Goal: Task Accomplishment & Management: Manage account settings

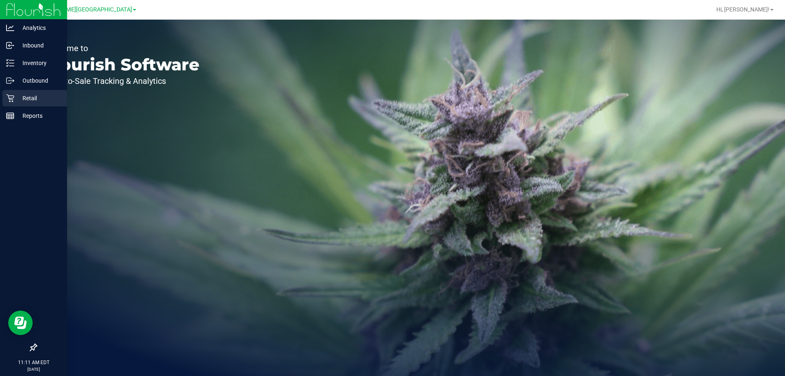
click at [8, 98] on icon at bounding box center [10, 98] width 8 height 8
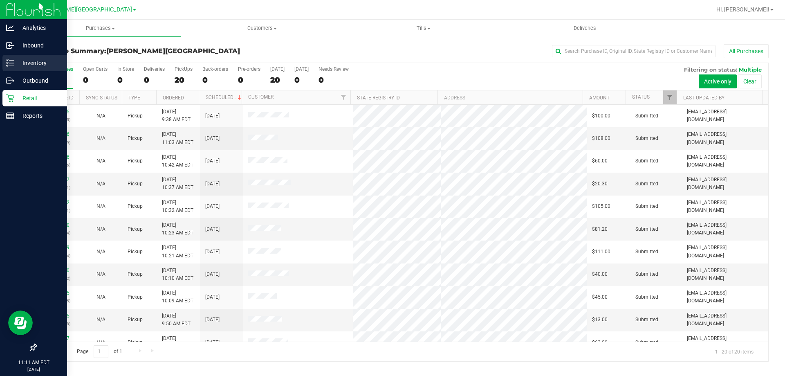
click at [27, 60] on p "Inventory" at bounding box center [38, 63] width 49 height 10
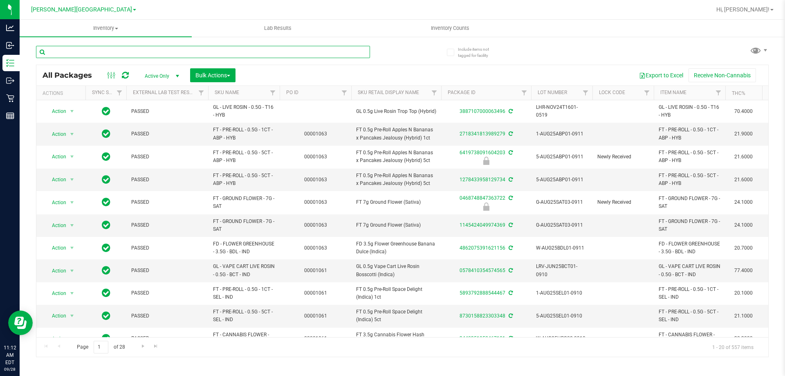
click at [104, 53] on input "text" at bounding box center [203, 52] width 334 height 12
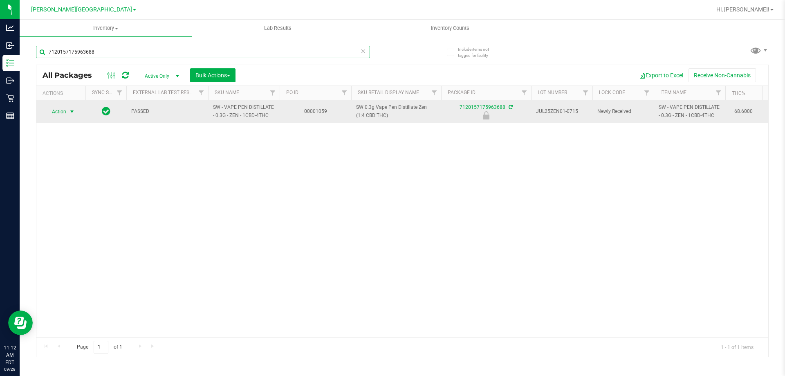
type input "7120157175963688"
click at [63, 115] on span "Action" at bounding box center [56, 111] width 22 height 11
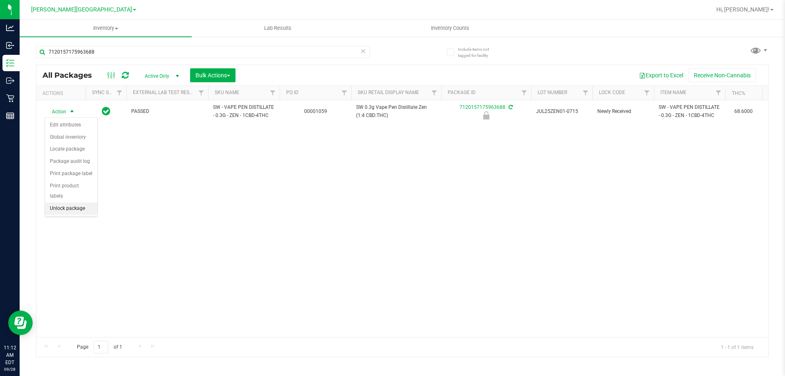
click at [75, 202] on li "Unlock package" at bounding box center [71, 208] width 52 height 12
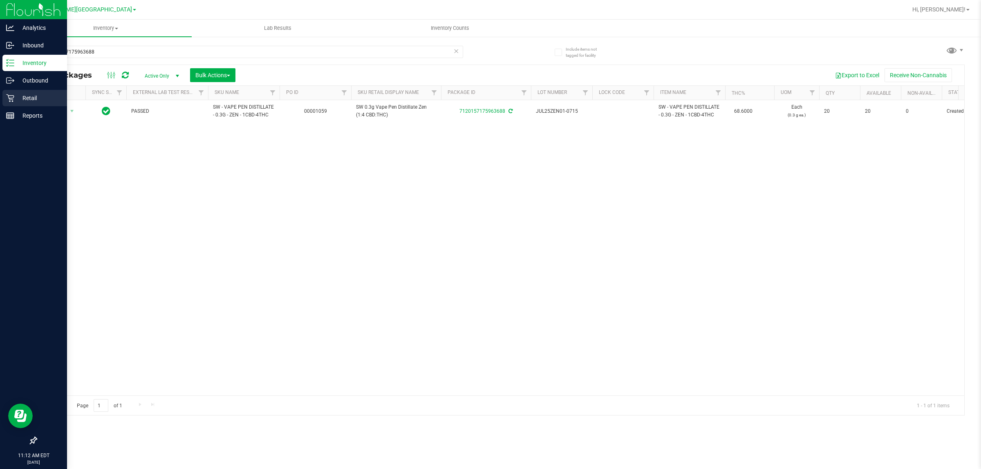
click at [15, 93] on p "Retail" at bounding box center [38, 98] width 49 height 10
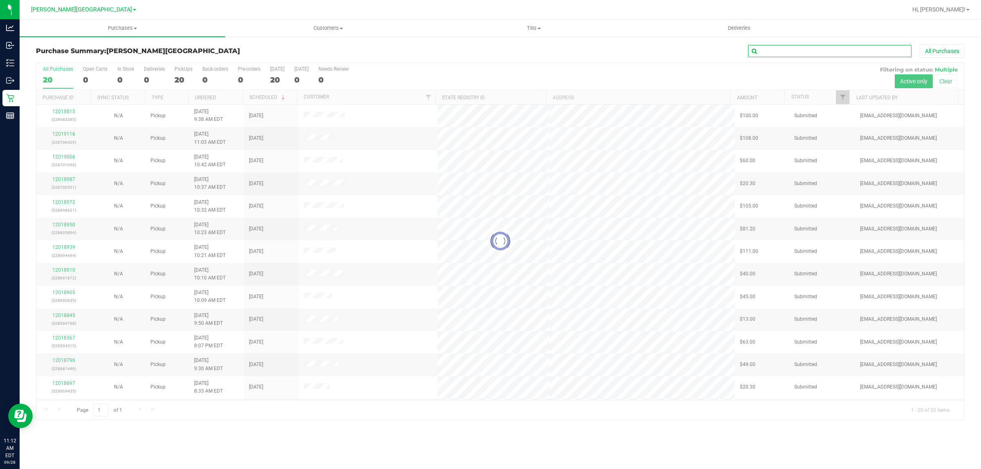
click at [784, 54] on input "text" at bounding box center [829, 51] width 163 height 12
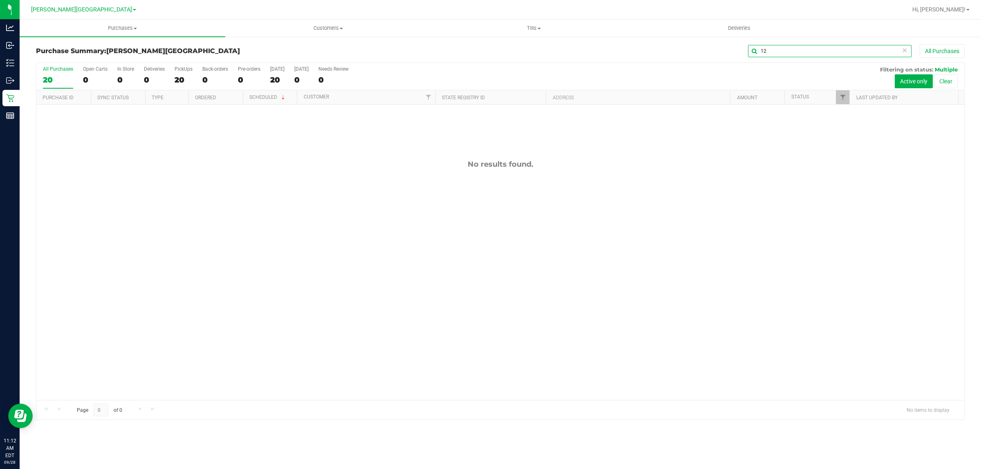
type input "1"
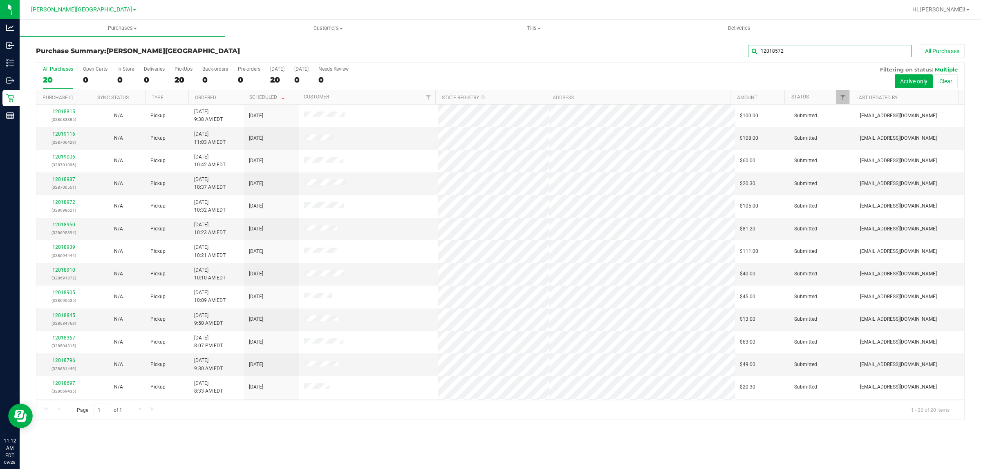
type input "12018572"
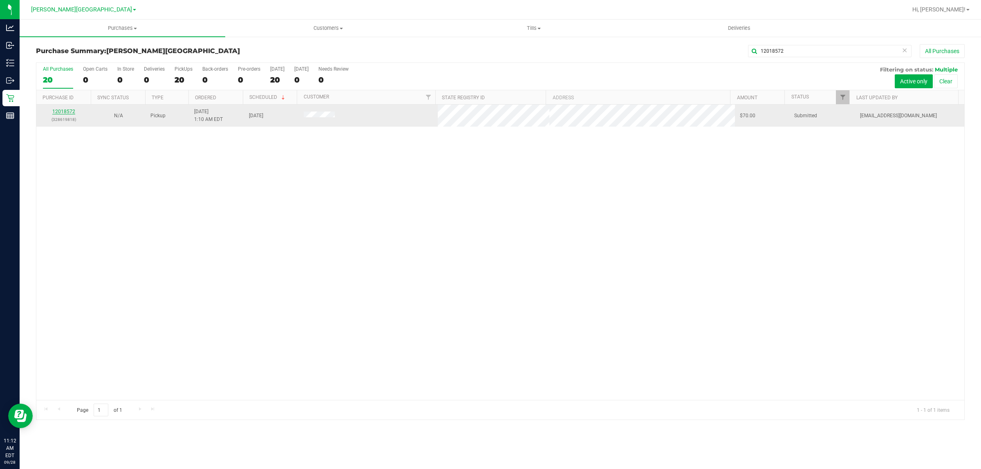
click at [65, 113] on link "12018572" at bounding box center [63, 112] width 23 height 6
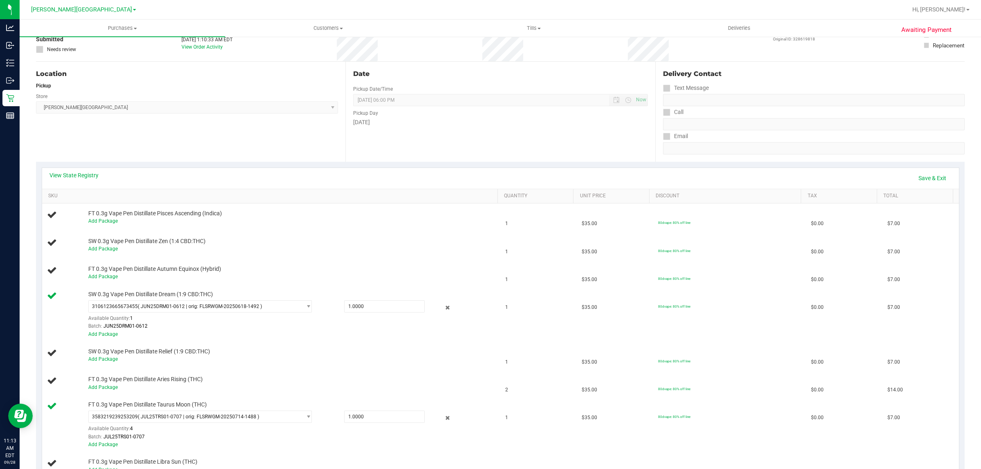
scroll to position [58, 0]
click at [784, 179] on link "Save & Exit" at bounding box center [932, 179] width 38 height 14
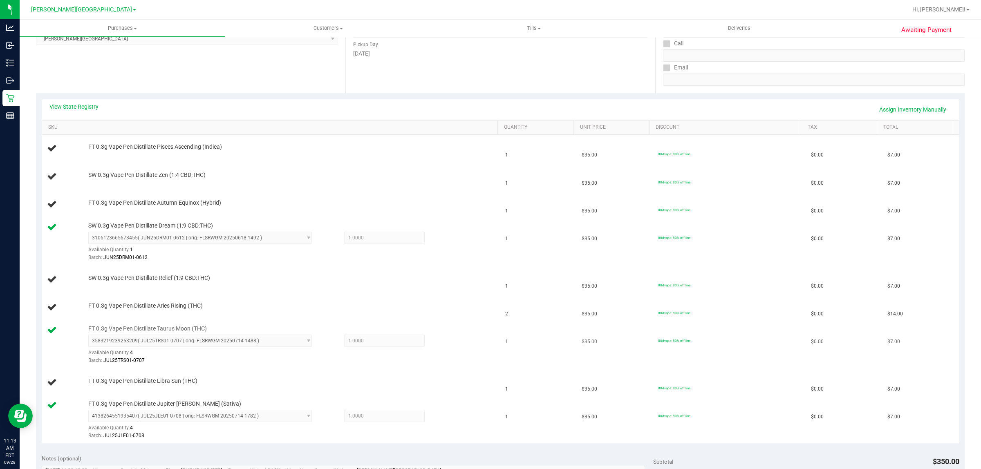
scroll to position [109, 0]
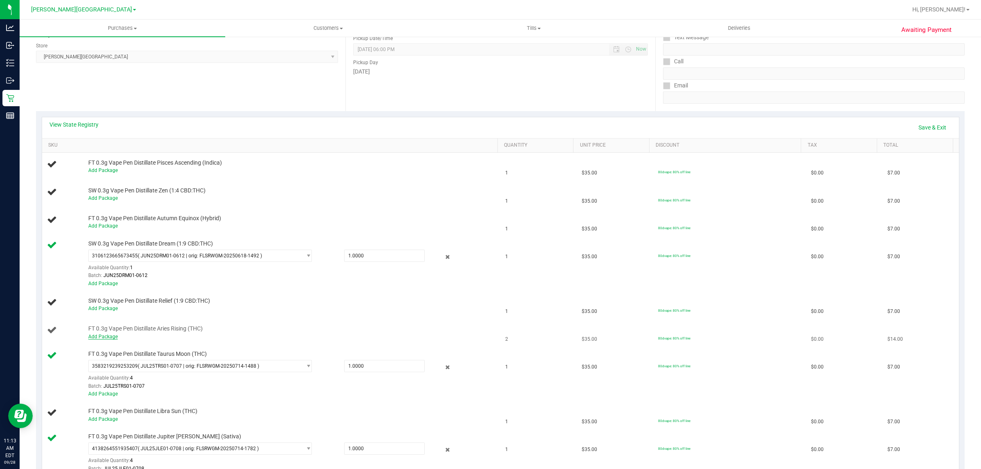
click at [112, 337] on link "Add Package" at bounding box center [102, 337] width 29 height 6
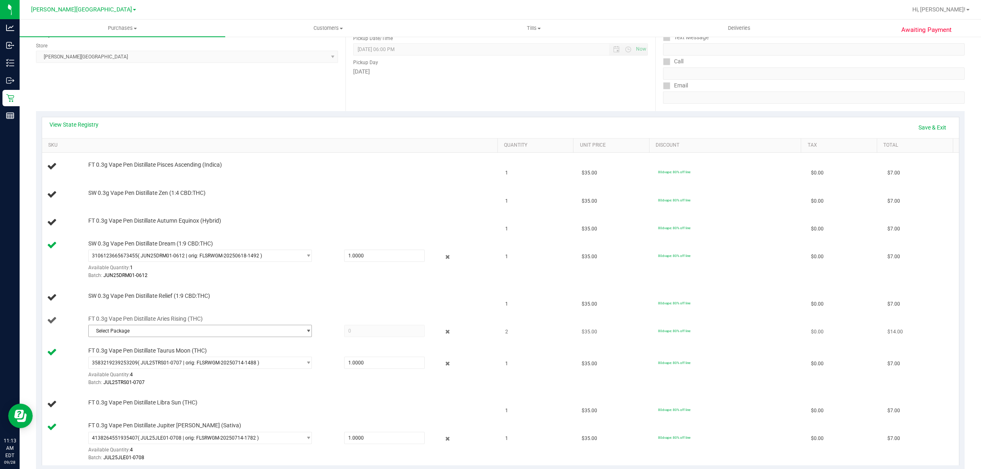
click at [282, 329] on span "Select Package" at bounding box center [195, 330] width 212 height 11
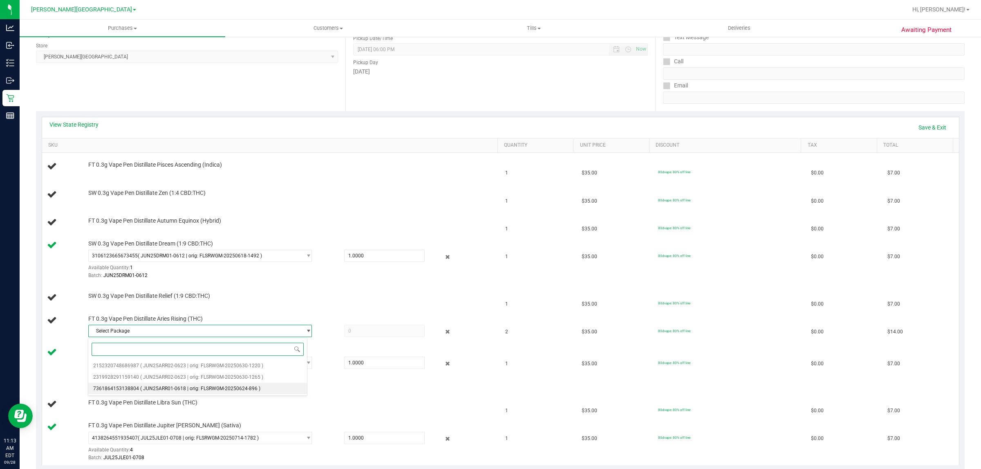
click at [260, 375] on li "7361864153138804 ( JUN25ARR01-0618 | orig: FLSRWGM-20250624-896 )" at bounding box center [197, 388] width 219 height 11
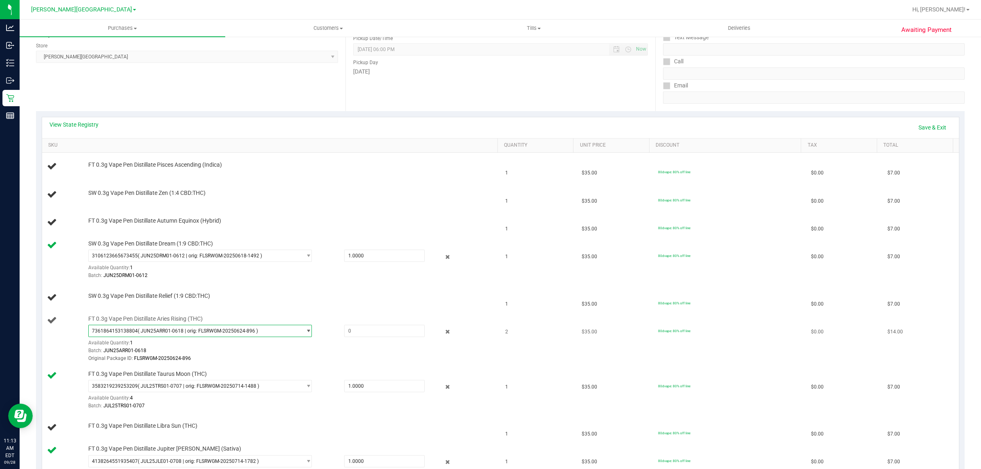
click at [305, 330] on span "select" at bounding box center [308, 331] width 6 height 7
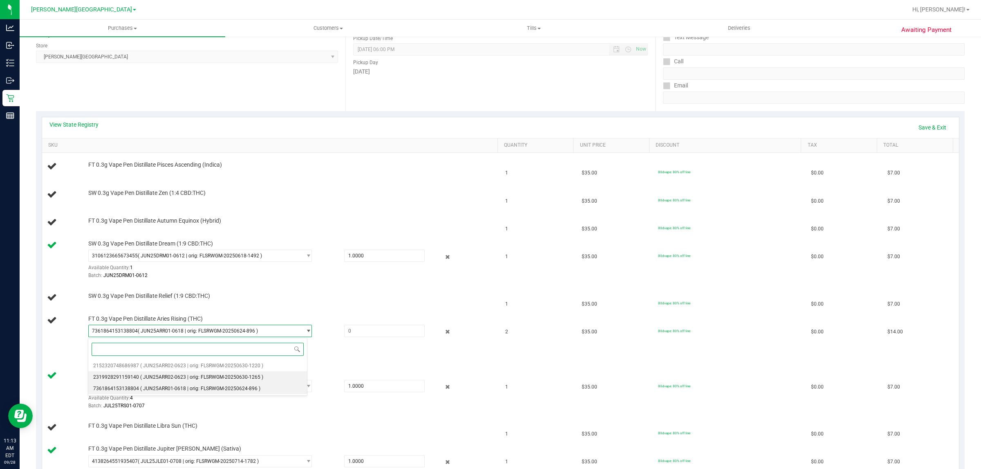
click at [211, 372] on li "2319928291159140 ( JUN25ARR02-0623 | orig: FLSRWGM-20250630-1265 )" at bounding box center [197, 376] width 219 height 11
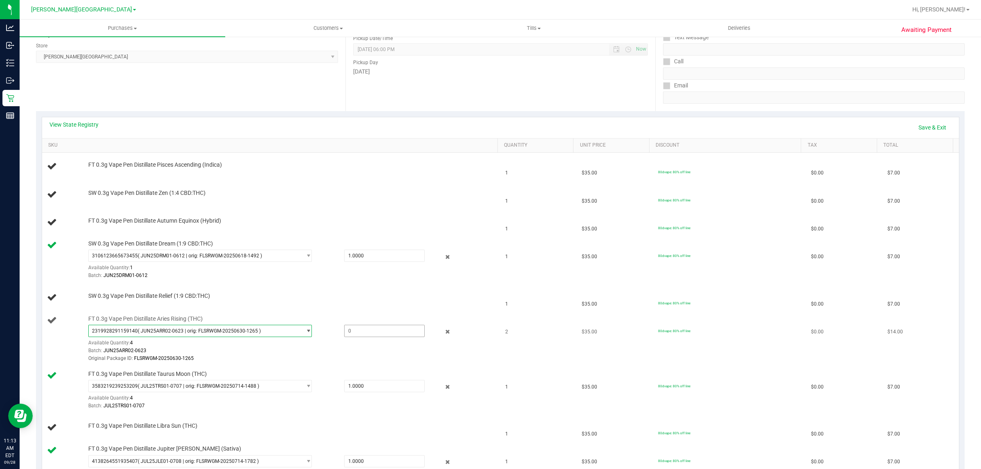
click at [362, 330] on span at bounding box center [384, 331] width 81 height 12
type input "2"
type input "2.0000"
click at [364, 351] on div "Batch: JUN25ARR02-0623" at bounding box center [290, 351] width 404 height 8
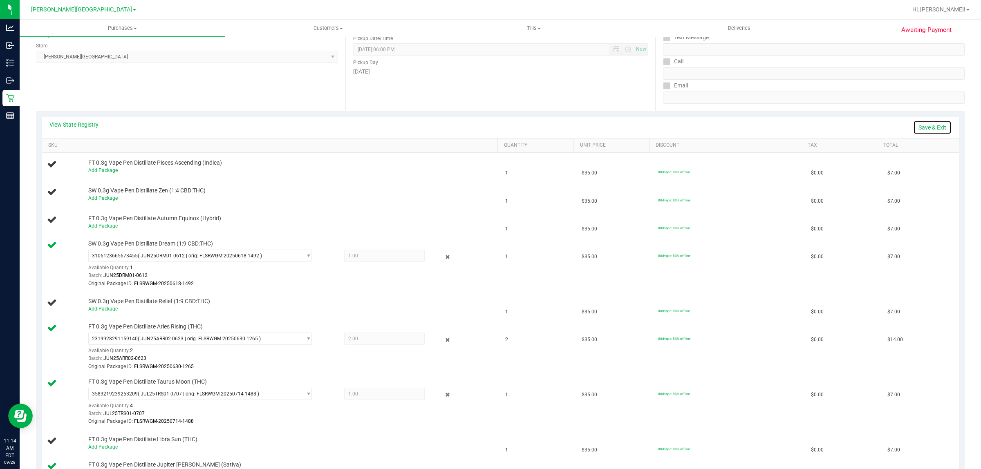
click at [784, 131] on link "Save & Exit" at bounding box center [932, 128] width 38 height 14
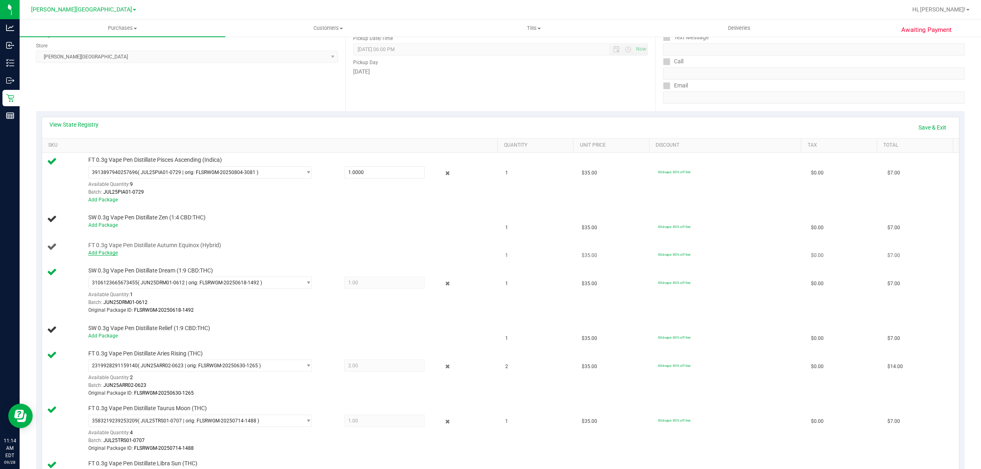
click at [98, 253] on link "Add Package" at bounding box center [102, 253] width 29 height 6
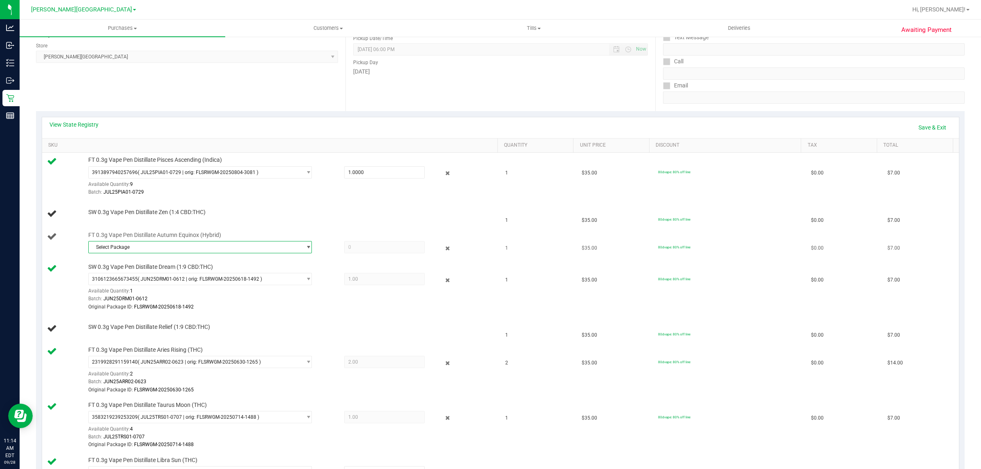
click at [301, 246] on span "select" at bounding box center [306, 247] width 10 height 11
click at [211, 287] on li "4020757057427650 ( JUN25AEQ01-0611 | orig: FLSRWGM-20250630-3043 )" at bounding box center [197, 292] width 219 height 11
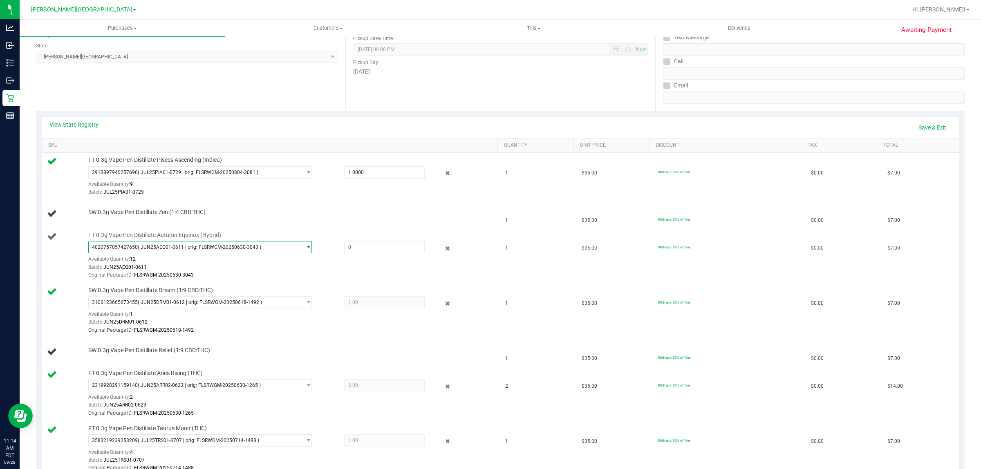
click at [294, 244] on span "4020757057427650 ( JUN25AEQ01-0611 | orig: FLSRWGM-20250630-3043 )" at bounding box center [195, 247] width 212 height 11
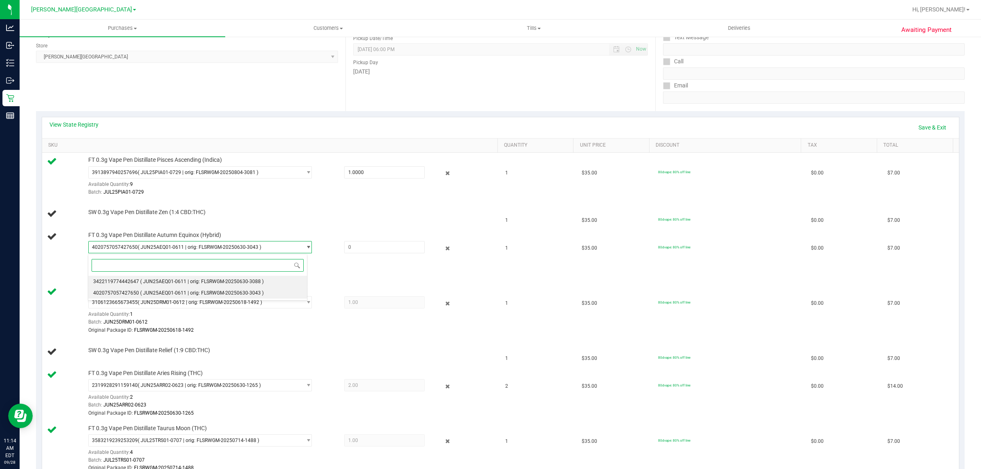
click at [213, 281] on span "( JUN25AEQ01-0611 | orig: FLSRWGM-20250630-3088 )" at bounding box center [201, 282] width 123 height 6
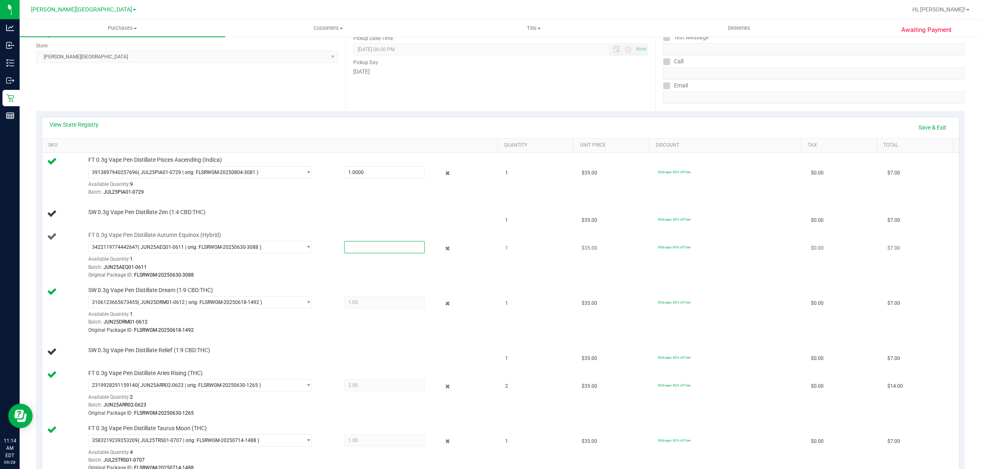
click at [367, 250] on span at bounding box center [384, 247] width 81 height 12
type input "1"
type input "1.0000"
click at [378, 269] on div "Batch: JUN25AEQ01-0611" at bounding box center [290, 268] width 404 height 8
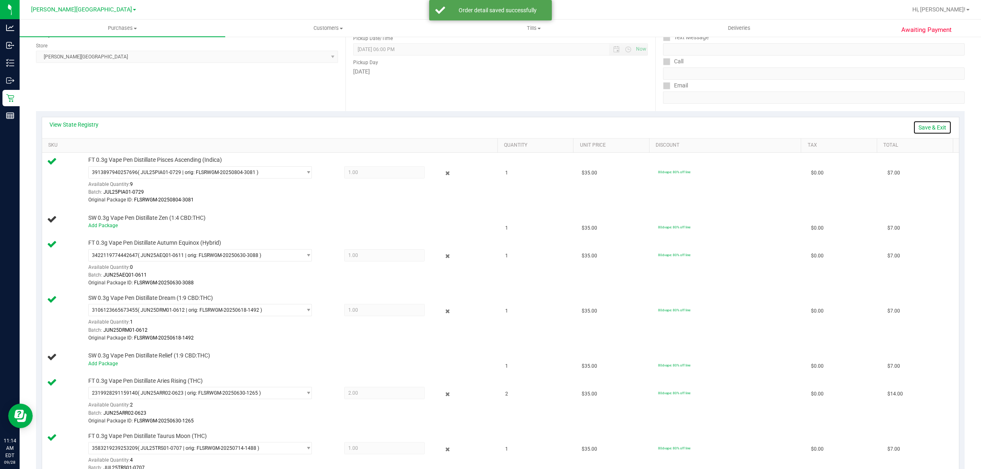
click at [784, 125] on link "Save & Exit" at bounding box center [932, 128] width 38 height 14
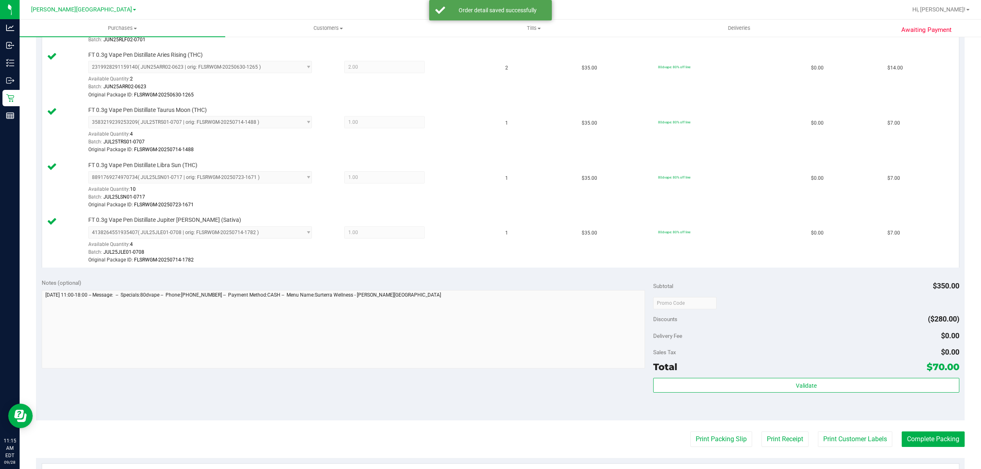
scroll to position [613, 0]
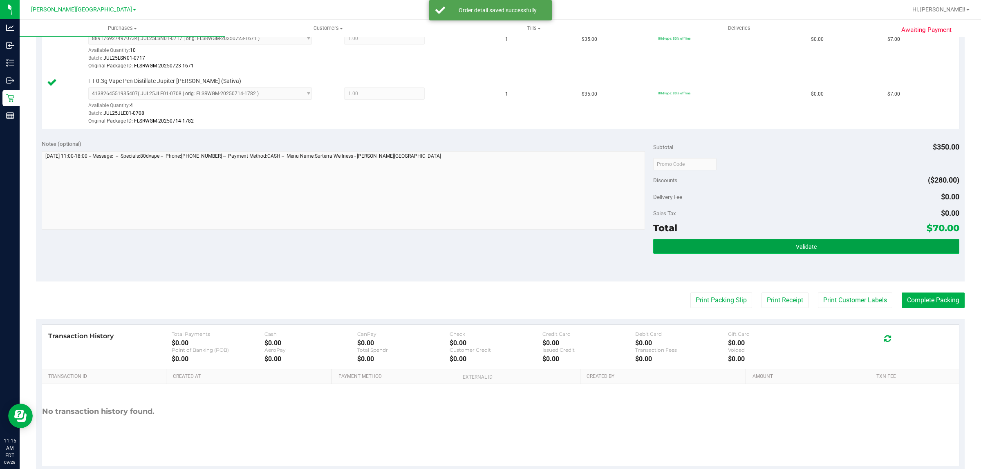
click at [784, 246] on button "Validate" at bounding box center [806, 246] width 306 height 15
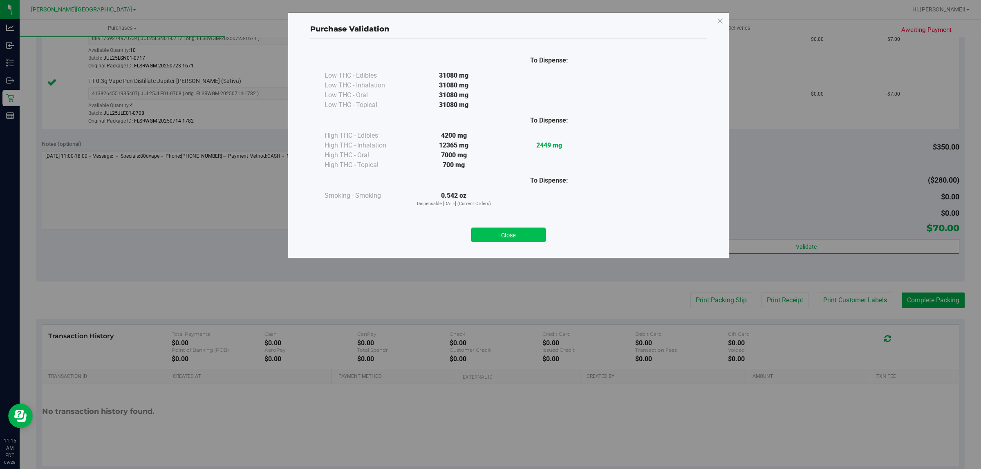
click at [502, 234] on button "Close" at bounding box center [508, 235] width 74 height 15
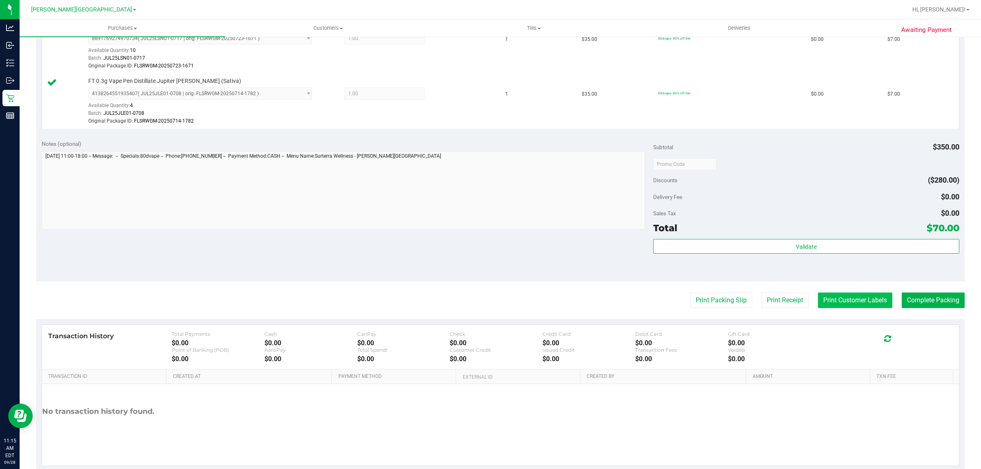
click at [784, 304] on button "Print Customer Labels" at bounding box center [855, 301] width 74 height 16
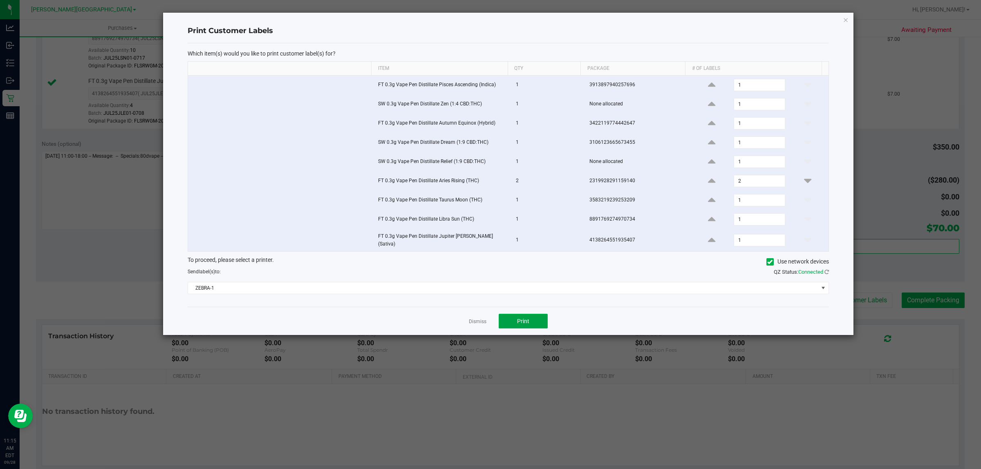
click at [531, 321] on button "Print" at bounding box center [523, 321] width 49 height 15
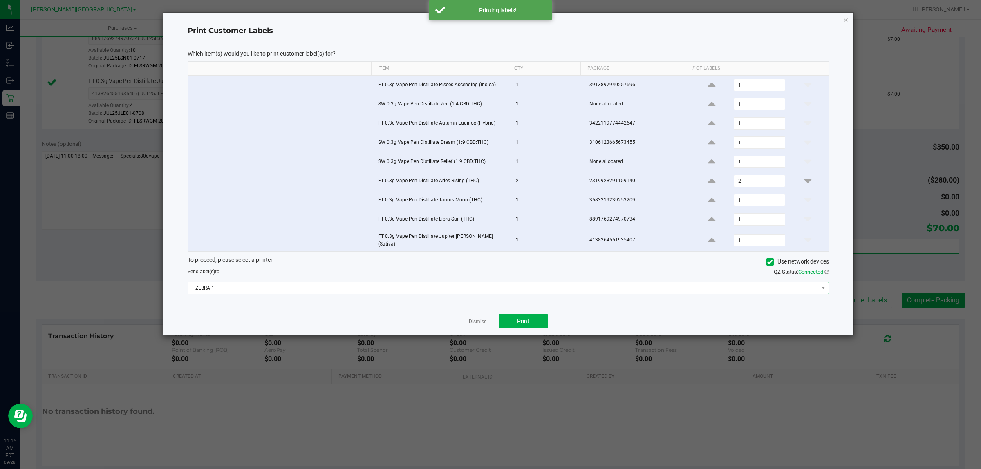
click at [536, 287] on span "ZEBRA-1" at bounding box center [503, 287] width 630 height 11
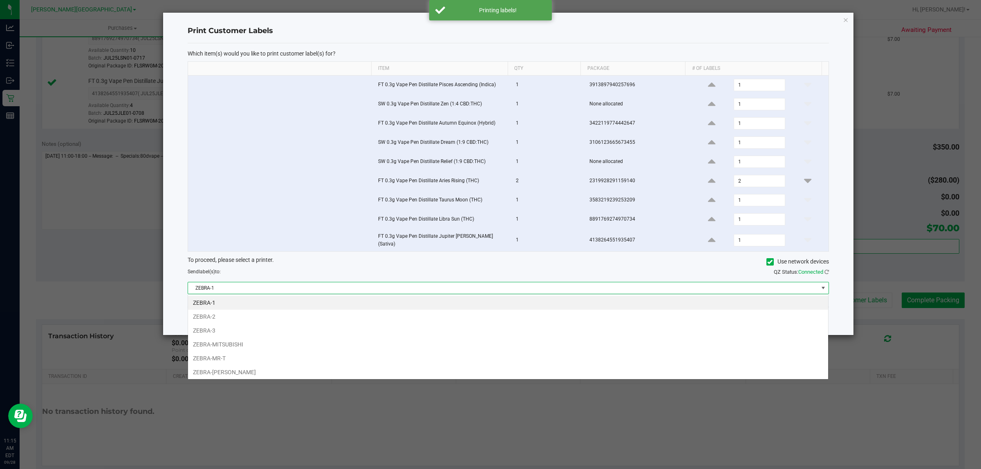
scroll to position [13, 641]
click at [273, 346] on li "ZEBRA-MITSUBISHI" at bounding box center [508, 345] width 640 height 14
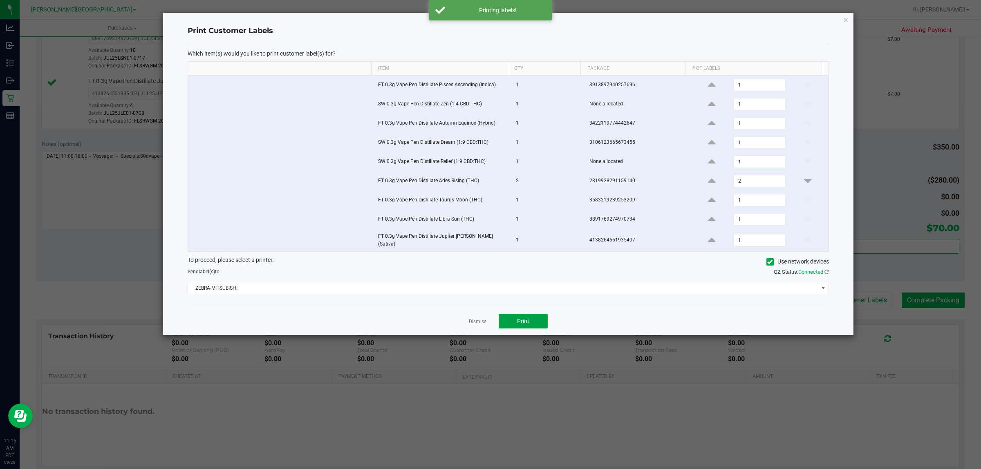
click at [516, 319] on button "Print" at bounding box center [523, 321] width 49 height 15
drag, startPoint x: 477, startPoint y: 321, endPoint x: 805, endPoint y: 338, distance: 329.0
click at [478, 321] on link "Dismiss" at bounding box center [478, 321] width 18 height 7
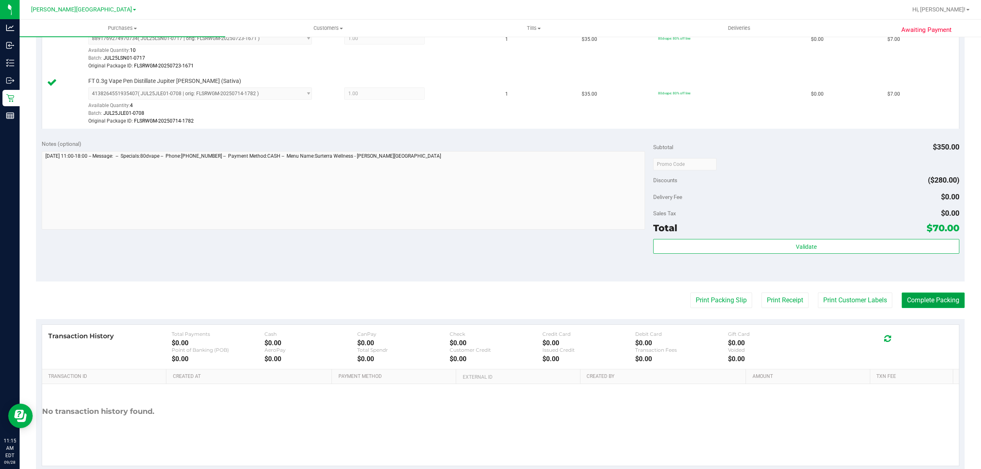
click at [784, 301] on button "Complete Packing" at bounding box center [932, 301] width 63 height 16
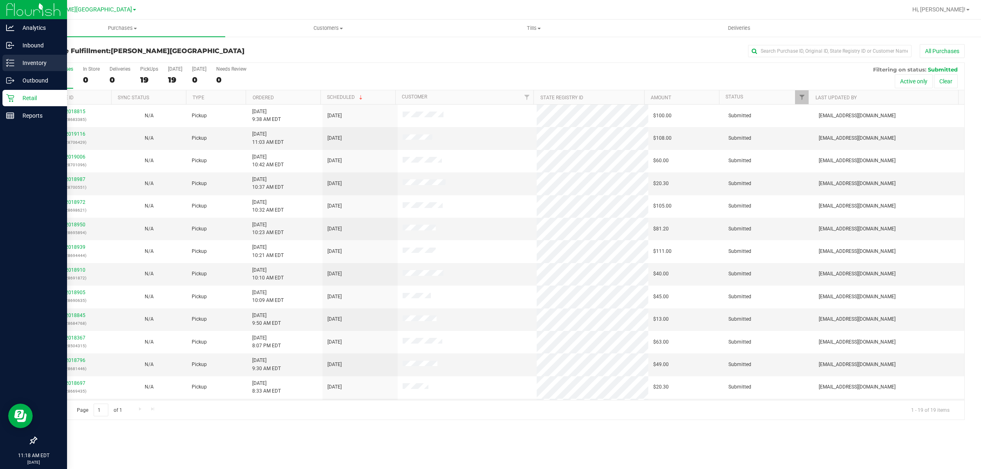
click at [27, 70] on div "Inventory" at bounding box center [34, 63] width 65 height 16
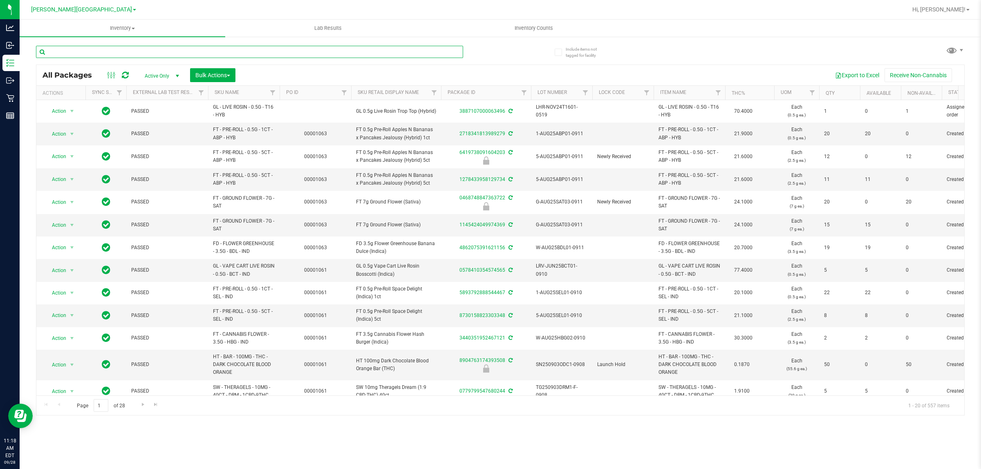
click at [130, 52] on input "text" at bounding box center [249, 52] width 427 height 12
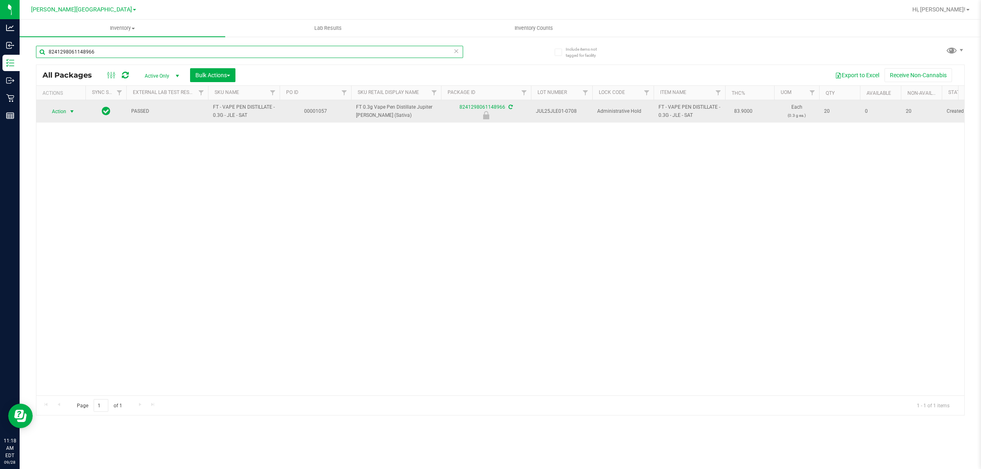
type input "8241298061148966"
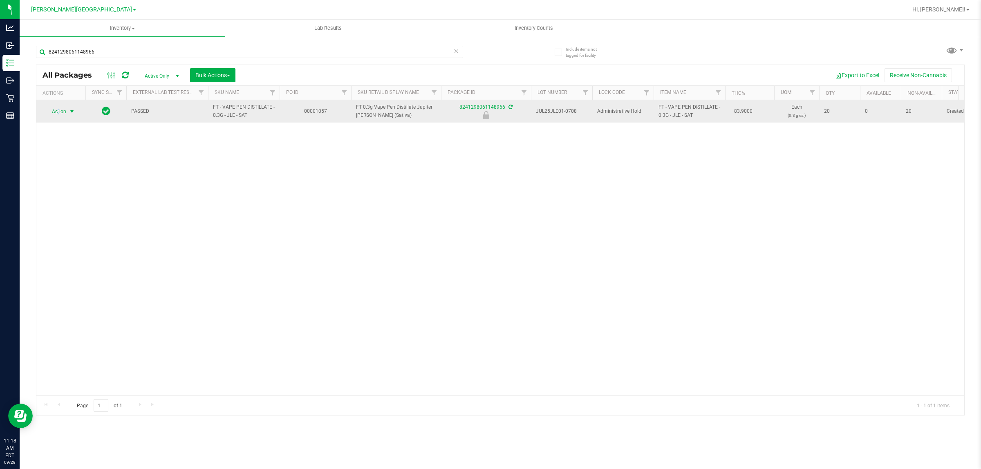
click at [59, 109] on span "Action" at bounding box center [56, 111] width 22 height 11
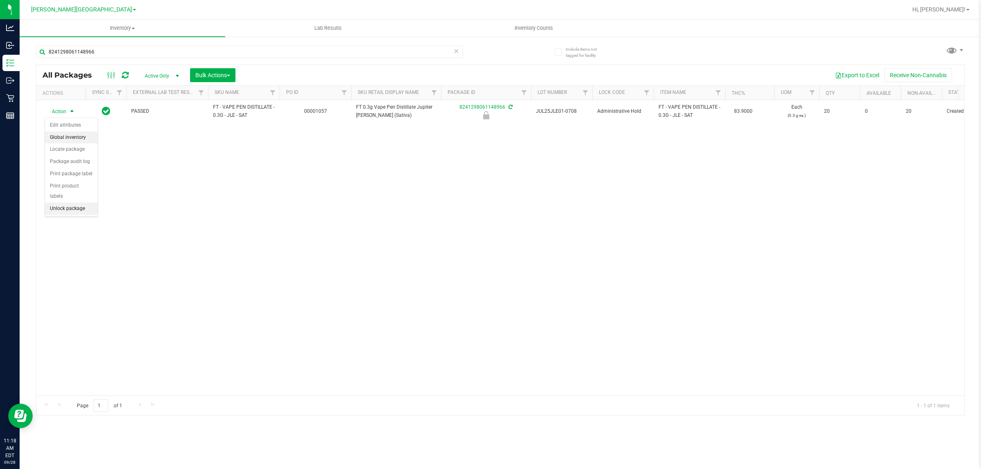
drag, startPoint x: 72, startPoint y: 196, endPoint x: 92, endPoint y: 132, distance: 67.3
click at [78, 192] on ul "Edit attributes Global inventory Locate package Package audit log Print package…" at bounding box center [71, 167] width 53 height 96
click at [61, 203] on li "Unlock package" at bounding box center [71, 209] width 53 height 12
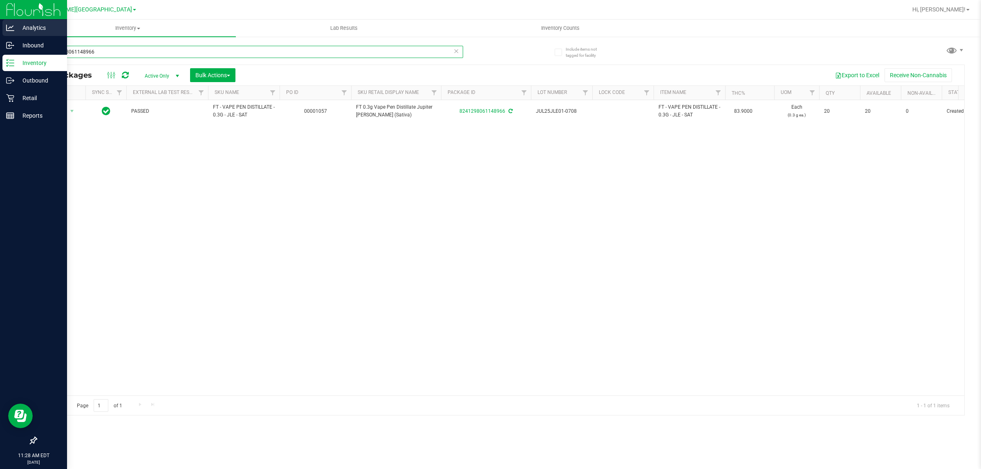
drag, startPoint x: 116, startPoint y: 55, endPoint x: 0, endPoint y: 29, distance: 119.4
click at [0, 31] on div "Analytics Inbound Inventory Outbound Retail Reports 11:28 AM EDT 09/28/2025 09/…" at bounding box center [490, 234] width 981 height 469
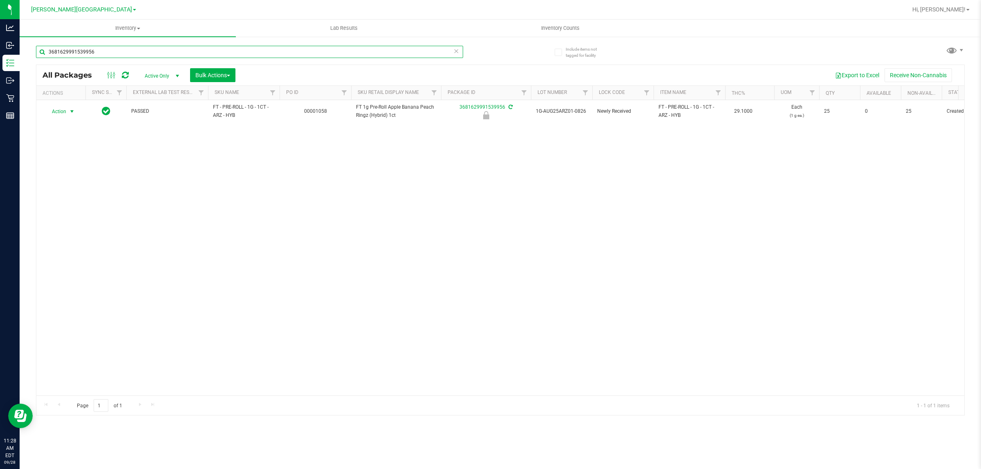
type input "3681629991539956"
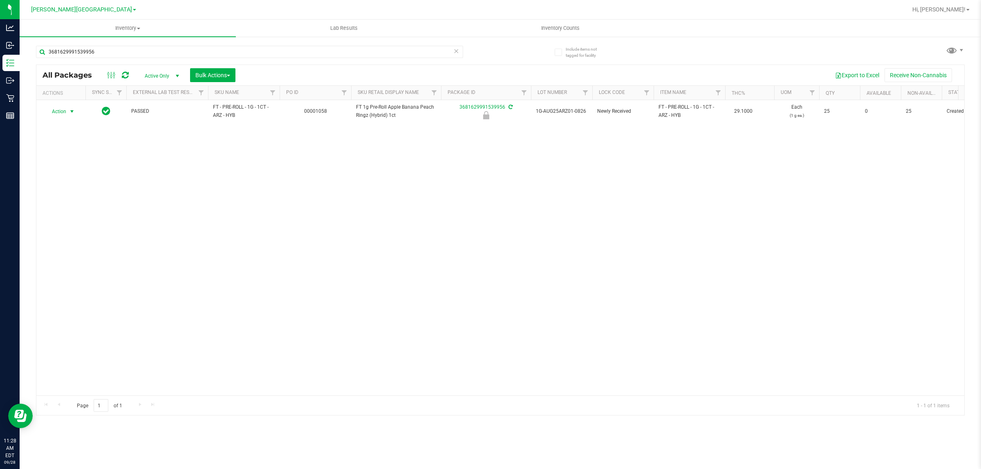
click at [70, 113] on span "select" at bounding box center [72, 111] width 7 height 7
click at [76, 203] on li "Unlock package" at bounding box center [71, 209] width 53 height 12
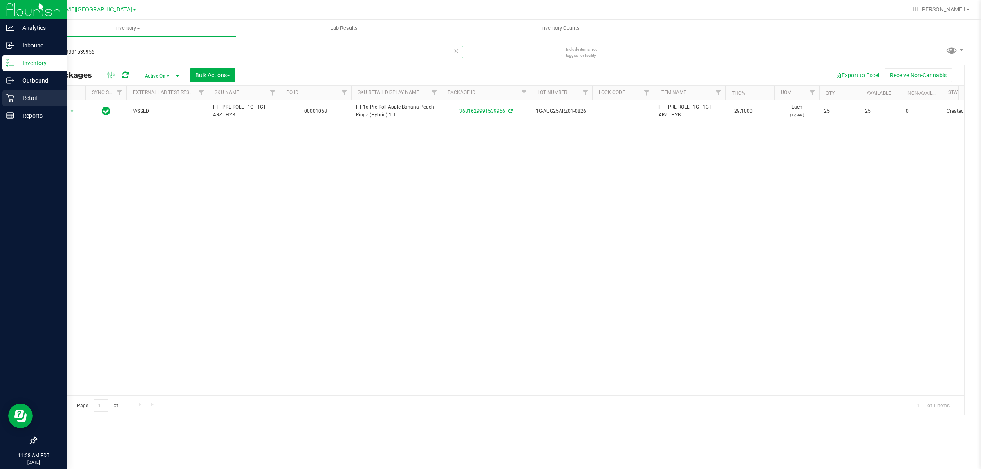
drag, startPoint x: 168, startPoint y: 50, endPoint x: 0, endPoint y: 101, distance: 175.2
click at [0, 101] on div "Analytics Inbound Inventory Outbound Retail Reports 11:28 AM EDT 09/28/2025 09/…" at bounding box center [490, 234] width 981 height 469
type input "1975626970530624"
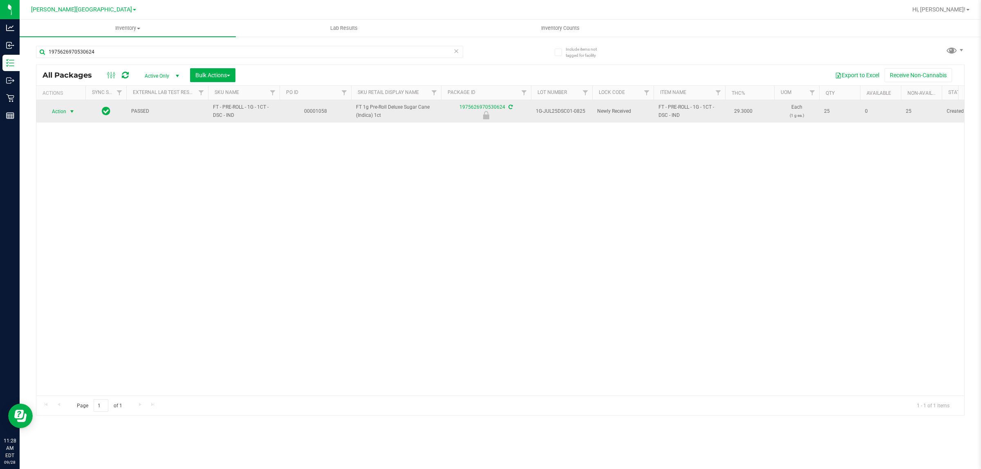
click at [58, 110] on span "Action" at bounding box center [56, 111] width 22 height 11
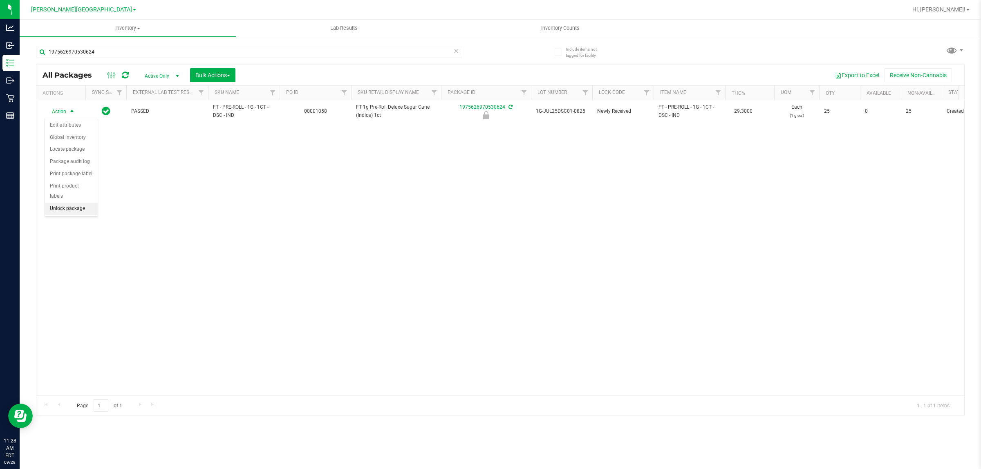
click at [63, 203] on li "Unlock package" at bounding box center [71, 209] width 53 height 12
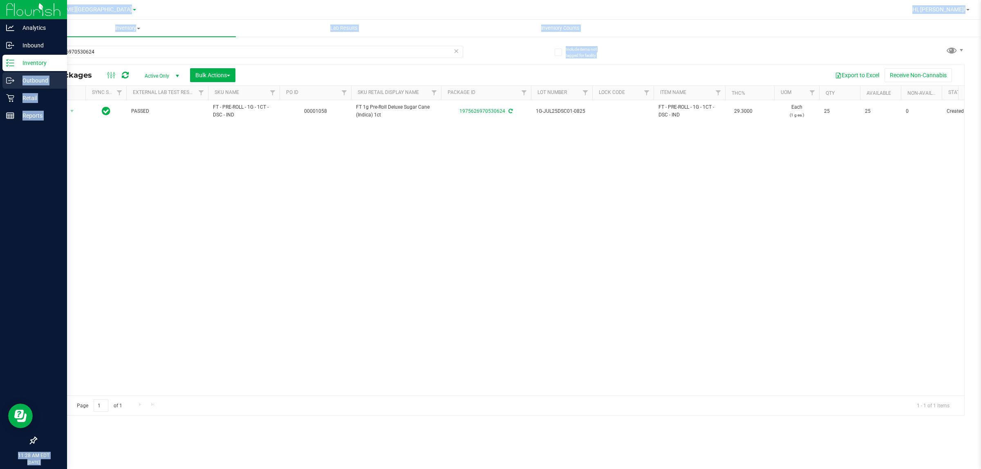
drag, startPoint x: 137, startPoint y: 41, endPoint x: 0, endPoint y: 78, distance: 142.0
click at [0, 78] on div "Analytics Inbound Inventory Outbound Retail Reports 11:28 AM EDT 09/28/2025 09/…" at bounding box center [490, 234] width 981 height 469
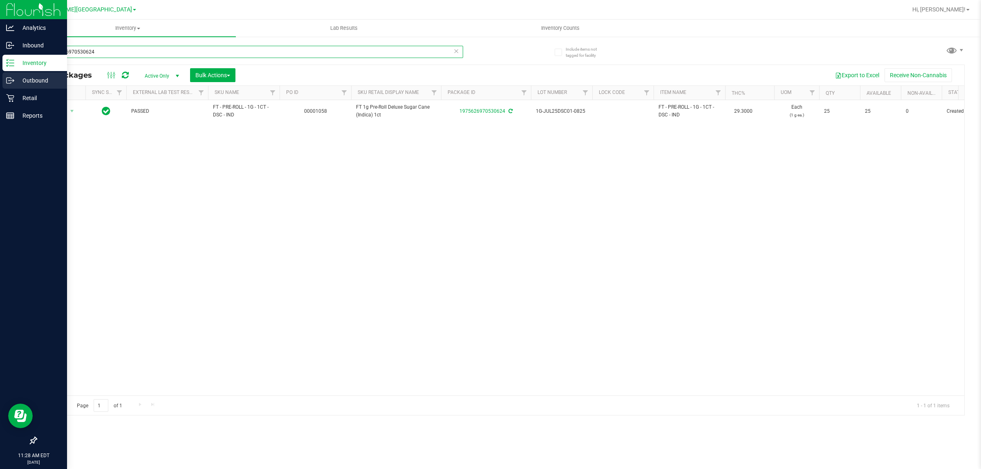
drag, startPoint x: 115, startPoint y: 49, endPoint x: 0, endPoint y: 74, distance: 117.6
click at [0, 74] on div "Analytics Inbound Inventory Outbound Retail Reports 11:28 AM EDT 09/28/2025 09/…" at bounding box center [490, 234] width 981 height 469
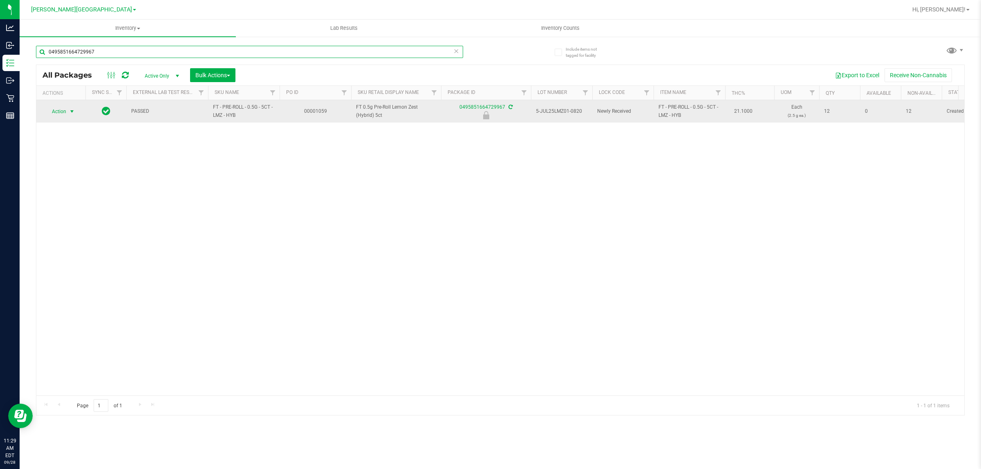
type input "0495851664729967"
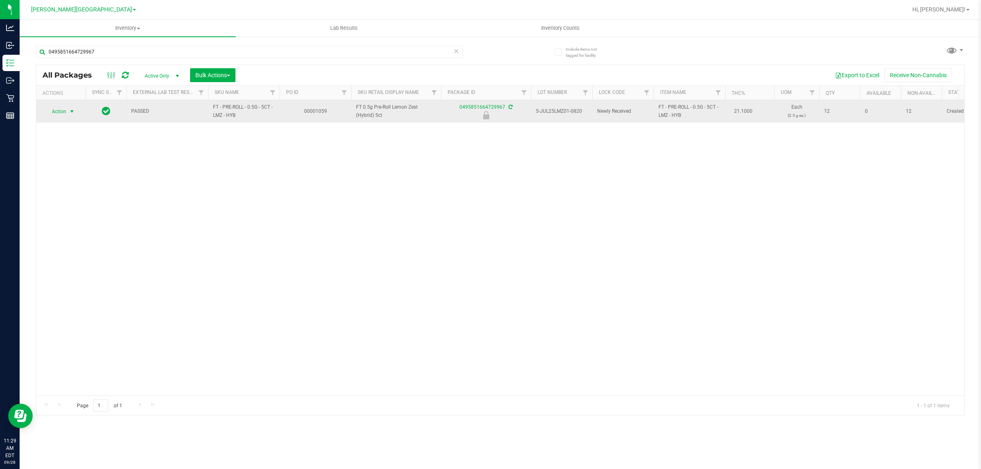
click at [72, 116] on span "select" at bounding box center [72, 111] width 10 height 11
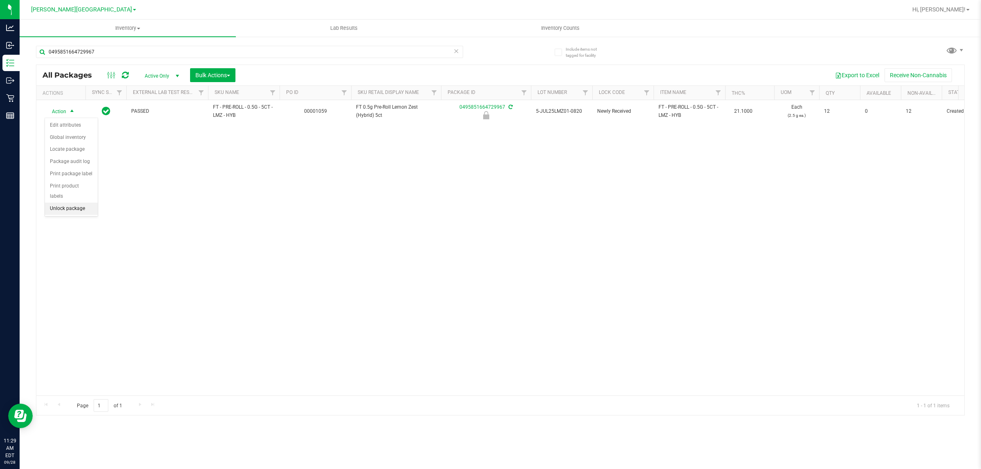
drag, startPoint x: 58, startPoint y: 201, endPoint x: 56, endPoint y: 192, distance: 8.8
click at [58, 203] on li "Unlock package" at bounding box center [71, 209] width 53 height 12
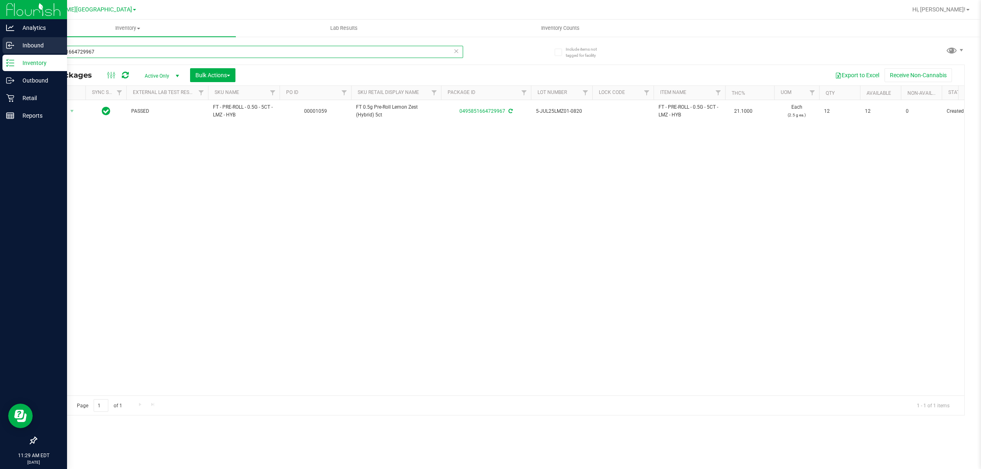
drag, startPoint x: 150, startPoint y: 52, endPoint x: 0, endPoint y: 52, distance: 150.4
click at [0, 52] on div "Analytics Inbound Inventory Outbound Retail Reports 11:29 AM EDT 09/28/2025 09/…" at bounding box center [490, 234] width 981 height 469
type input "8902951655406494"
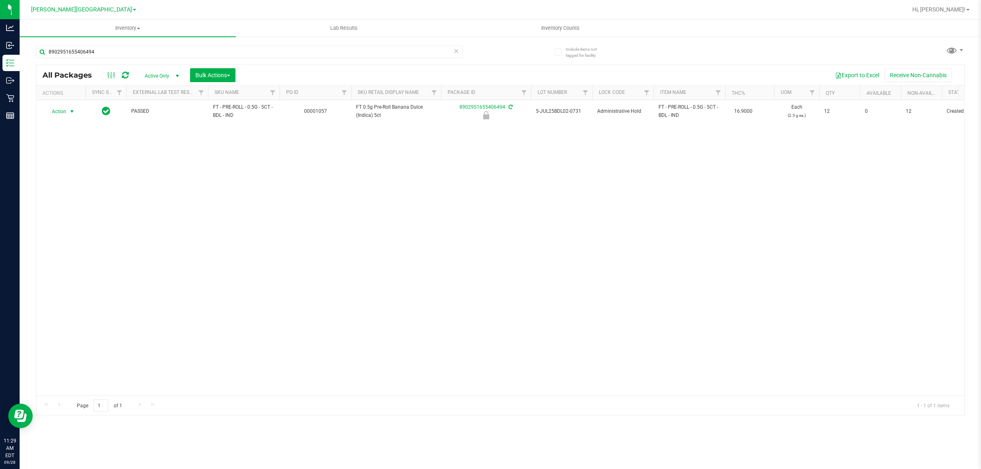
drag, startPoint x: 65, startPoint y: 113, endPoint x: 54, endPoint y: 132, distance: 21.4
click at [64, 113] on span "Action" at bounding box center [56, 111] width 22 height 11
click at [57, 204] on li "Unlock package" at bounding box center [71, 209] width 53 height 12
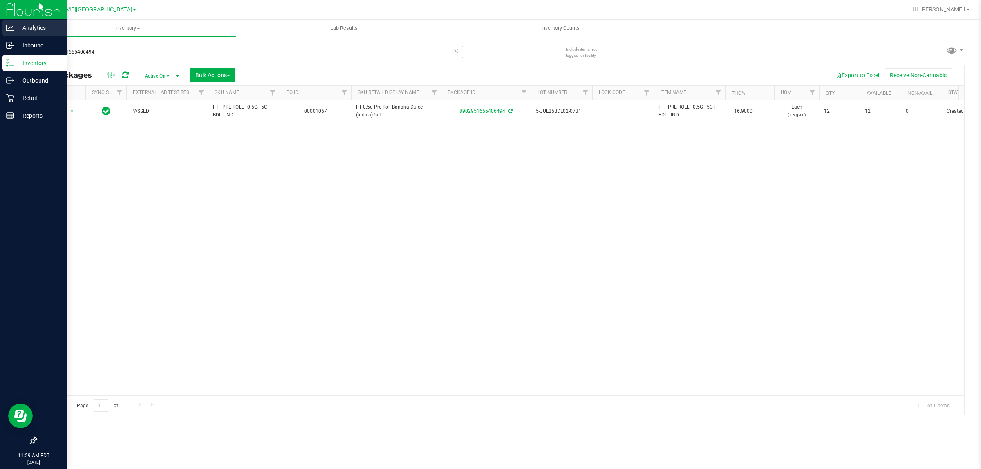
drag, startPoint x: 126, startPoint y: 47, endPoint x: 0, endPoint y: 20, distance: 128.6
click at [0, 20] on div "Analytics Inbound Inventory Outbound Retail Reports 11:29 AM EDT 09/28/2025 09/…" at bounding box center [490, 234] width 981 height 469
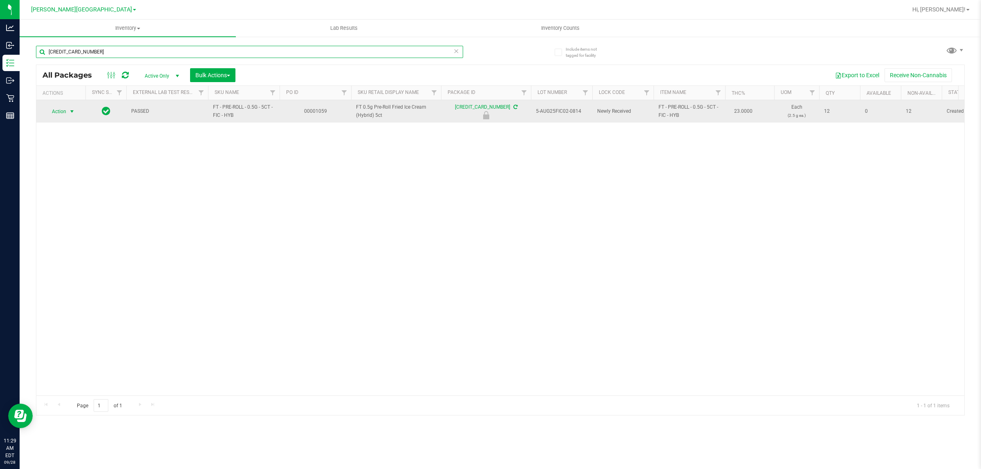
type input "4837707542733556"
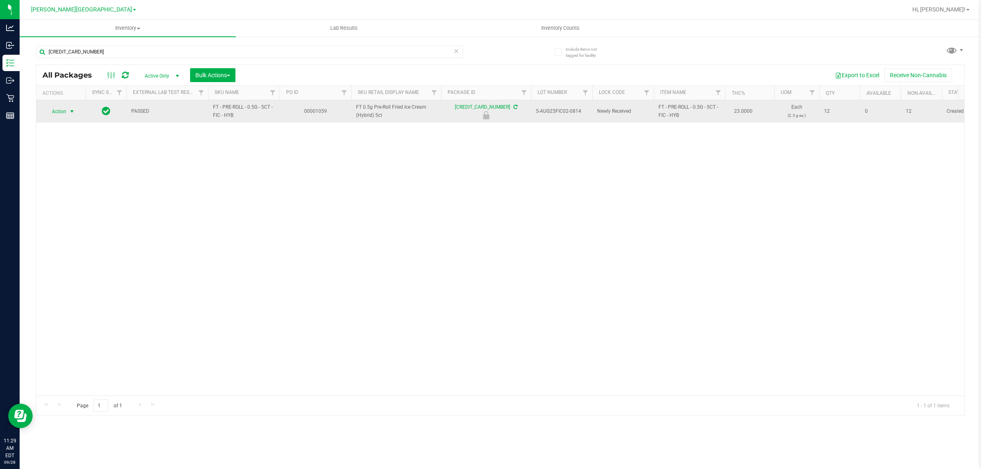
click at [63, 116] on span "Action" at bounding box center [56, 111] width 22 height 11
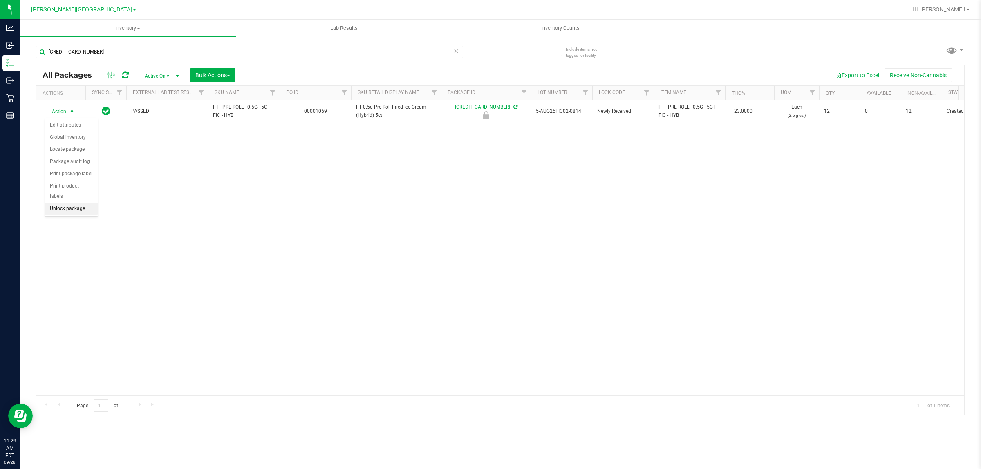
click at [65, 203] on li "Unlock package" at bounding box center [71, 209] width 53 height 12
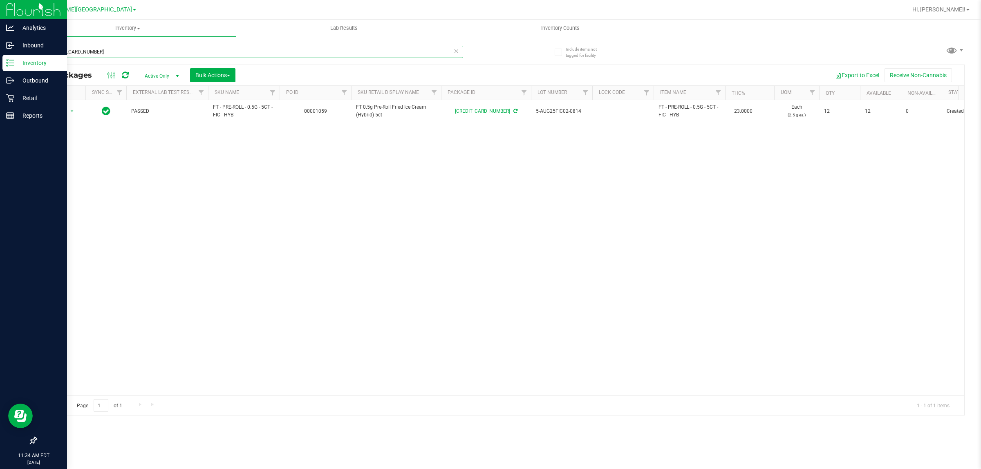
drag, startPoint x: 110, startPoint y: 52, endPoint x: 0, endPoint y: 67, distance: 110.4
click at [0, 67] on div "Analytics Inbound Inventory Outbound Retail Reports 11:34 AM EDT 09/28/2025 09/…" at bounding box center [490, 234] width 981 height 469
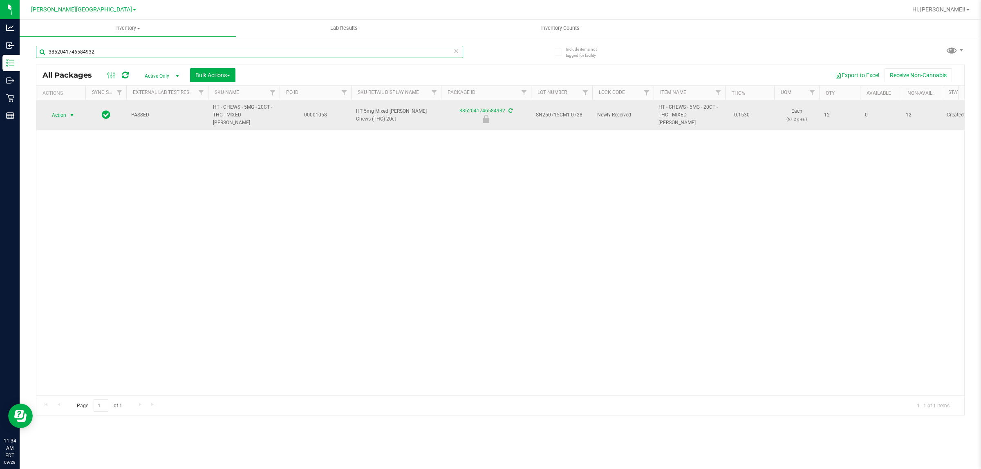
type input "3852041746584932"
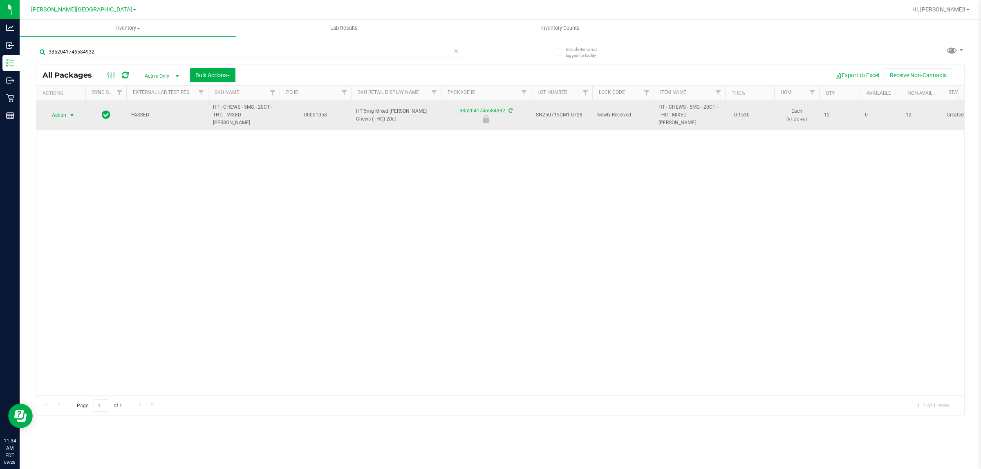
click at [67, 114] on span "select" at bounding box center [72, 115] width 10 height 11
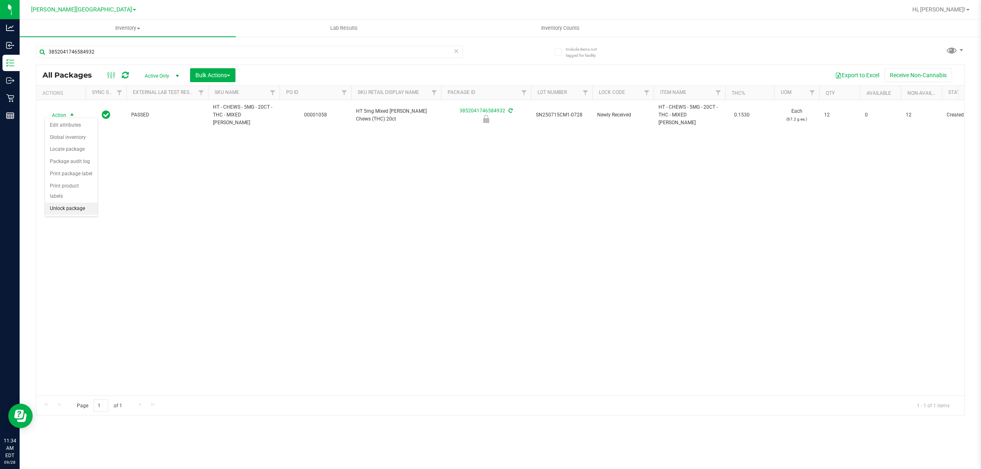
click at [81, 203] on li "Unlock package" at bounding box center [71, 209] width 53 height 12
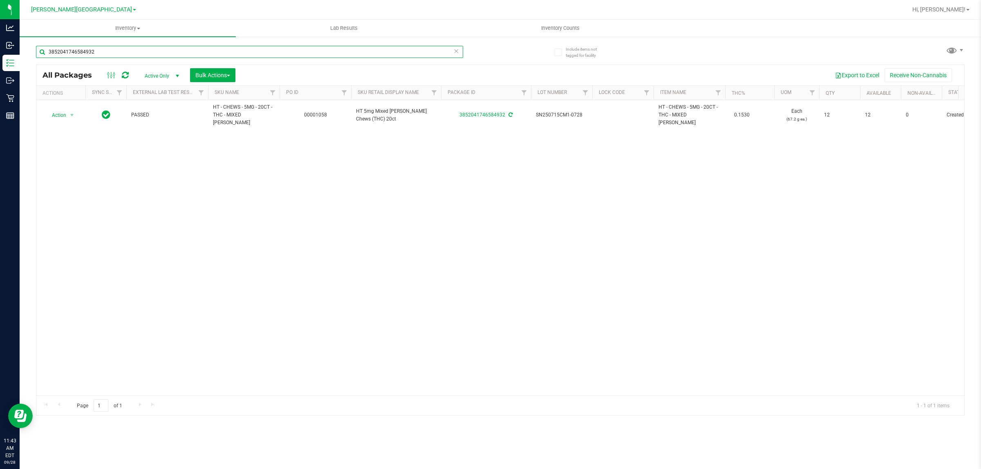
drag, startPoint x: 86, startPoint y: 50, endPoint x: 0, endPoint y: -3, distance: 100.9
click at [0, 0] on html "Analytics Inbound Inventory Outbound Retail Reports 11:43 AM EDT 09/28/2025 09/…" at bounding box center [490, 234] width 981 height 469
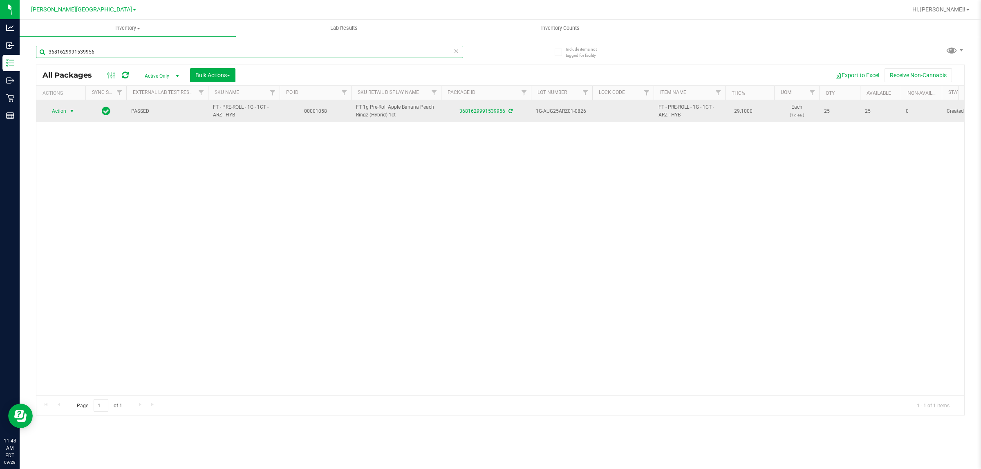
type input "3681629991539956"
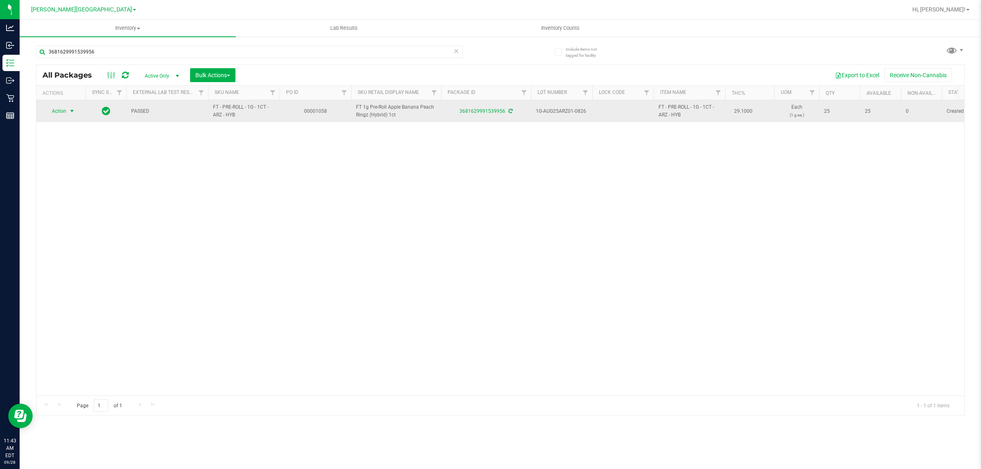
click at [66, 112] on span "Action" at bounding box center [56, 110] width 22 height 11
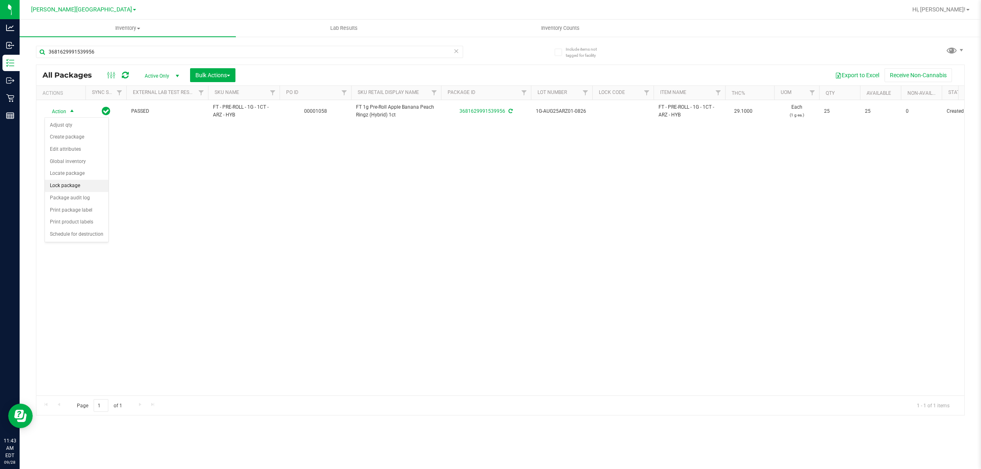
click at [71, 188] on li "Lock package" at bounding box center [76, 186] width 63 height 12
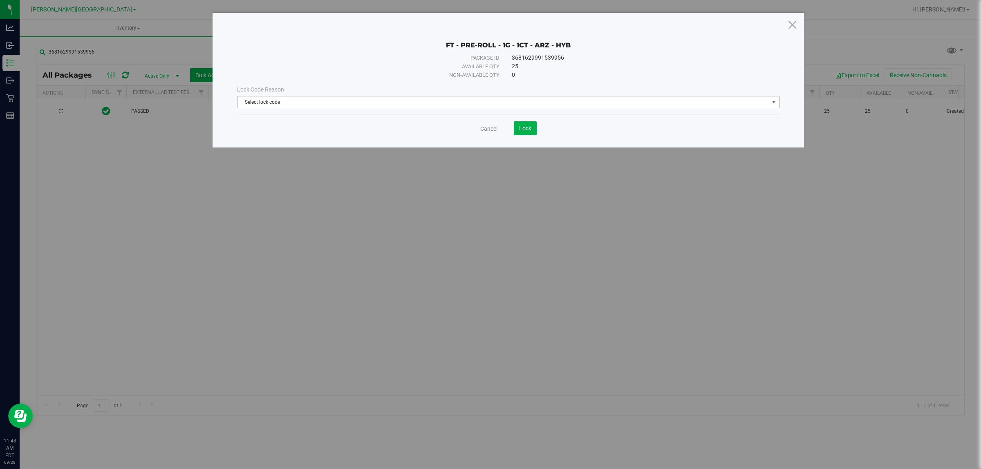
click at [394, 101] on span "Select lock code" at bounding box center [502, 101] width 531 height 11
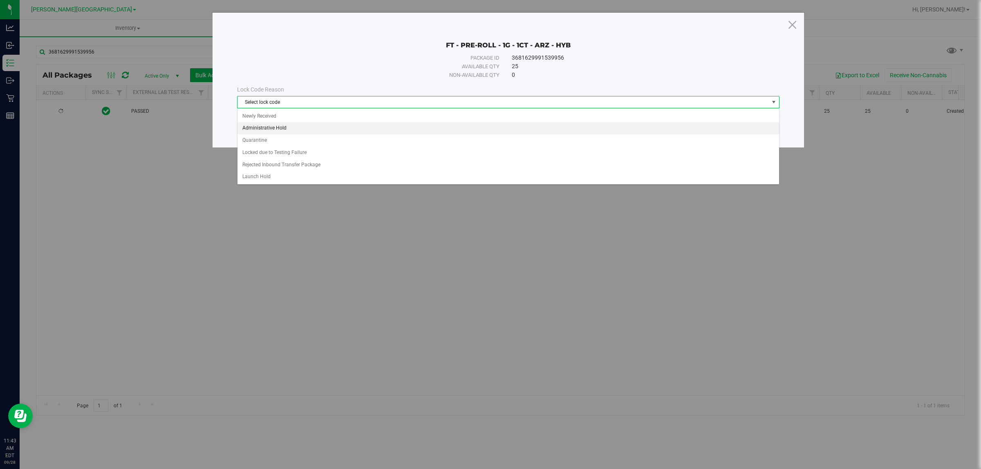
click at [327, 130] on li "Administrative Hold" at bounding box center [507, 128] width 541 height 12
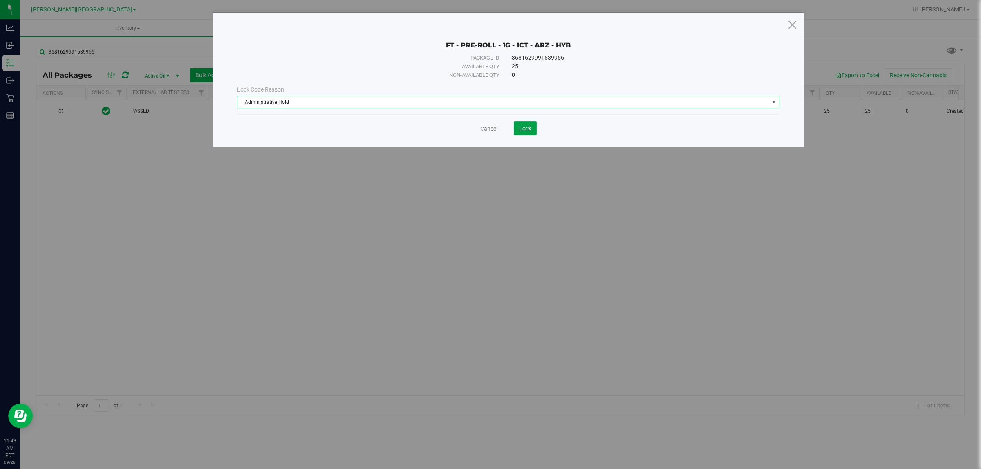
click at [518, 128] on button "Lock" at bounding box center [525, 128] width 23 height 14
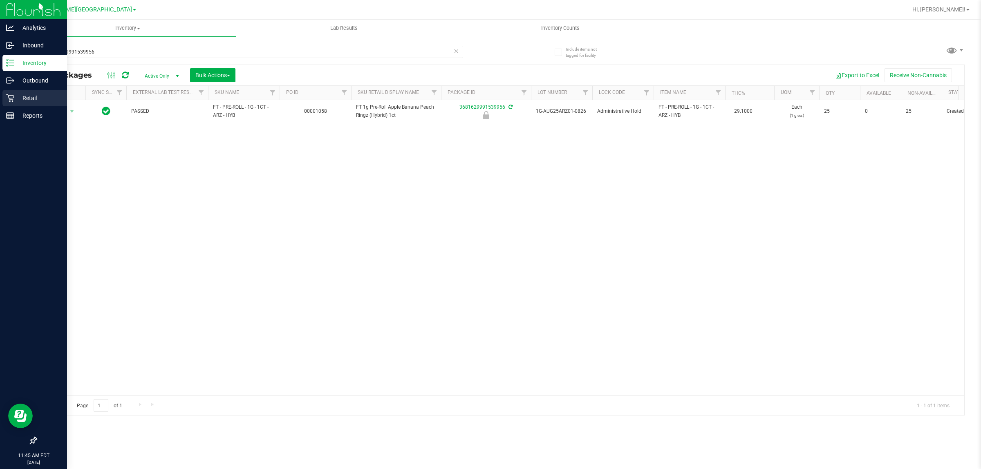
click at [5, 101] on div "Retail" at bounding box center [34, 98] width 65 height 16
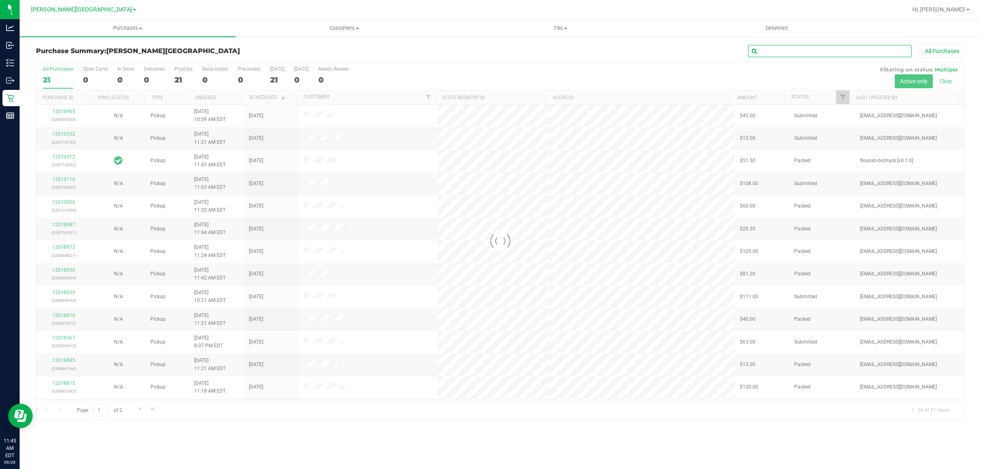
click at [778, 49] on input "text" at bounding box center [829, 51] width 163 height 12
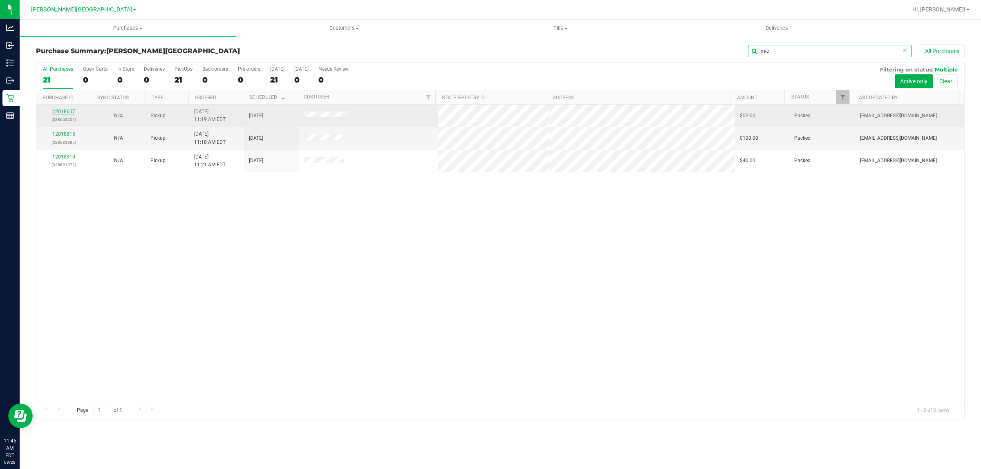
type input "mic"
click at [67, 110] on link "12018607" at bounding box center [63, 112] width 23 height 6
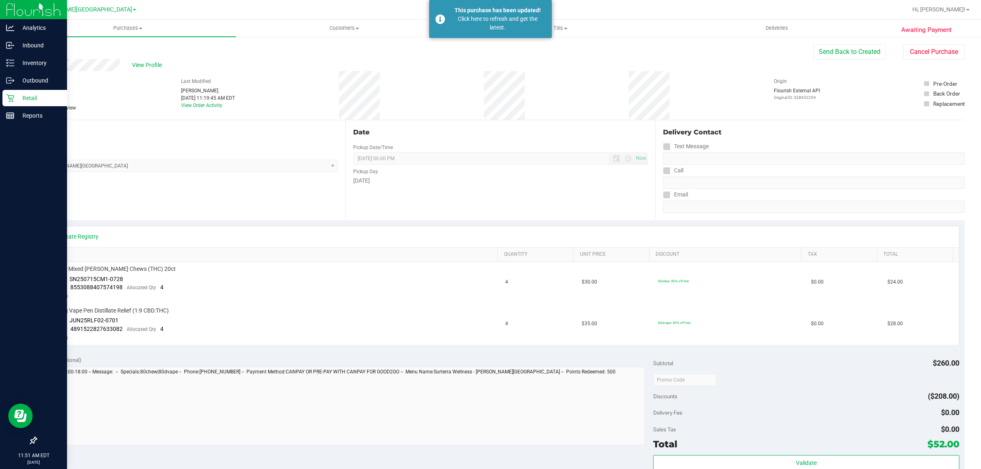
click at [25, 94] on p "Retail" at bounding box center [38, 98] width 49 height 10
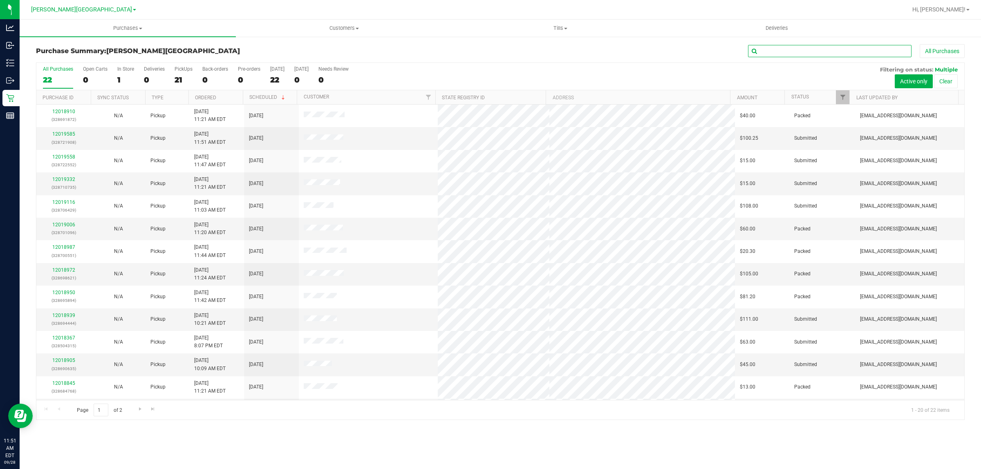
click at [784, 50] on input "text" at bounding box center [829, 51] width 163 height 12
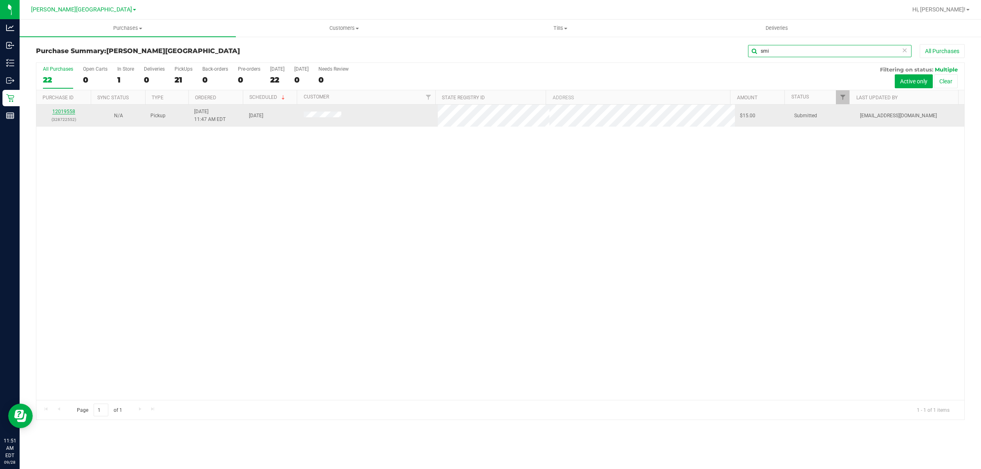
type input "smi"
click at [72, 112] on link "12019558" at bounding box center [63, 112] width 23 height 6
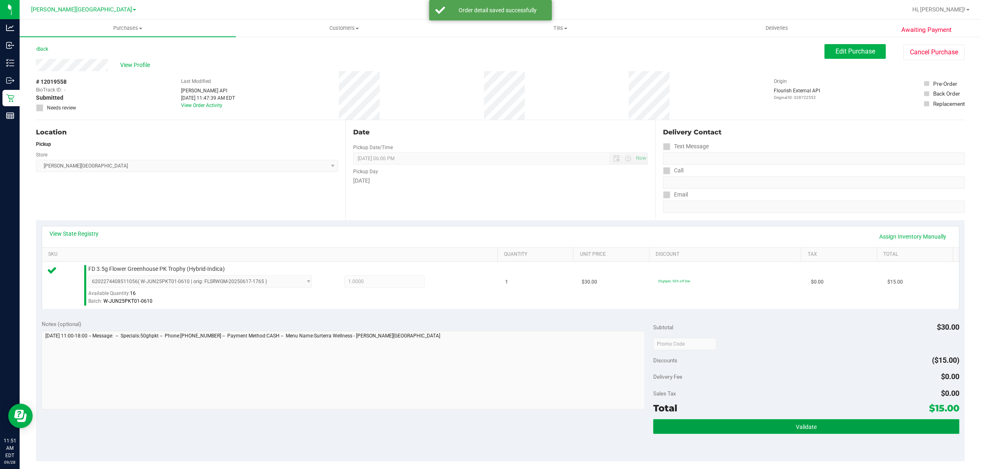
click at [784, 375] on button "Validate" at bounding box center [806, 426] width 306 height 15
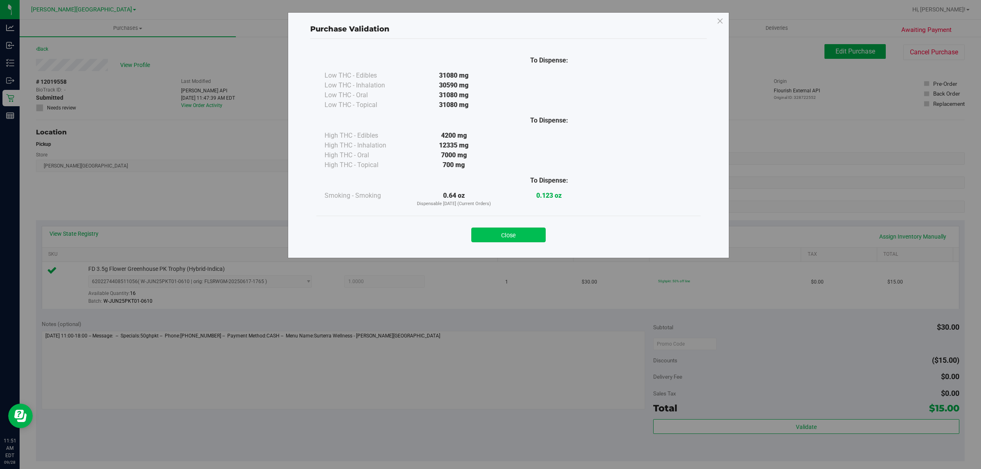
click at [505, 234] on button "Close" at bounding box center [508, 235] width 74 height 15
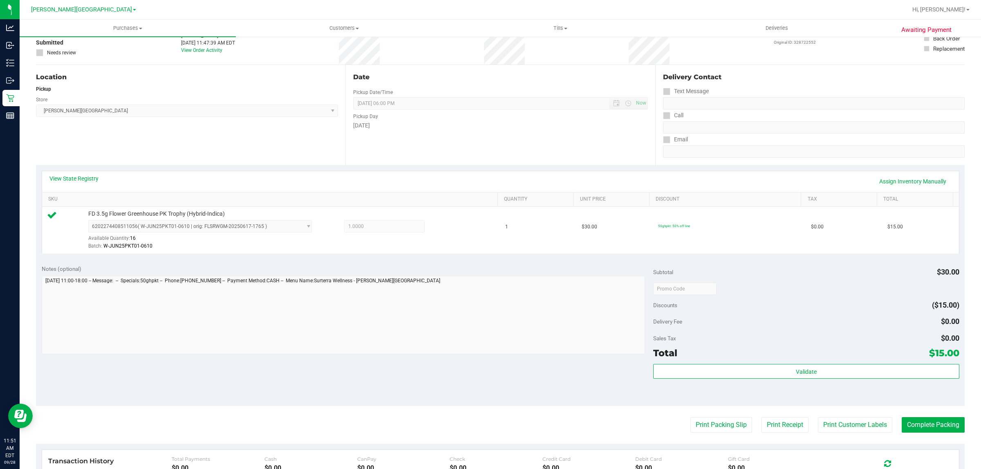
scroll to position [199, 0]
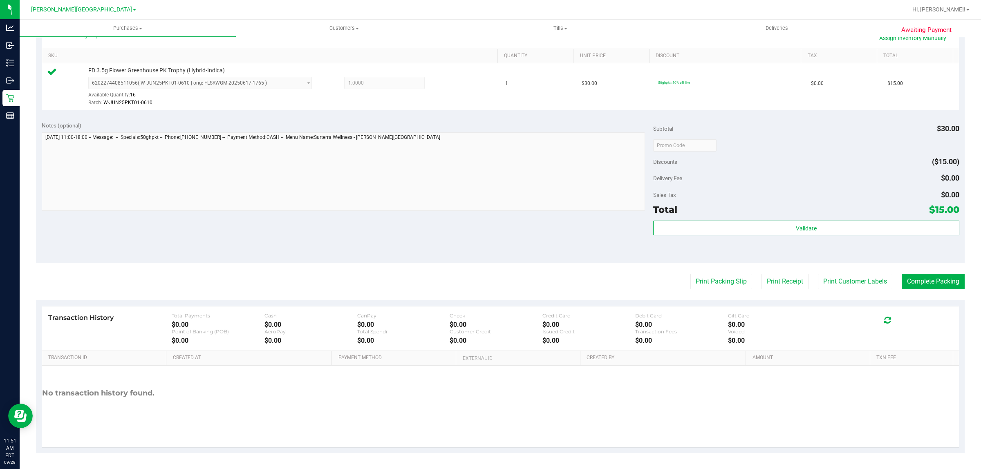
click at [784, 292] on purchase-details "Back Edit Purchase Cancel Purchase View Profile # 12019558 BioTrack ID: - Submi…" at bounding box center [500, 150] width 928 height 608
click at [784, 289] on button "Print Customer Labels" at bounding box center [855, 282] width 74 height 16
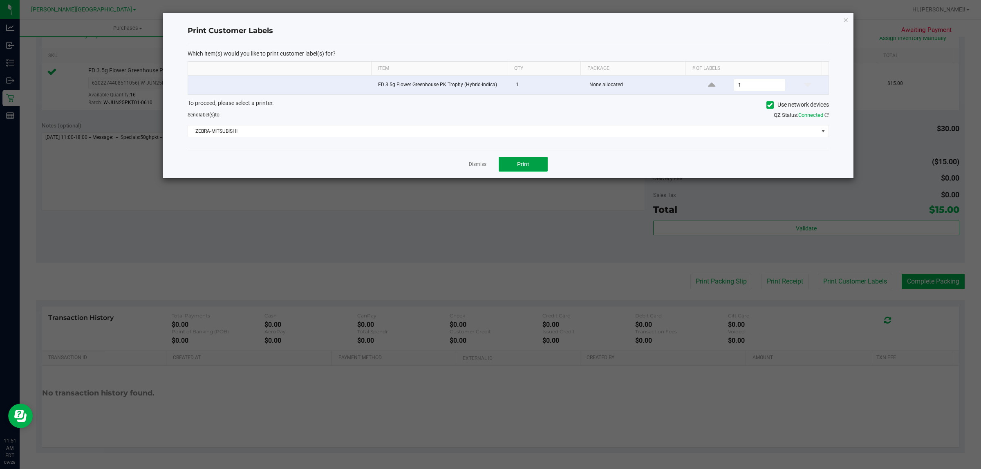
click at [519, 161] on span "Print" at bounding box center [523, 164] width 12 height 7
click at [471, 162] on link "Dismiss" at bounding box center [478, 164] width 18 height 7
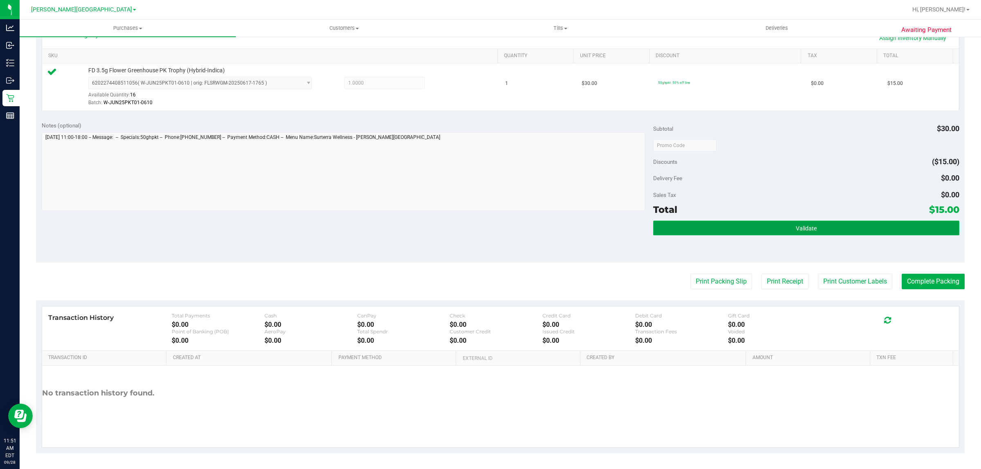
click at [784, 231] on button "Validate" at bounding box center [806, 228] width 306 height 15
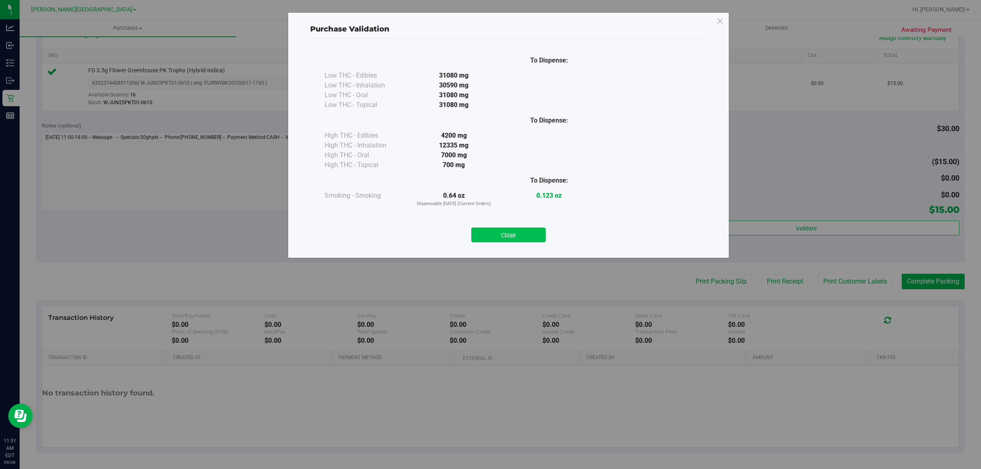
click at [533, 238] on button "Close" at bounding box center [508, 235] width 74 height 15
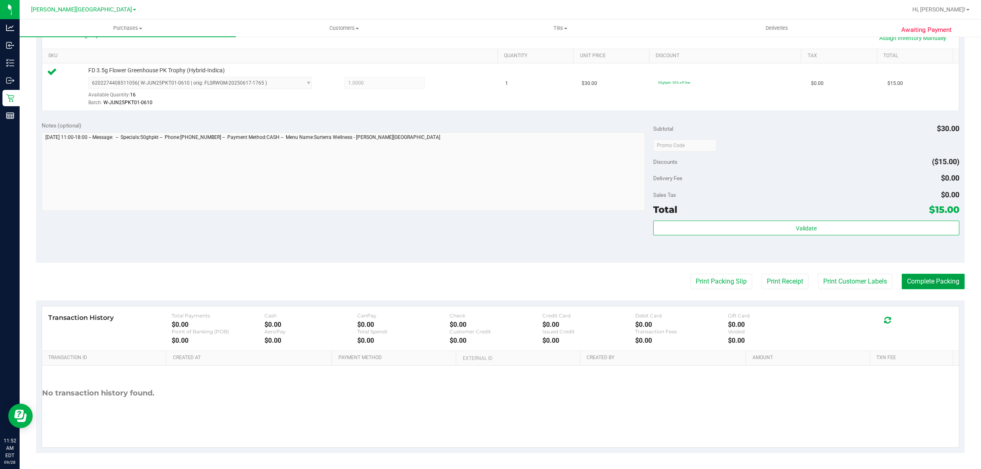
click at [784, 282] on button "Complete Packing" at bounding box center [932, 282] width 63 height 16
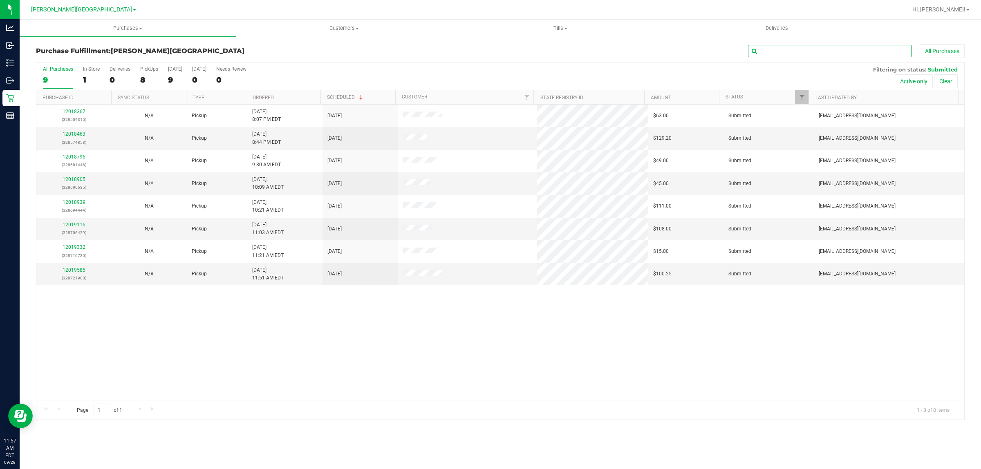
click at [784, 49] on input "text" at bounding box center [829, 51] width 163 height 12
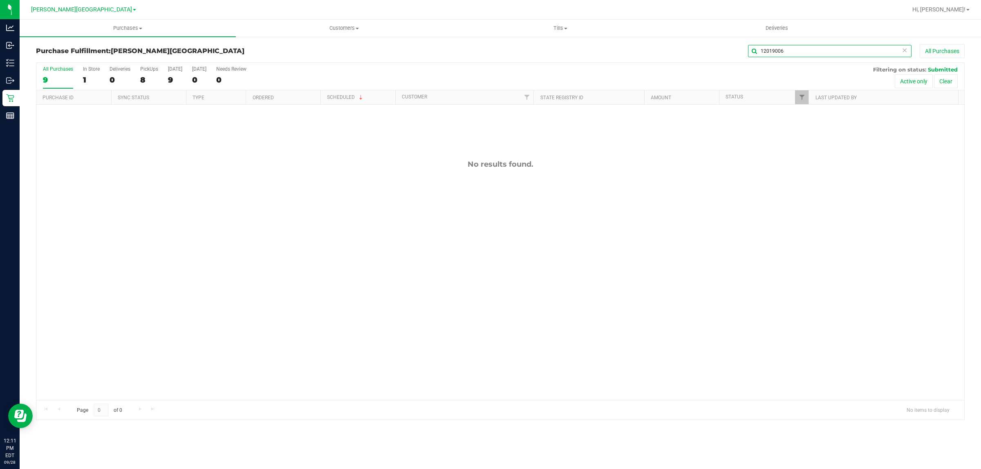
drag, startPoint x: 785, startPoint y: 54, endPoint x: 634, endPoint y: 65, distance: 151.5
click at [634, 65] on div "Purchase Fulfillment: Merritt Island WC 12019006 All Purchases All Purchases 9 …" at bounding box center [500, 232] width 928 height 376
type input "12019585"
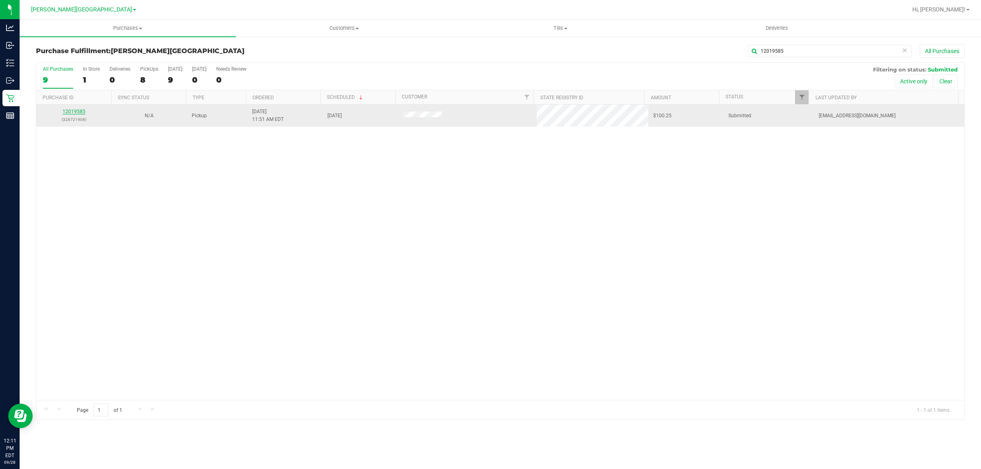
click at [76, 111] on link "12019585" at bounding box center [74, 112] width 23 height 6
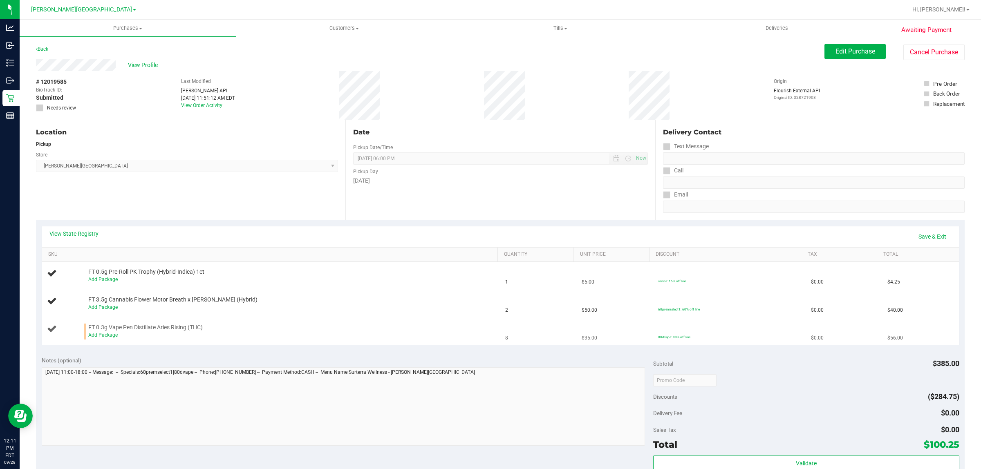
click at [103, 338] on div "Add Package" at bounding box center [290, 335] width 404 height 8
click at [104, 336] on link "Add Package" at bounding box center [102, 335] width 29 height 6
drag, startPoint x: 248, startPoint y: 334, endPoint x: 262, endPoint y: 336, distance: 13.2
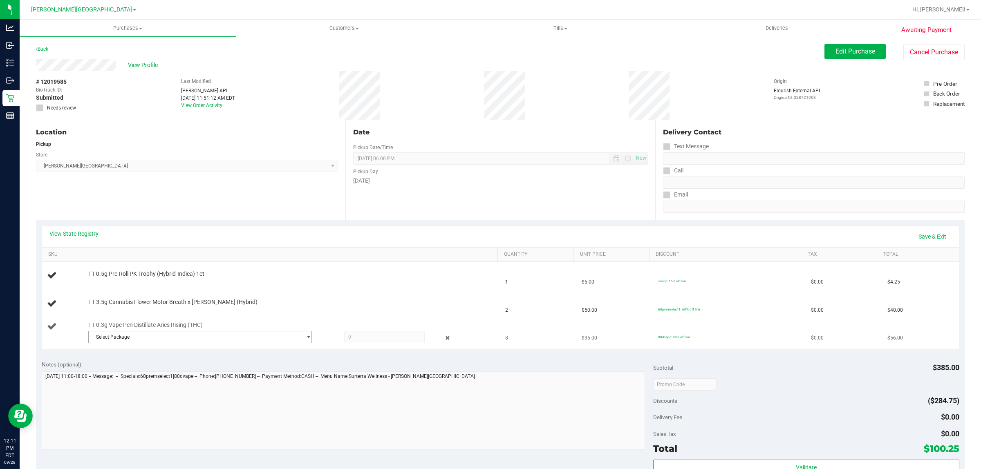
click at [249, 335] on span "Select Package" at bounding box center [195, 336] width 212 height 11
click at [239, 375] on span "( JUN25ARR02-0623 | orig: FLSRWGM-20250630-1265 )" at bounding box center [201, 383] width 123 height 6
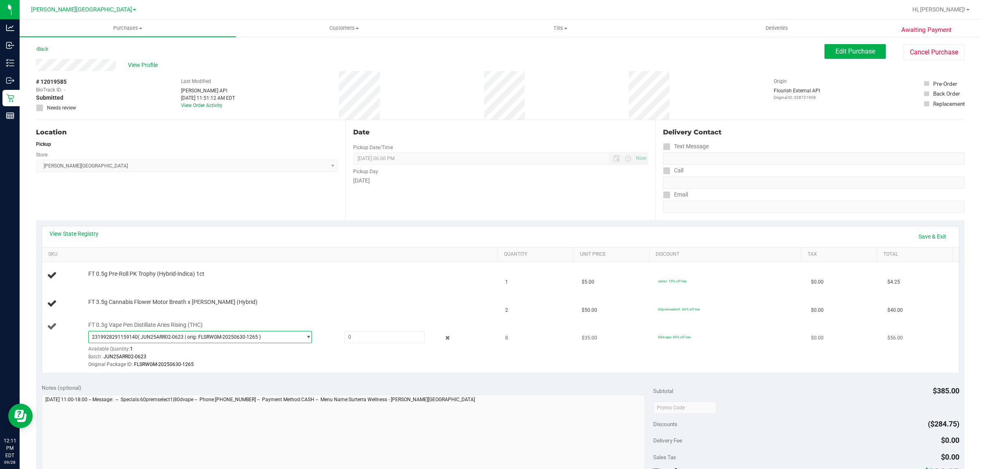
click at [306, 337] on span "select" at bounding box center [308, 337] width 6 height 7
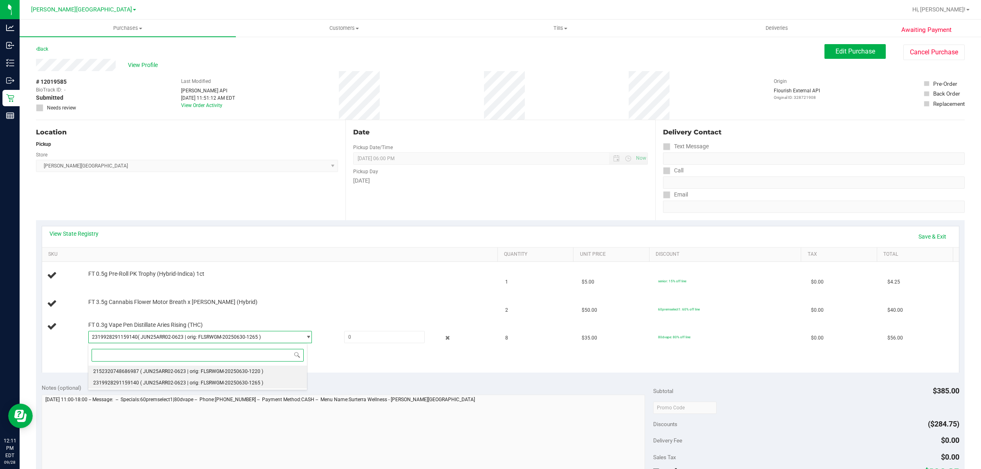
click at [271, 372] on li "2152320748686987 ( JUN25ARR02-0623 | orig: FLSRWGM-20250630-1220 )" at bounding box center [197, 371] width 219 height 11
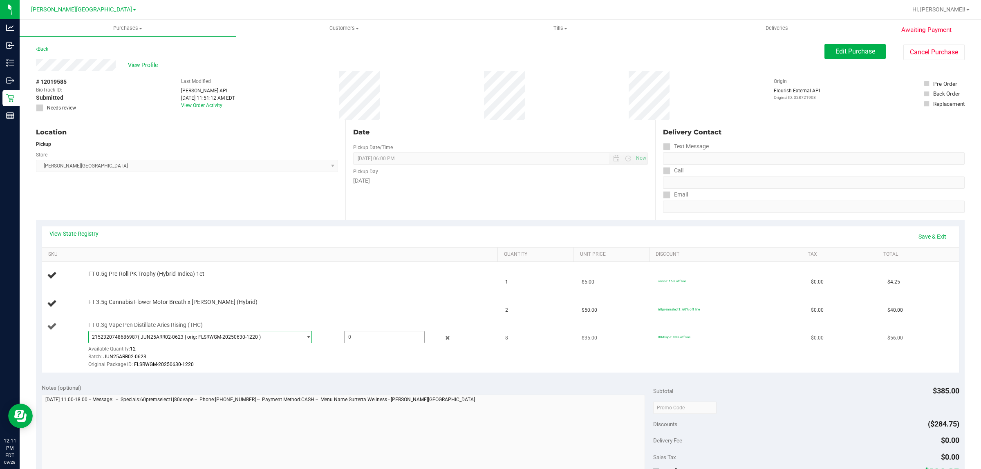
click at [355, 340] on span at bounding box center [384, 337] width 81 height 12
type input "3"
type input "3.0000"
click at [391, 314] on td "FT 3.5g Cannabis Flower Motor Breath x Mike Larry (Hybrid)" at bounding box center [271, 304] width 458 height 28
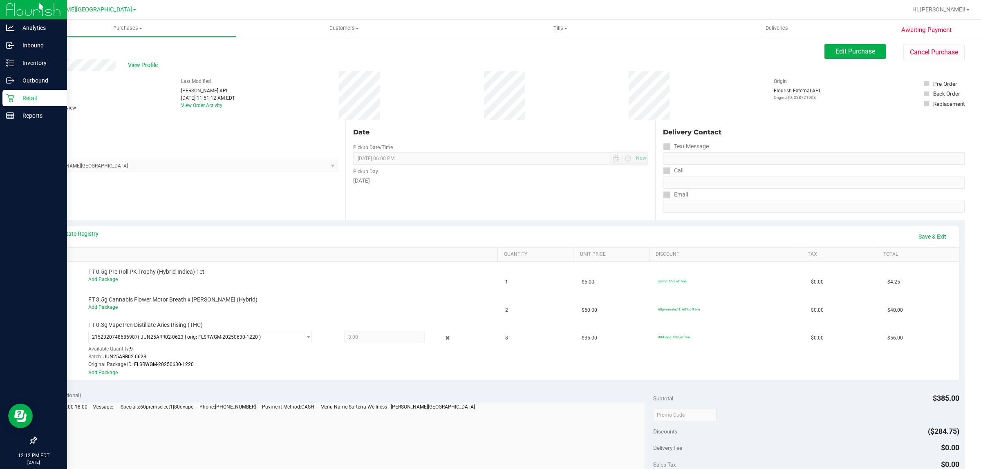
click at [44, 97] on p "Retail" at bounding box center [38, 98] width 49 height 10
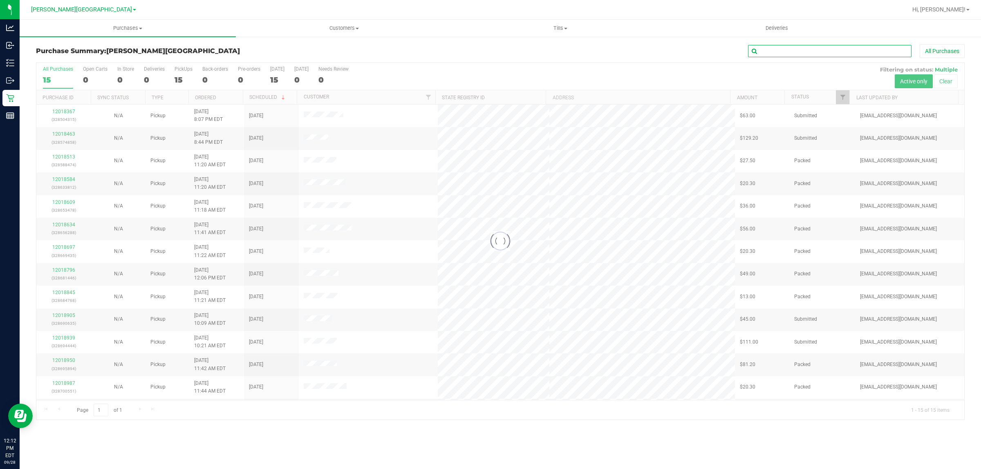
click at [780, 51] on input "text" at bounding box center [829, 51] width 163 height 12
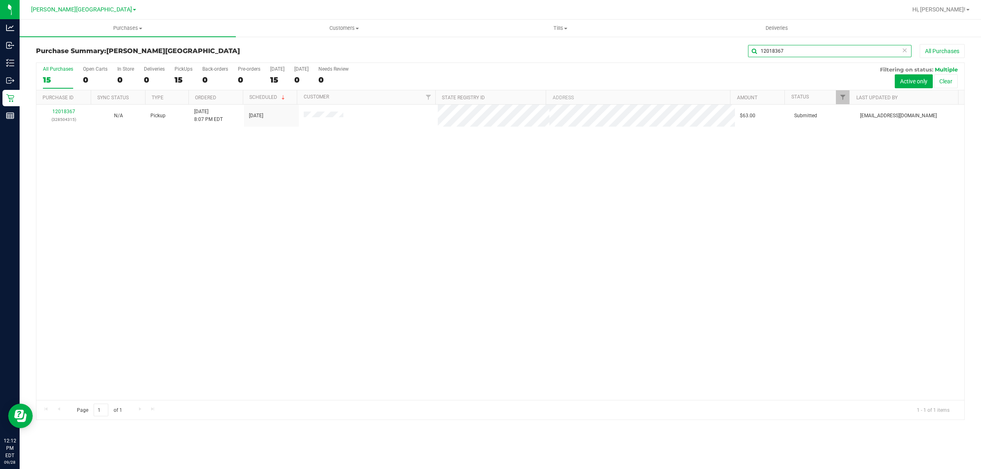
type input "12018367"
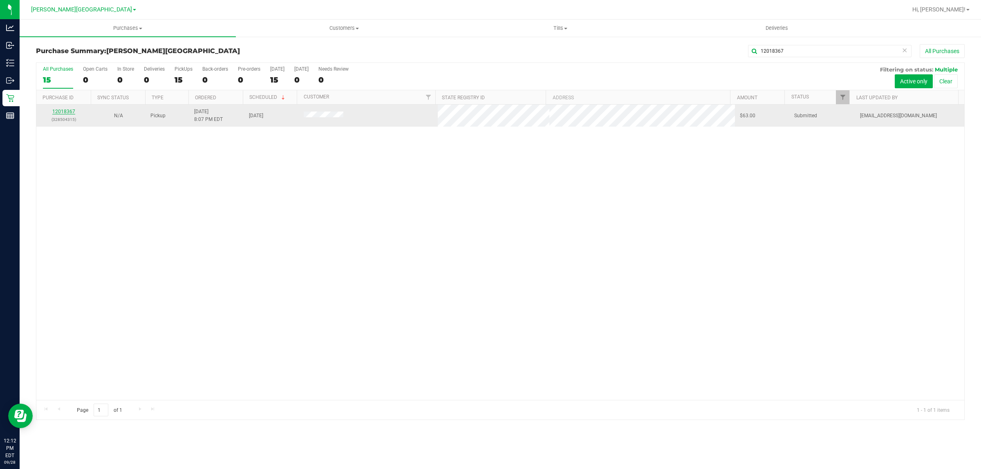
click at [63, 112] on link "12018367" at bounding box center [63, 112] width 23 height 6
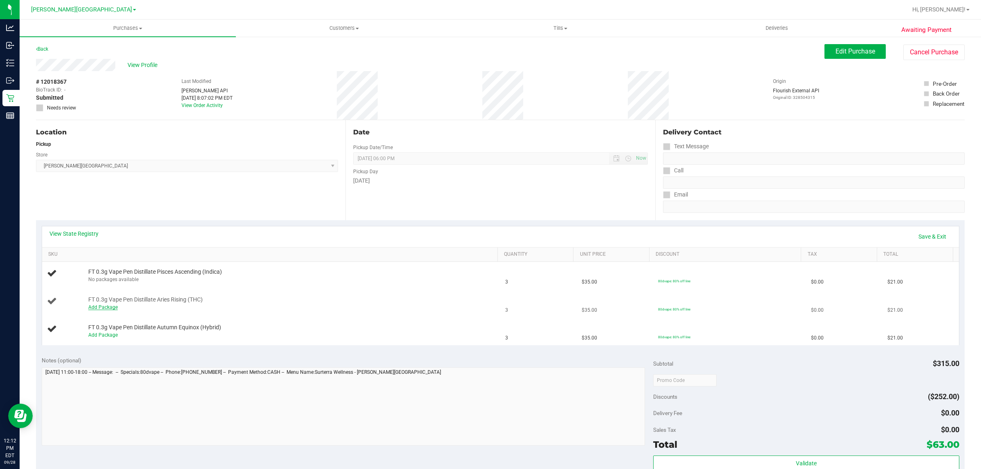
click at [105, 306] on link "Add Package" at bounding box center [102, 307] width 29 height 6
click at [354, 308] on span at bounding box center [384, 309] width 81 height 12
click at [289, 310] on span "Select Package" at bounding box center [195, 309] width 212 height 11
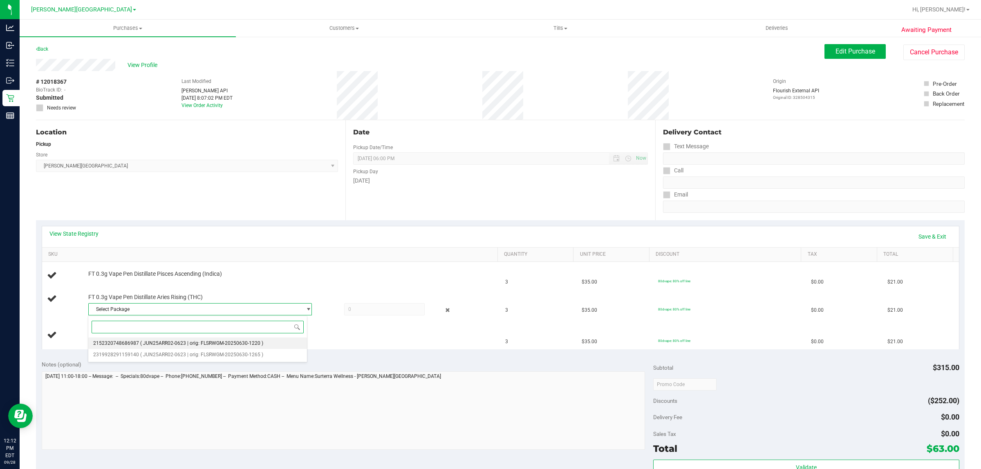
click at [246, 341] on span "( JUN25ARR02-0623 | orig: FLSRWGM-20250630-1220 )" at bounding box center [201, 343] width 123 height 6
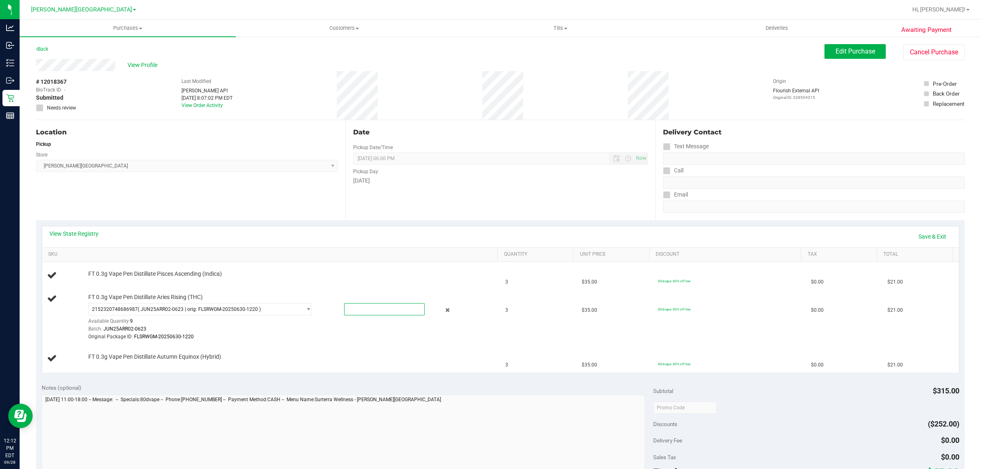
drag, startPoint x: 382, startPoint y: 311, endPoint x: 321, endPoint y: 401, distance: 109.1
click at [381, 311] on span at bounding box center [384, 309] width 81 height 12
type input "3"
type input "3.0000"
click at [399, 353] on td "FT 0.3g Vape Pen Distillate Autumn Equinox (Hybrid)" at bounding box center [271, 358] width 458 height 27
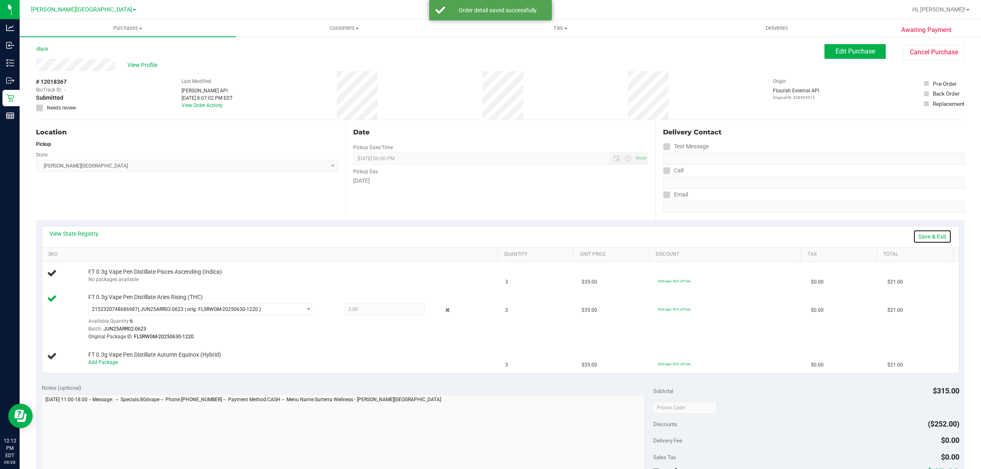
click at [784, 234] on link "Save & Exit" at bounding box center [932, 237] width 38 height 14
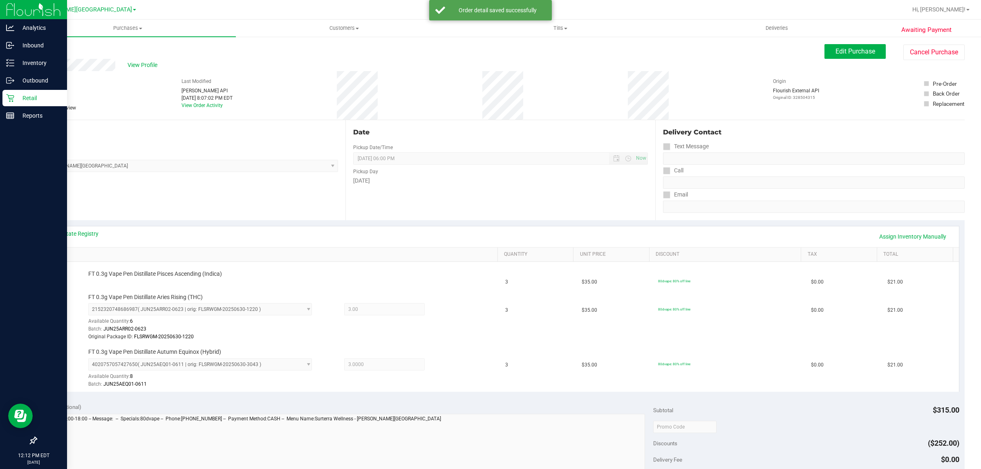
click at [4, 95] on div "Retail" at bounding box center [34, 98] width 65 height 16
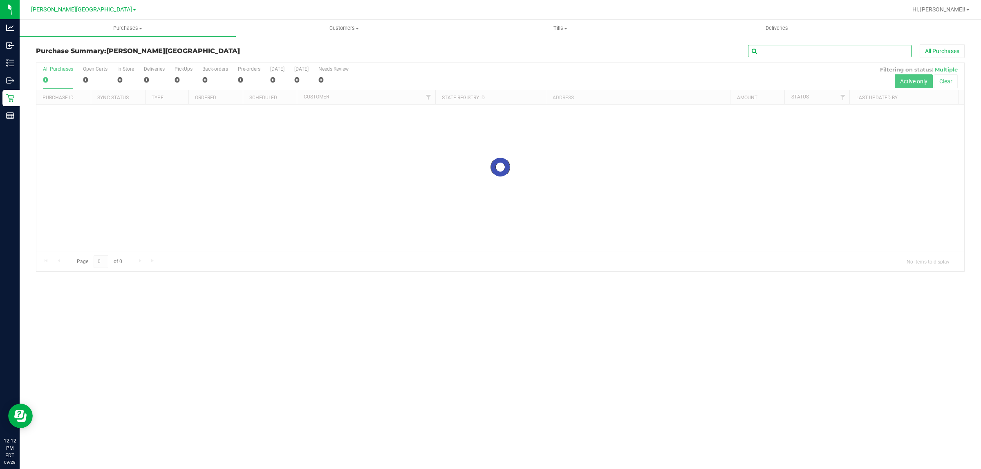
click at [784, 54] on input "text" at bounding box center [829, 51] width 163 height 12
type input "12018939"
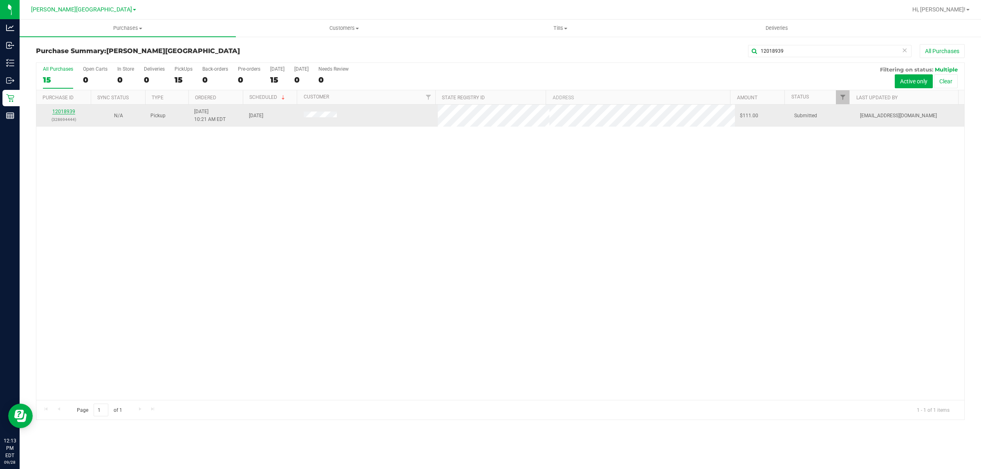
click at [67, 113] on link "12018939" at bounding box center [63, 112] width 23 height 6
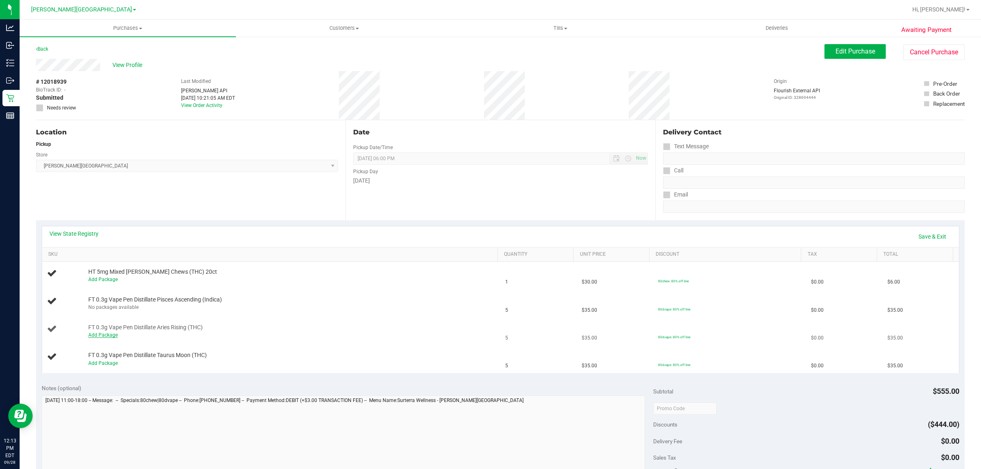
click at [110, 335] on link "Add Package" at bounding box center [102, 335] width 29 height 6
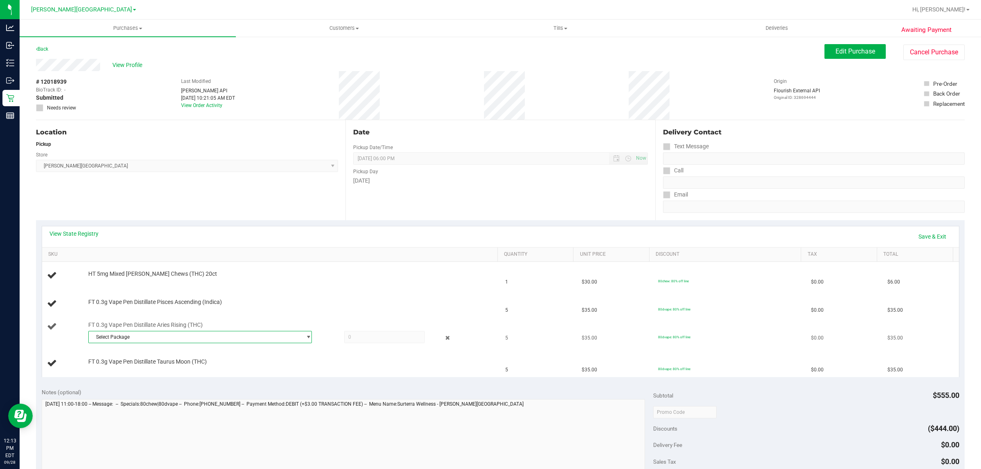
click at [284, 333] on span "Select Package" at bounding box center [195, 336] width 212 height 11
click at [297, 372] on li "2152320748686987 ( JUN25ARR02-0623 | orig: FLSRWGM-20250630-1220 )" at bounding box center [197, 371] width 219 height 11
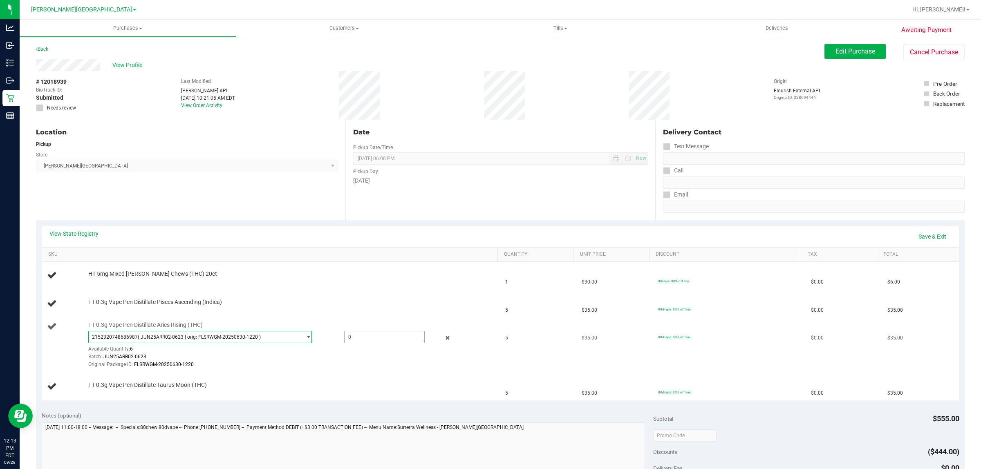
click at [380, 335] on span at bounding box center [384, 337] width 81 height 12
type input "3"
type input "3.0000"
click at [408, 309] on td "FT 0.3g Vape Pen Distillate Pisces Ascending (Indica)" at bounding box center [271, 304] width 458 height 28
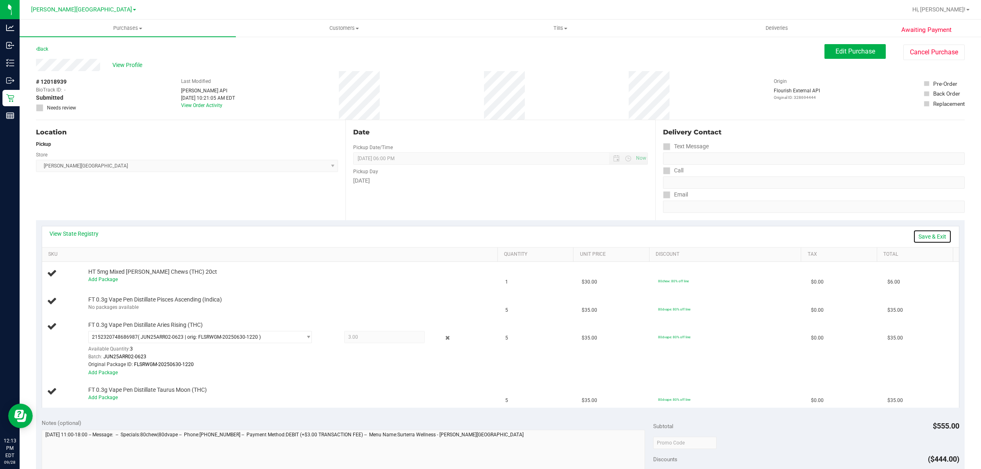
click at [784, 234] on link "Save & Exit" at bounding box center [932, 237] width 38 height 14
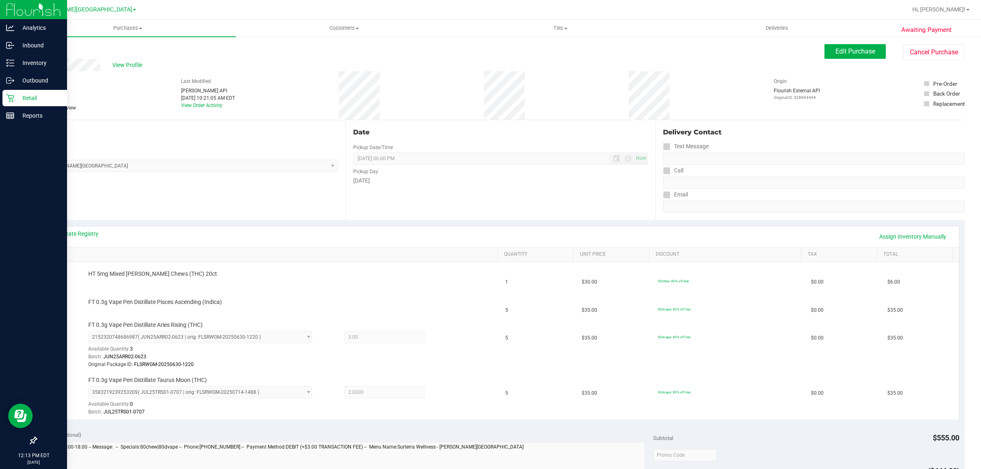
click at [11, 97] on icon at bounding box center [10, 98] width 8 height 8
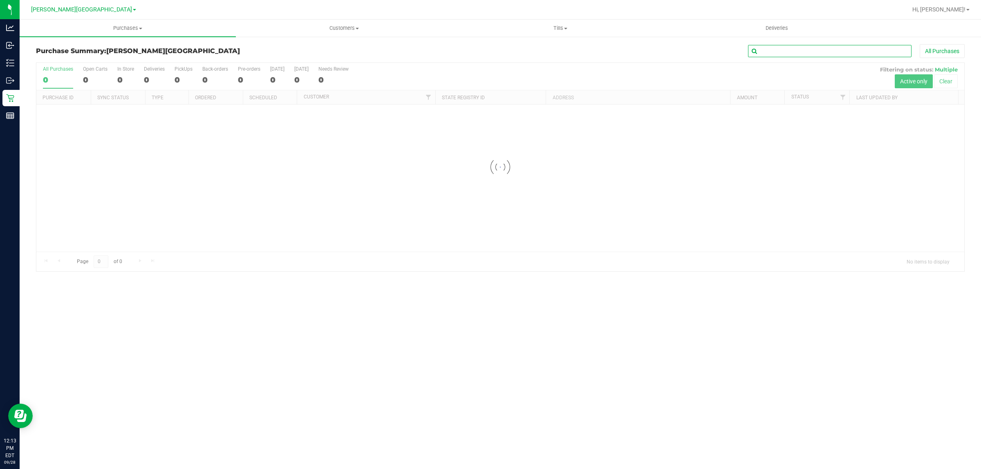
click at [784, 54] on input "text" at bounding box center [829, 51] width 163 height 12
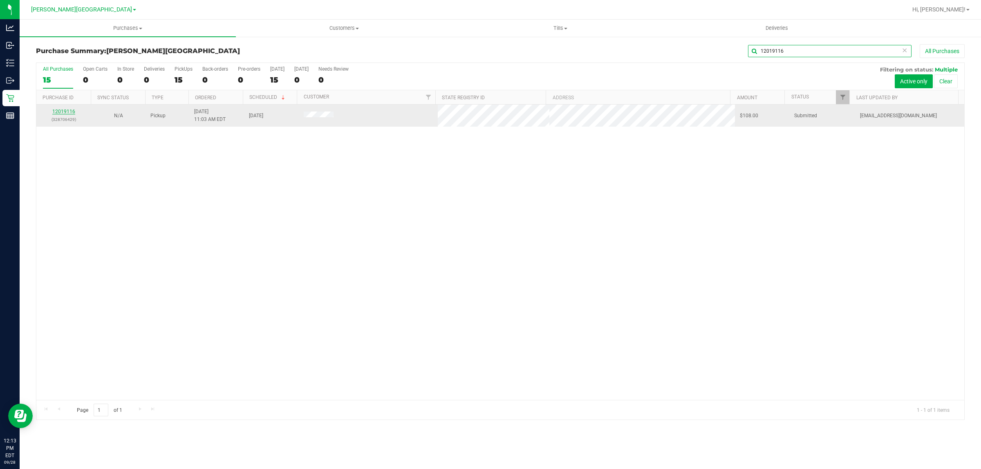
type input "12019116"
click at [54, 114] on link "12019116" at bounding box center [63, 112] width 23 height 6
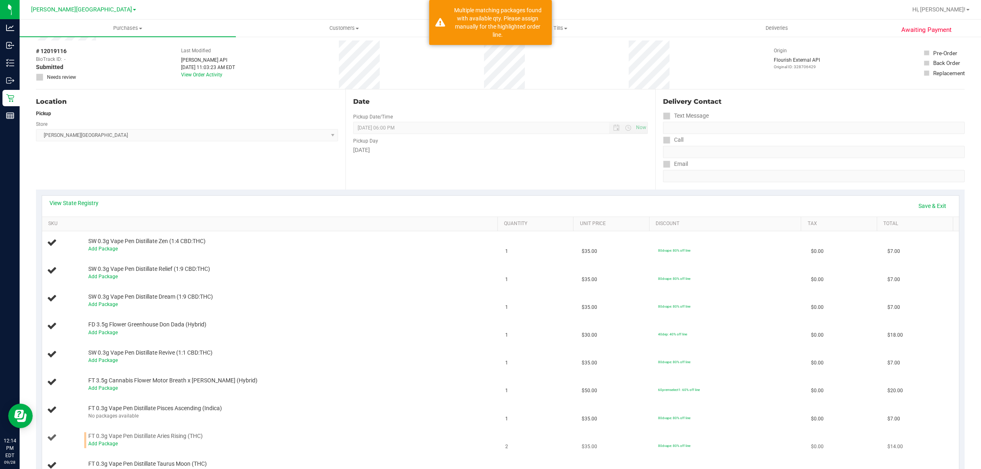
scroll to position [102, 0]
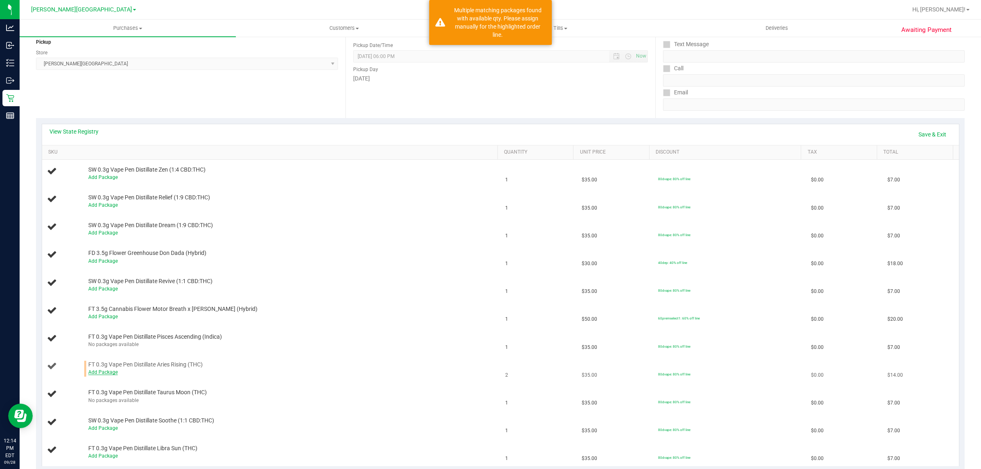
click at [101, 373] on link "Add Package" at bounding box center [102, 372] width 29 height 6
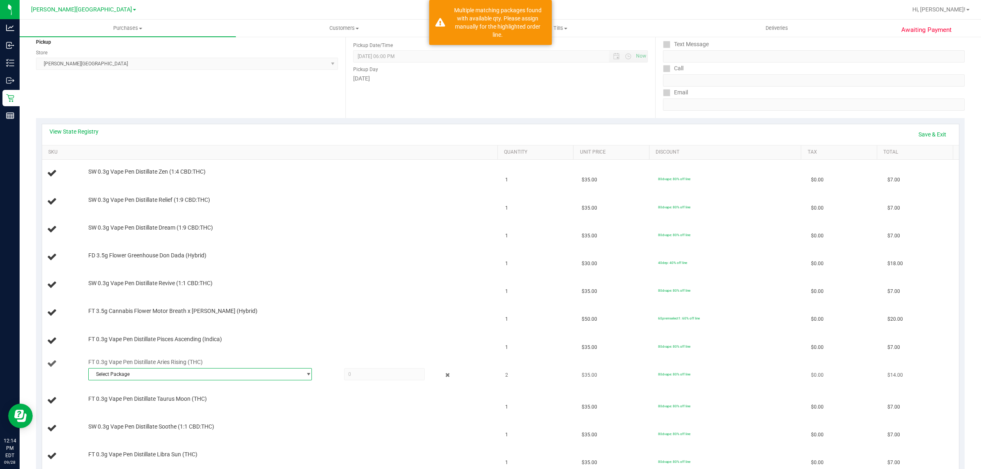
click at [268, 375] on span "Select Package" at bounding box center [195, 374] width 212 height 11
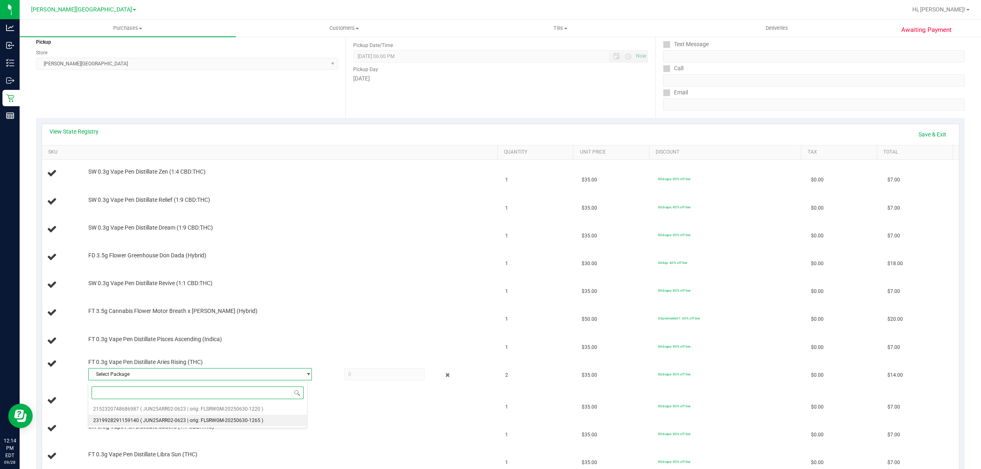
click at [280, 375] on li "2319928291159140 ( JUN25ARR02-0623 | orig: FLSRWGM-20250630-1265 )" at bounding box center [197, 420] width 219 height 11
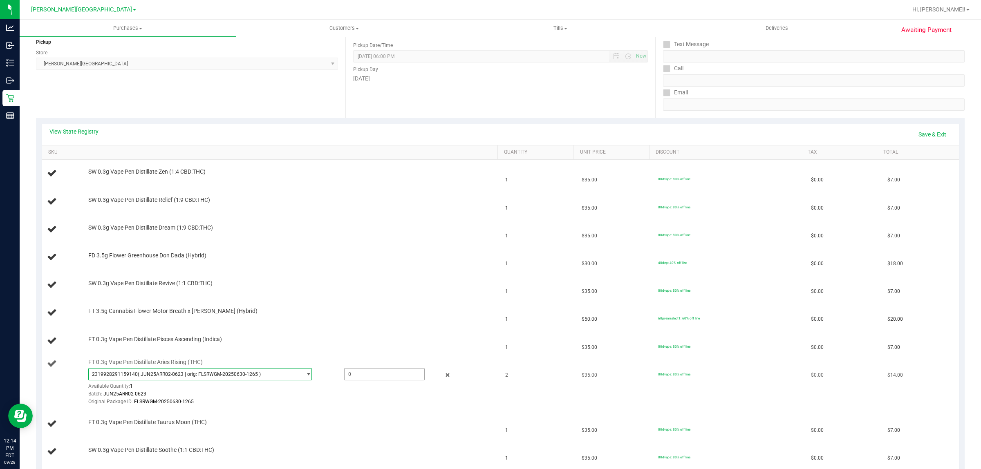
drag, startPoint x: 362, startPoint y: 377, endPoint x: 354, endPoint y: 377, distance: 7.4
click at [360, 375] on span at bounding box center [384, 374] width 81 height 12
type input "1"
type input "1.0000"
click at [367, 355] on td "FT 0.3g Vape Pen Distillate Pisces Ascending (Indica)" at bounding box center [271, 341] width 458 height 28
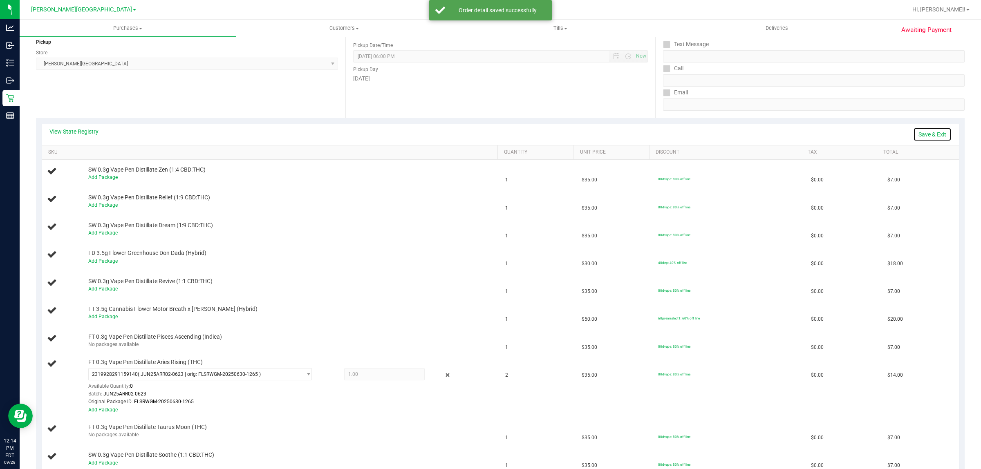
click at [784, 133] on link "Save & Exit" at bounding box center [932, 134] width 38 height 14
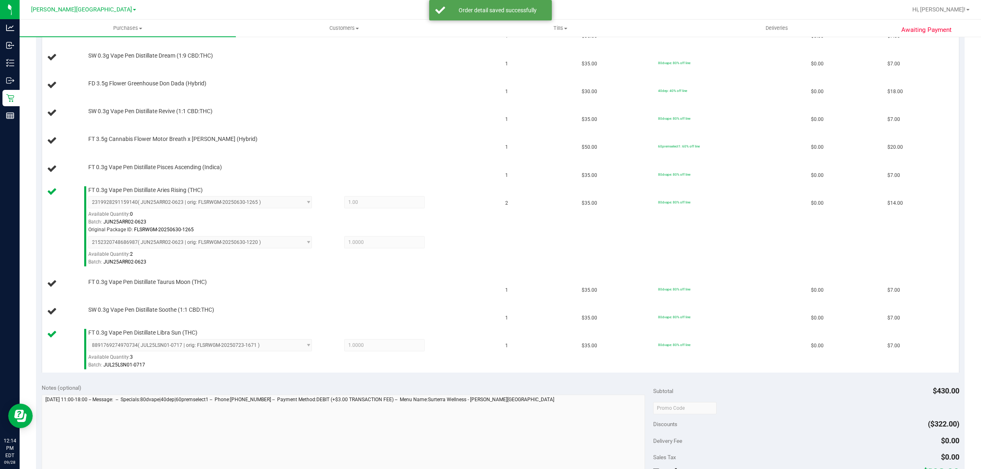
scroll to position [273, 0]
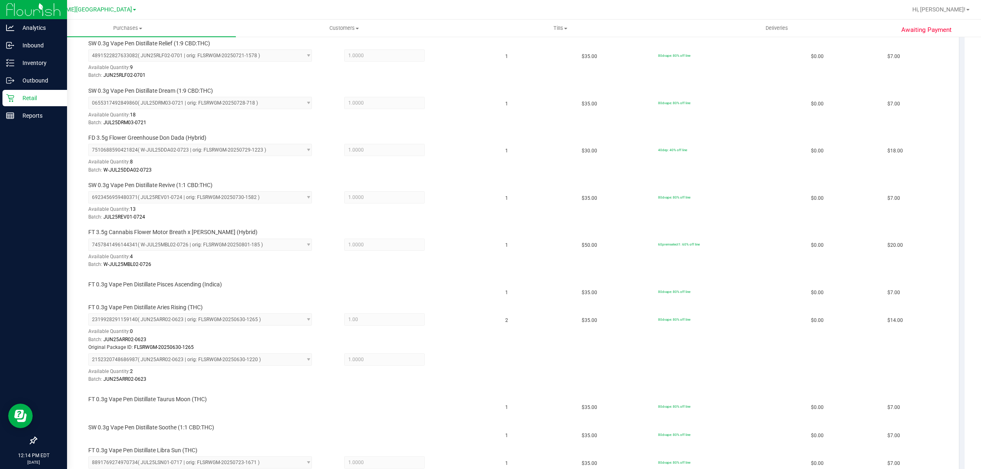
click at [5, 98] on div "Retail" at bounding box center [34, 98] width 65 height 16
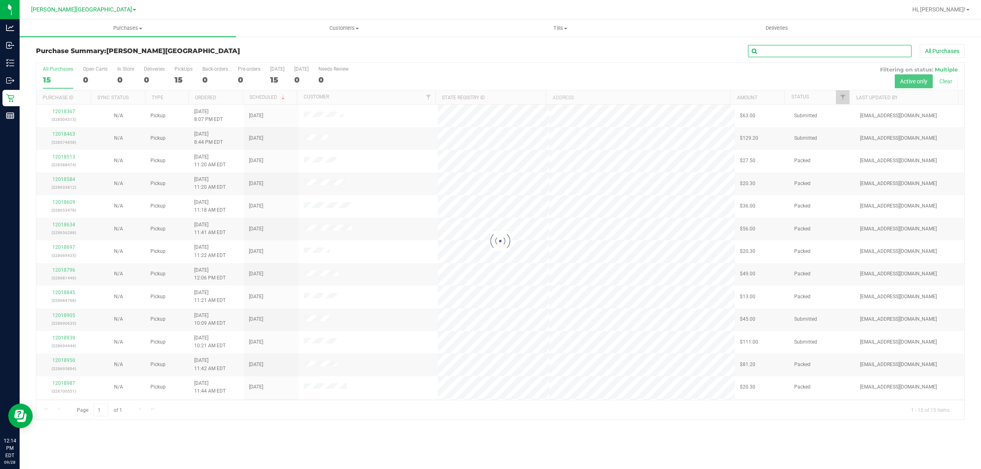
click at [777, 56] on input "text" at bounding box center [829, 51] width 163 height 12
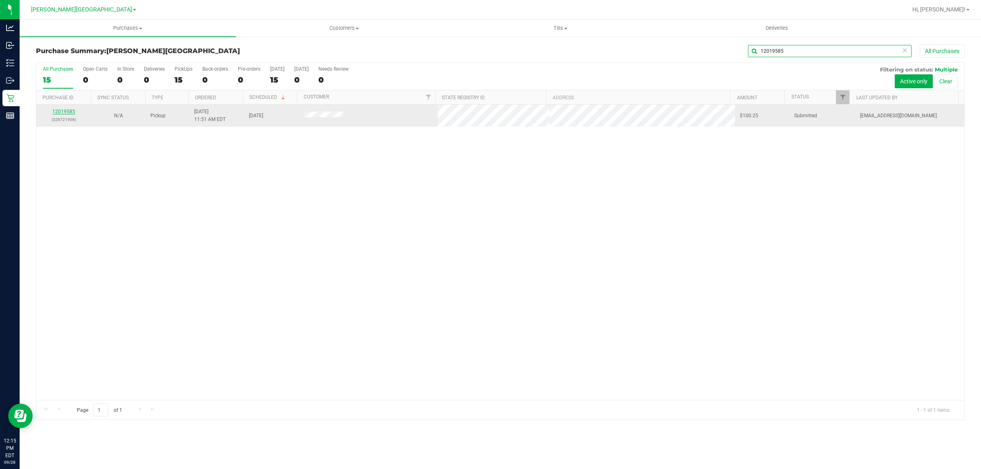
type input "12019585"
click at [68, 114] on link "12019585" at bounding box center [63, 112] width 23 height 6
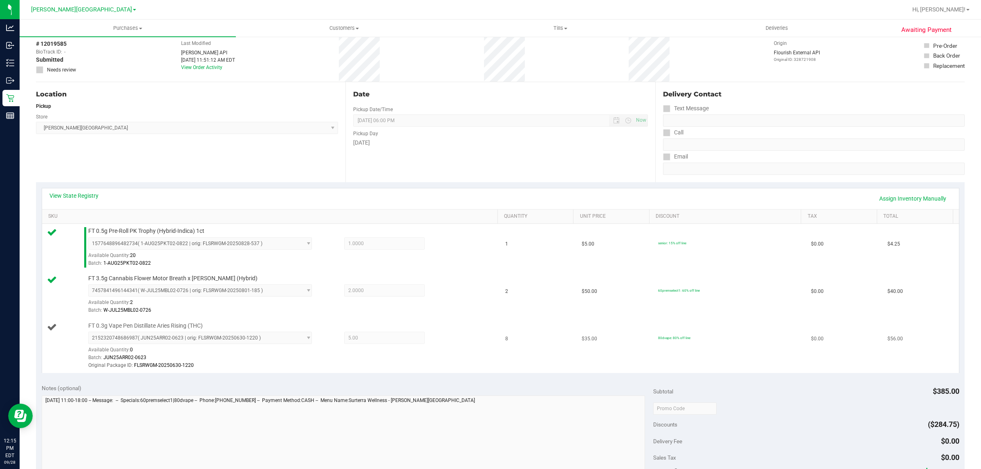
scroll to position [102, 0]
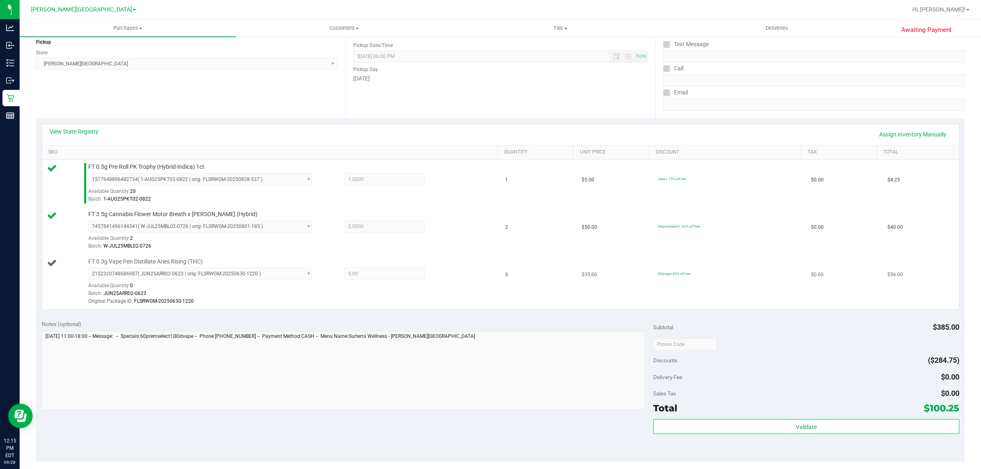
click at [425, 296] on div "Batch: JUN25ARR02-0623" at bounding box center [290, 294] width 404 height 8
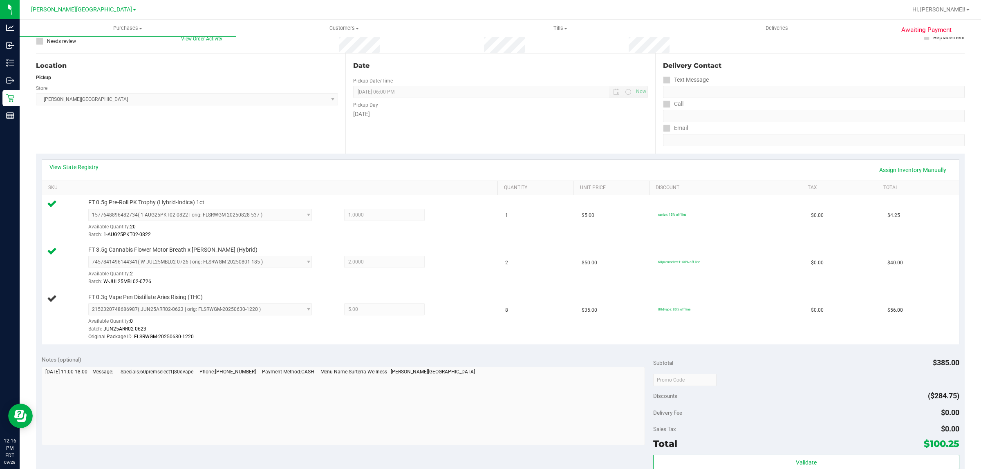
scroll to position [0, 0]
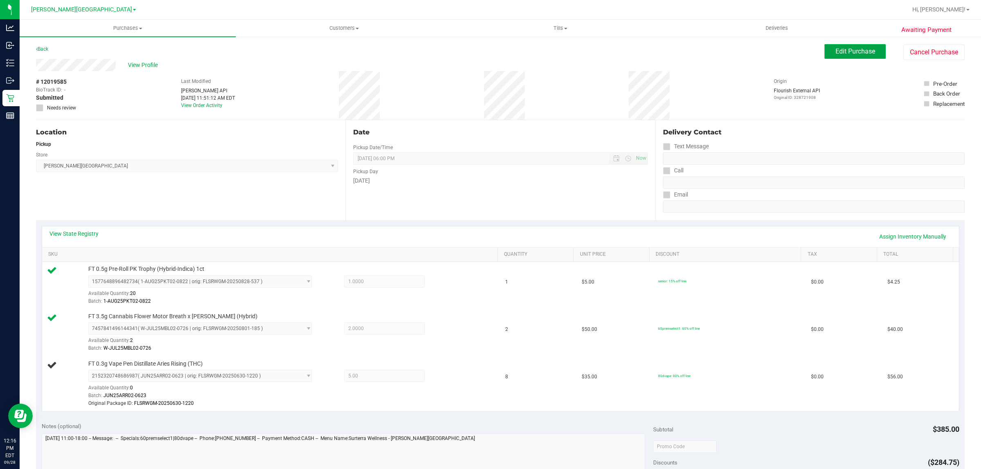
click at [784, 51] on span "Edit Purchase" at bounding box center [855, 51] width 40 height 8
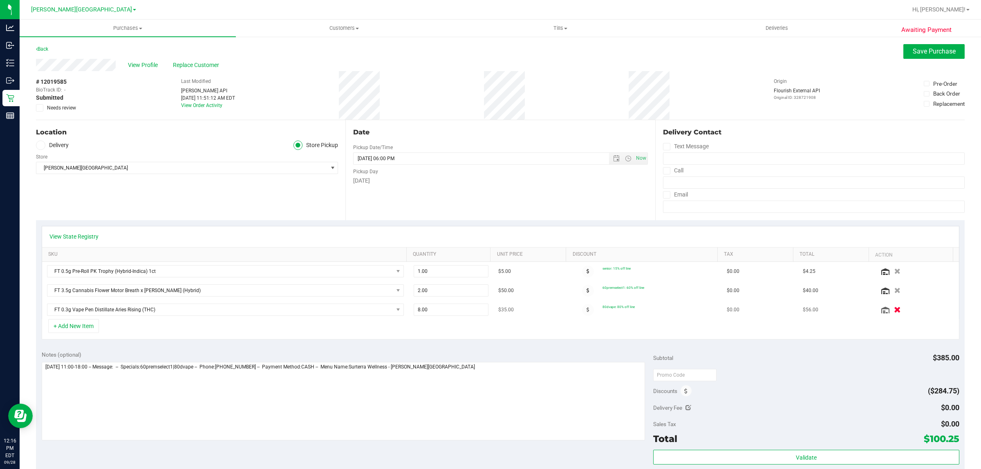
click at [784, 311] on icon "button" at bounding box center [897, 310] width 7 height 6
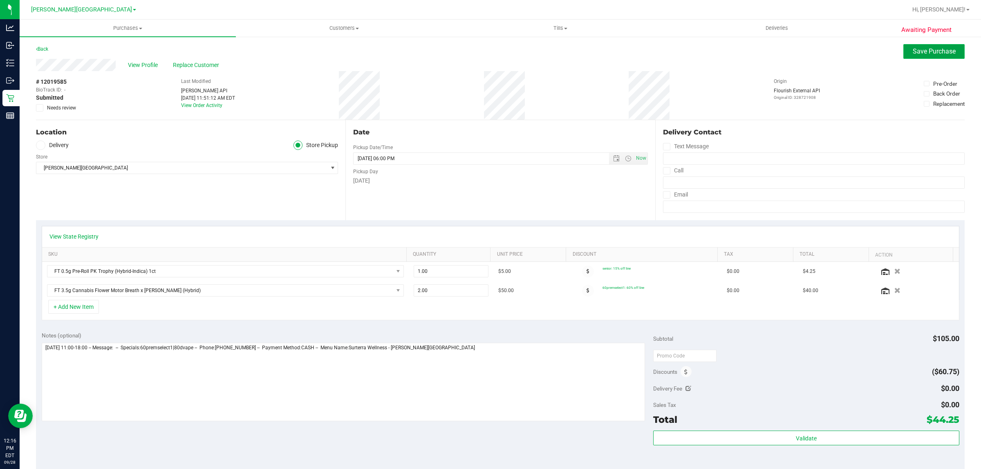
click at [784, 54] on span "Save Purchase" at bounding box center [934, 51] width 43 height 8
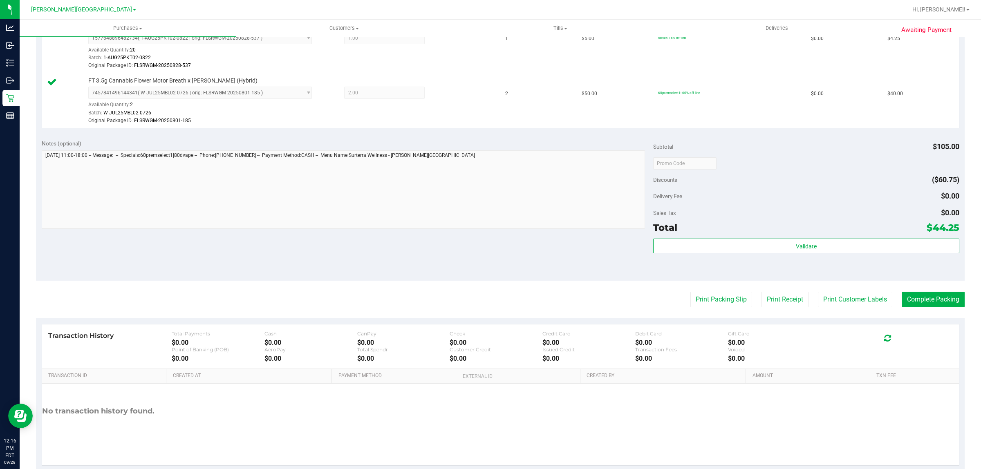
scroll to position [255, 0]
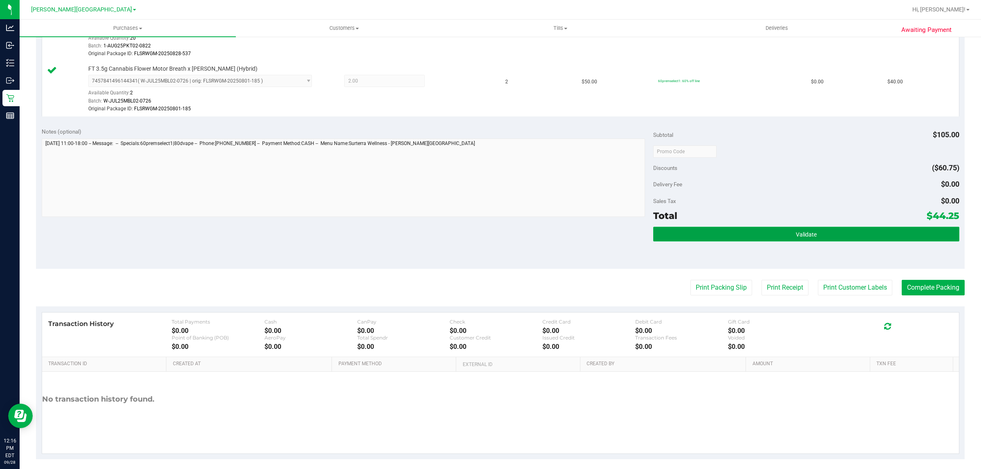
drag, startPoint x: 872, startPoint y: 236, endPoint x: 817, endPoint y: 238, distance: 55.2
click at [784, 236] on button "Validate" at bounding box center [806, 234] width 306 height 15
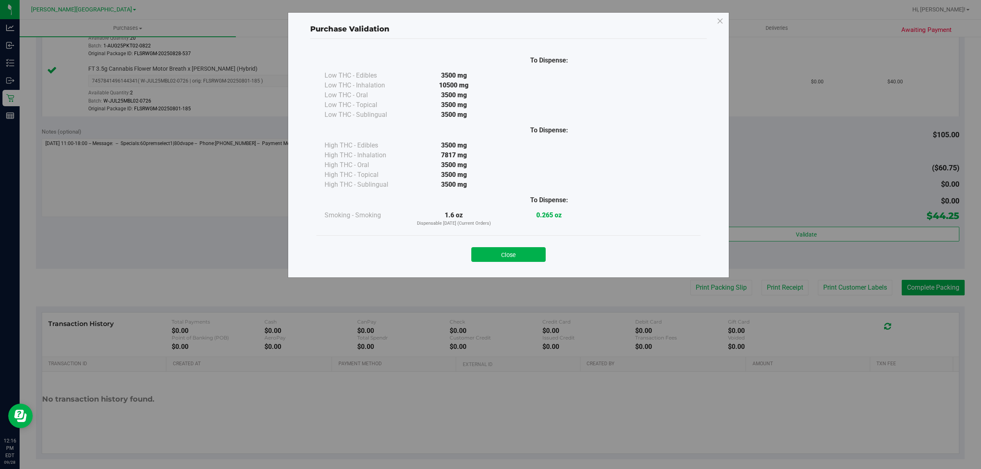
drag, startPoint x: 511, startPoint y: 250, endPoint x: 750, endPoint y: 281, distance: 241.0
click at [511, 250] on button "Close" at bounding box center [508, 254] width 74 height 15
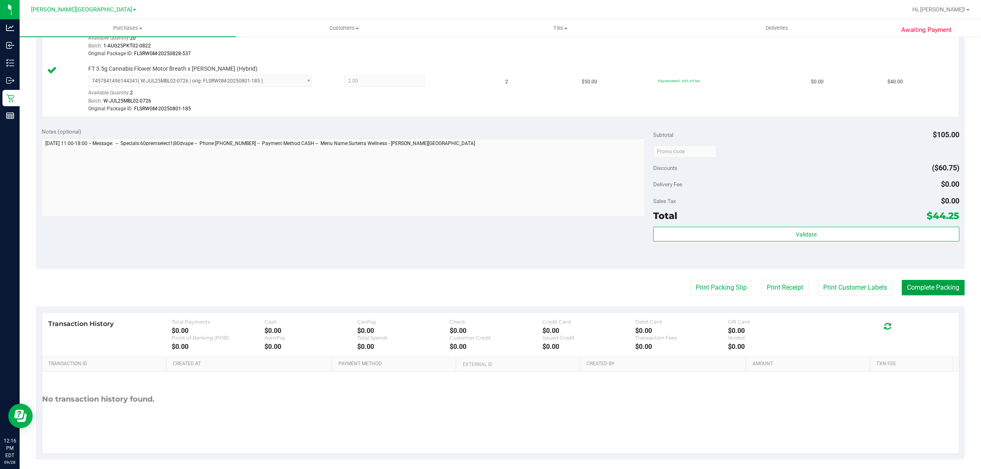
click at [784, 284] on button "Complete Packing" at bounding box center [932, 288] width 63 height 16
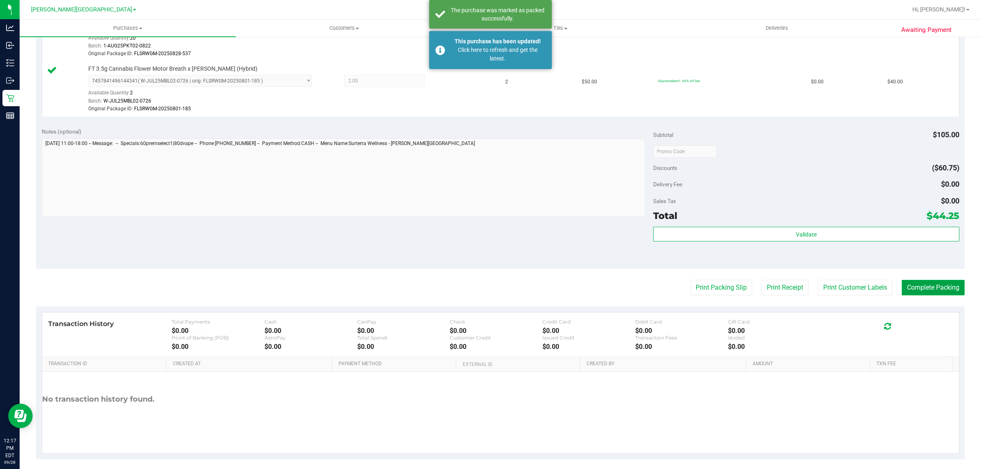
click at [784, 286] on button "Complete Packing" at bounding box center [932, 288] width 63 height 16
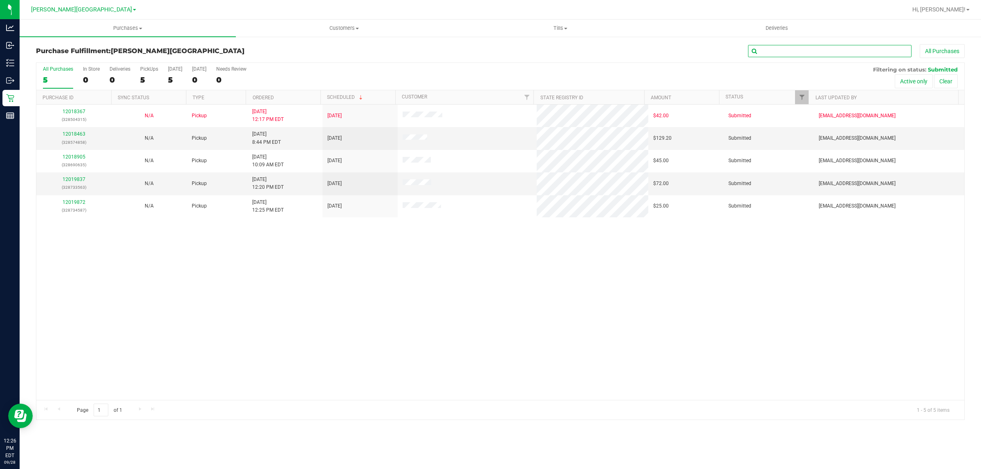
click at [784, 45] on input "text" at bounding box center [829, 51] width 163 height 12
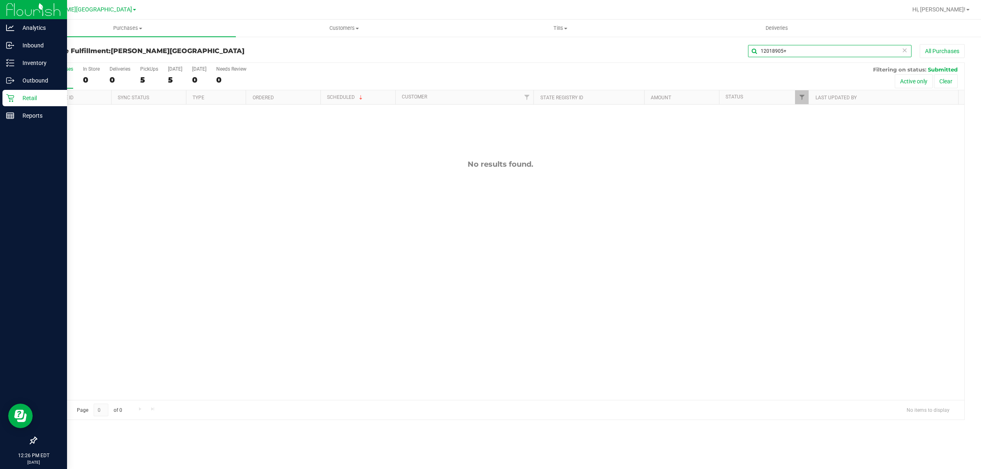
type input "12018905+"
click at [48, 91] on div "Retail" at bounding box center [34, 98] width 65 height 16
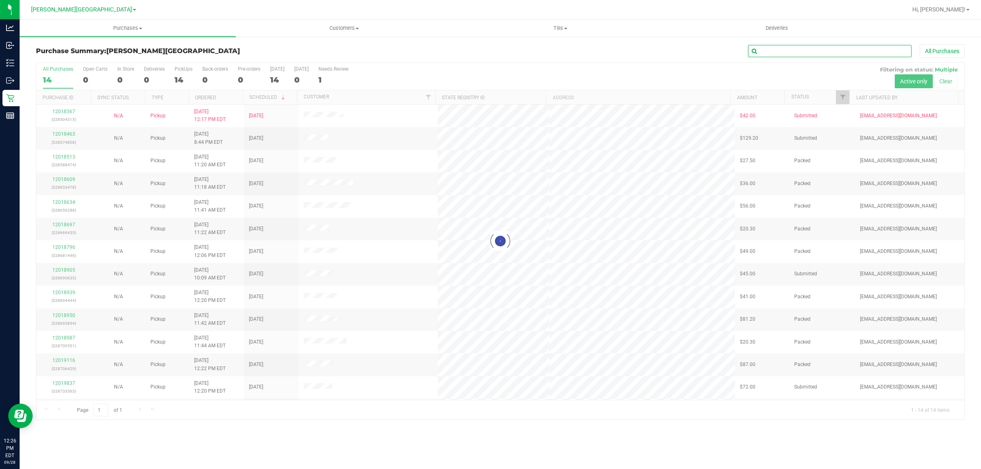
click at [759, 54] on input "text" at bounding box center [829, 51] width 163 height 12
type input "12018905"
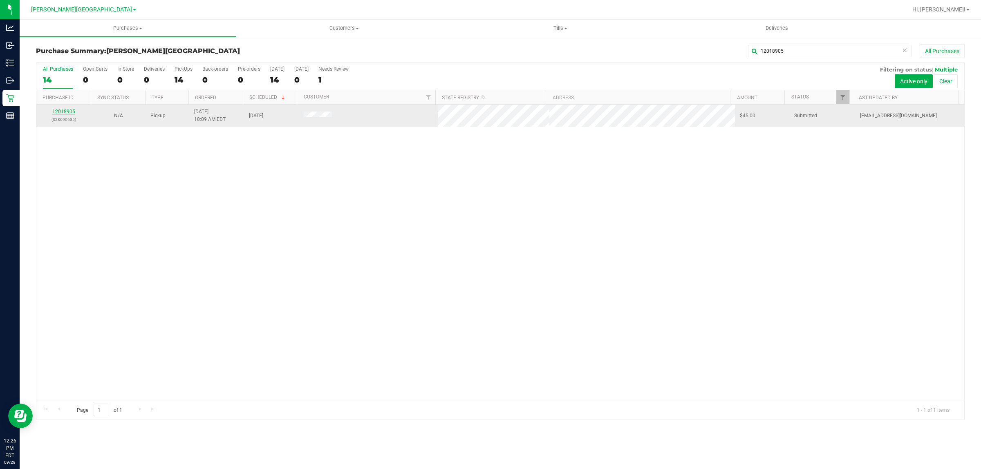
click at [66, 112] on link "12018905" at bounding box center [63, 112] width 23 height 6
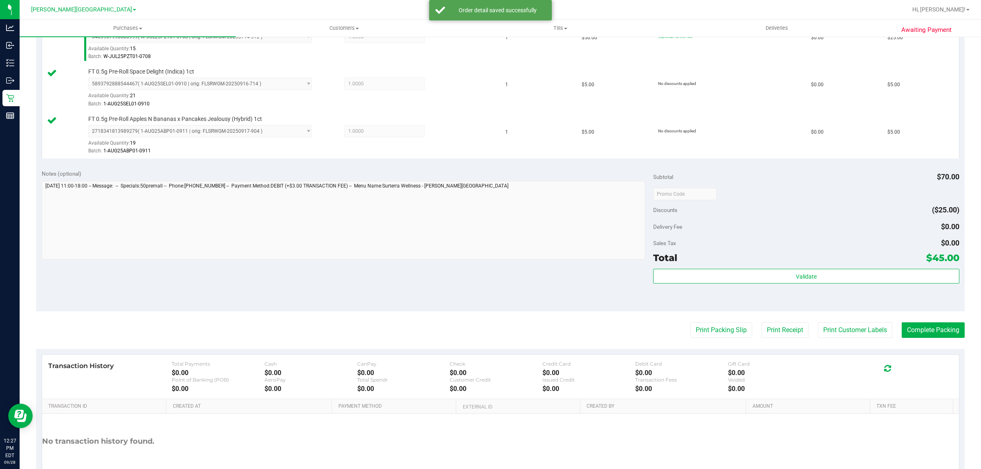
scroll to position [358, 0]
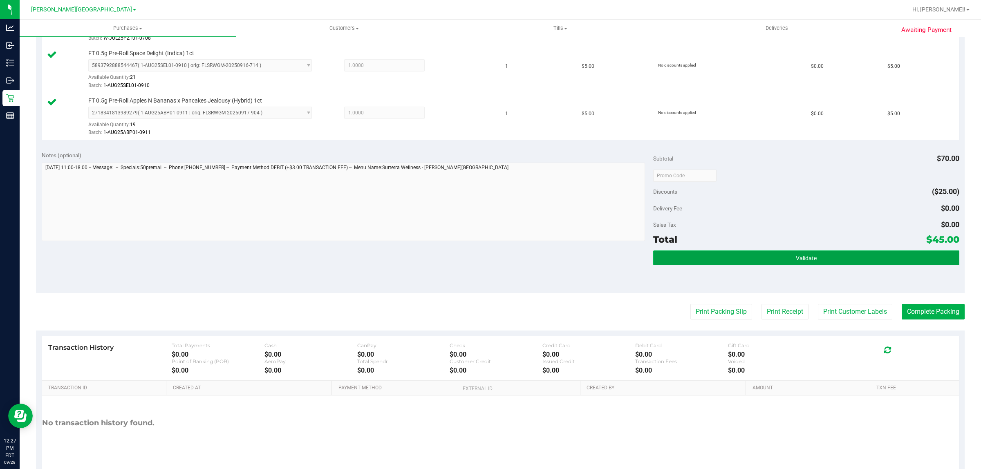
click at [784, 260] on button "Validate" at bounding box center [806, 257] width 306 height 15
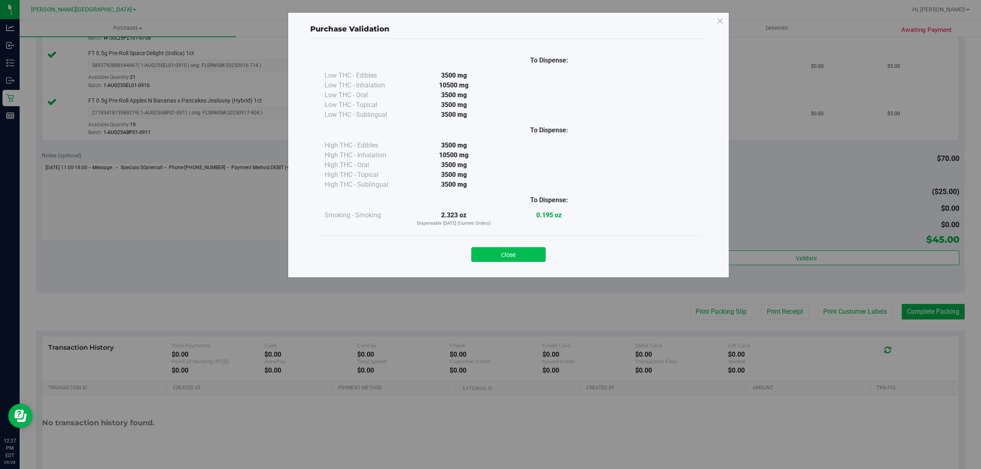
click at [528, 252] on button "Close" at bounding box center [508, 254] width 74 height 15
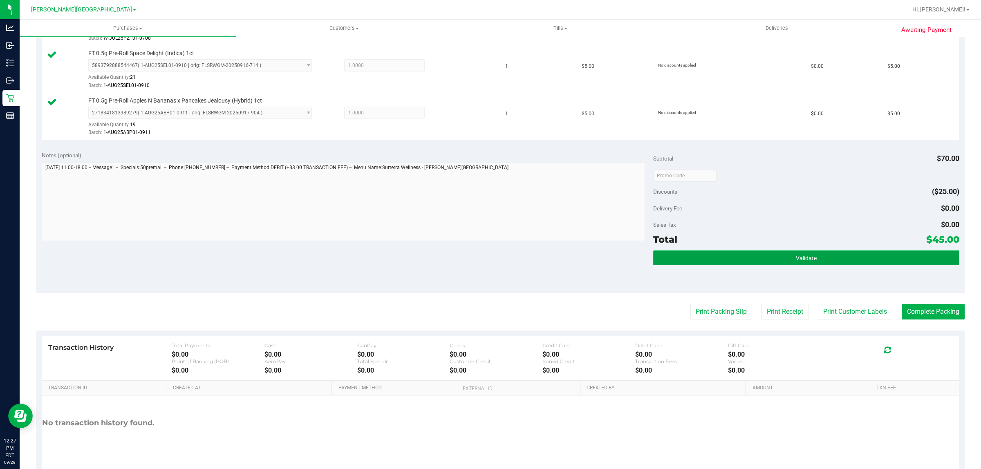
click at [740, 254] on button "Validate" at bounding box center [806, 257] width 306 height 15
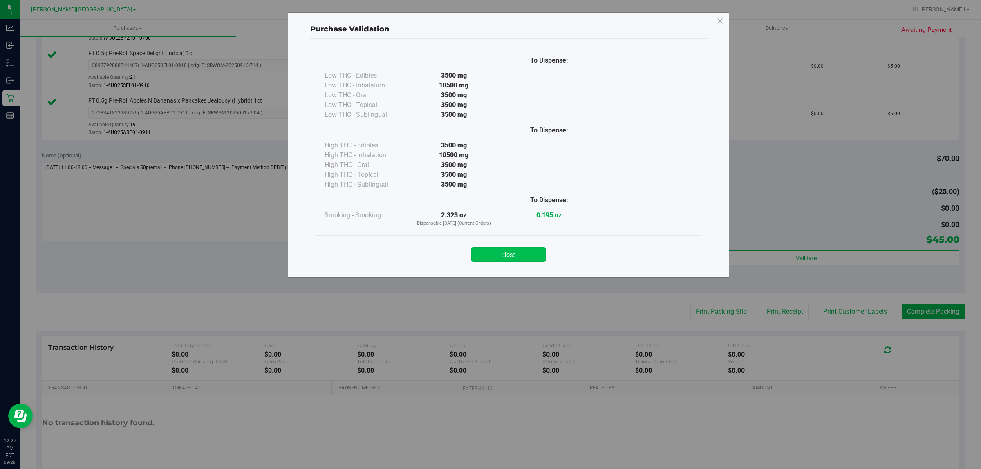
click at [519, 254] on button "Close" at bounding box center [508, 254] width 74 height 15
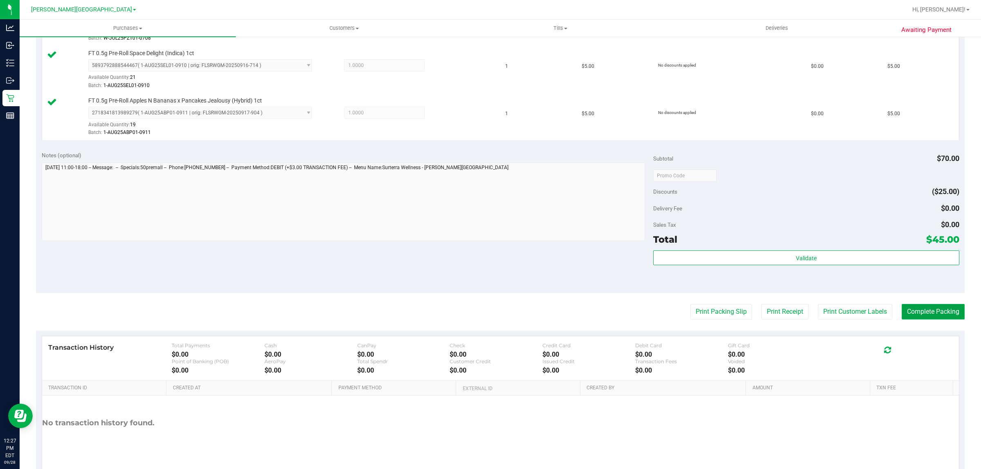
click at [784, 312] on button "Complete Packing" at bounding box center [932, 312] width 63 height 16
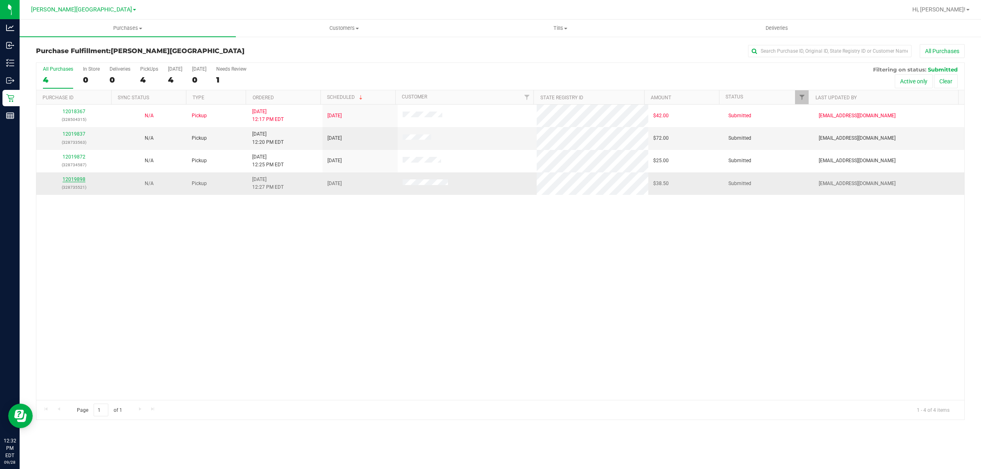
click at [82, 181] on link "12019898" at bounding box center [74, 180] width 23 height 6
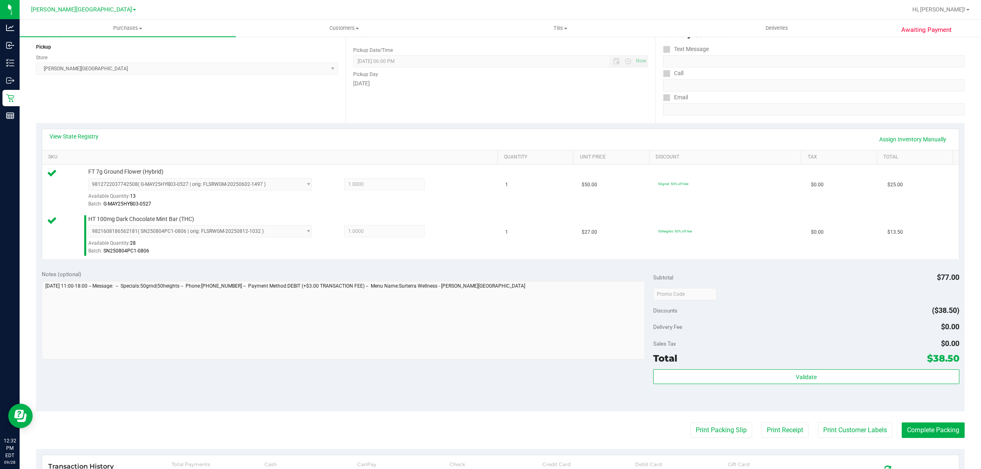
scroll to position [102, 0]
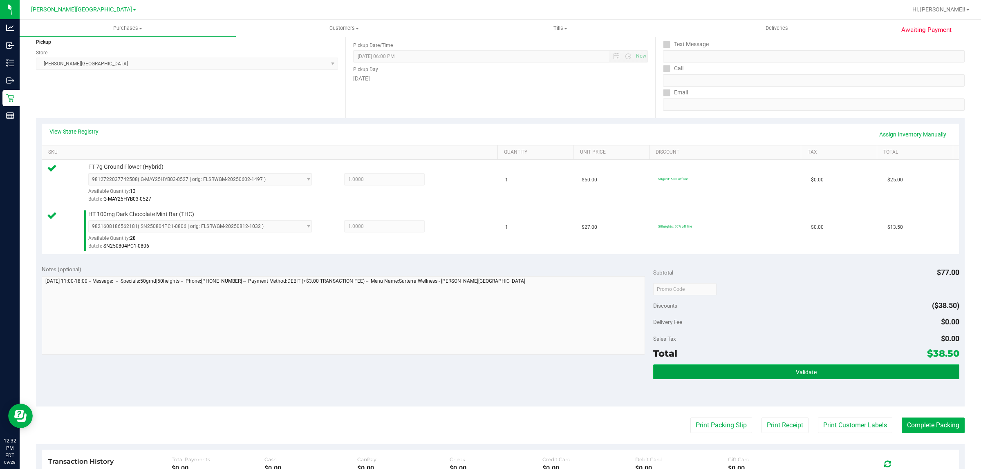
click at [784, 375] on button "Validate" at bounding box center [806, 372] width 306 height 15
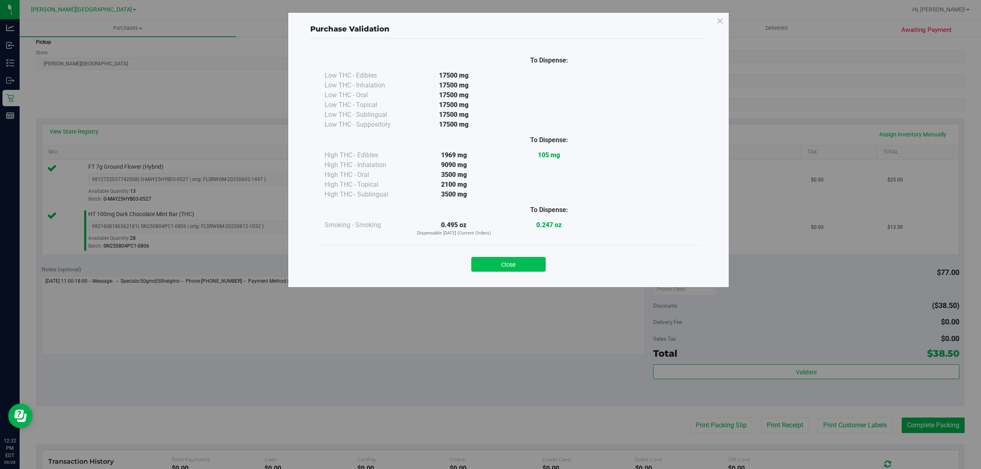
click at [487, 262] on button "Close" at bounding box center [508, 264] width 74 height 15
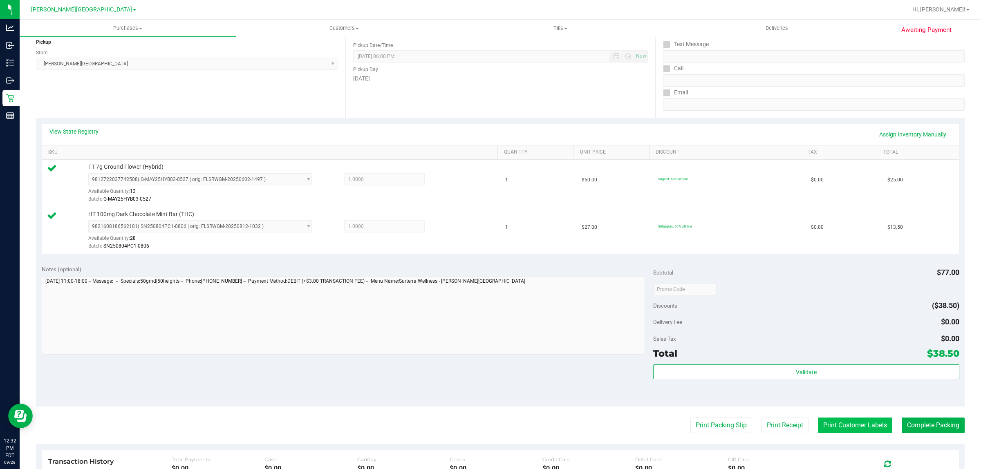
click at [784, 375] on button "Print Customer Labels" at bounding box center [855, 426] width 74 height 16
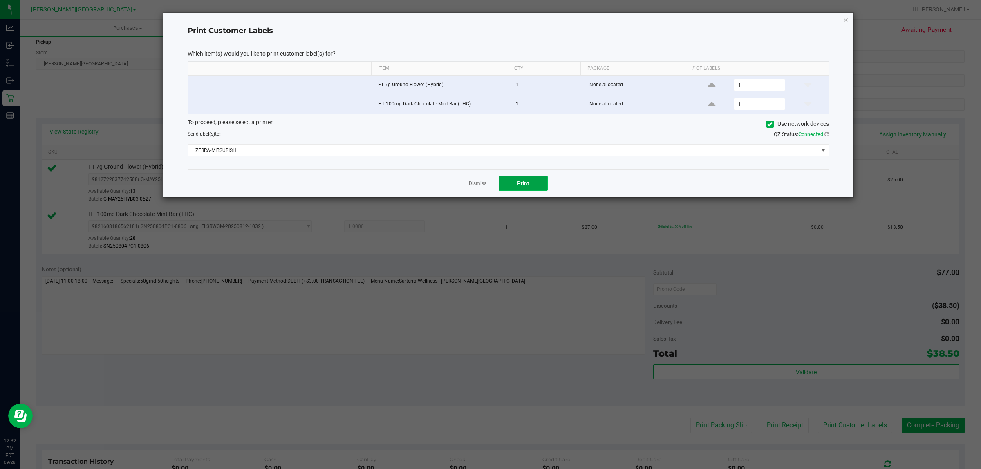
click at [528, 183] on span "Print" at bounding box center [523, 183] width 12 height 7
click at [474, 184] on link "Dismiss" at bounding box center [478, 183] width 18 height 7
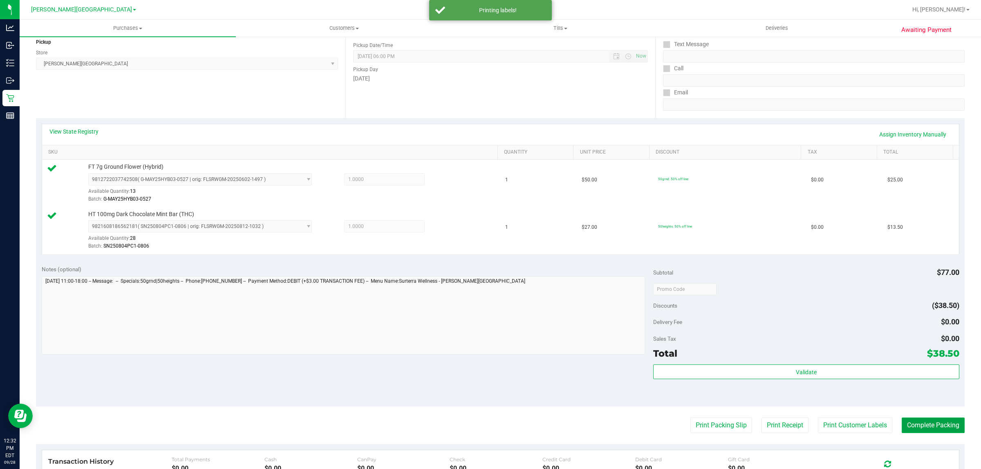
drag, startPoint x: 915, startPoint y: 425, endPoint x: 967, endPoint y: 370, distance: 76.0
click at [784, 375] on button "Complete Packing" at bounding box center [932, 426] width 63 height 16
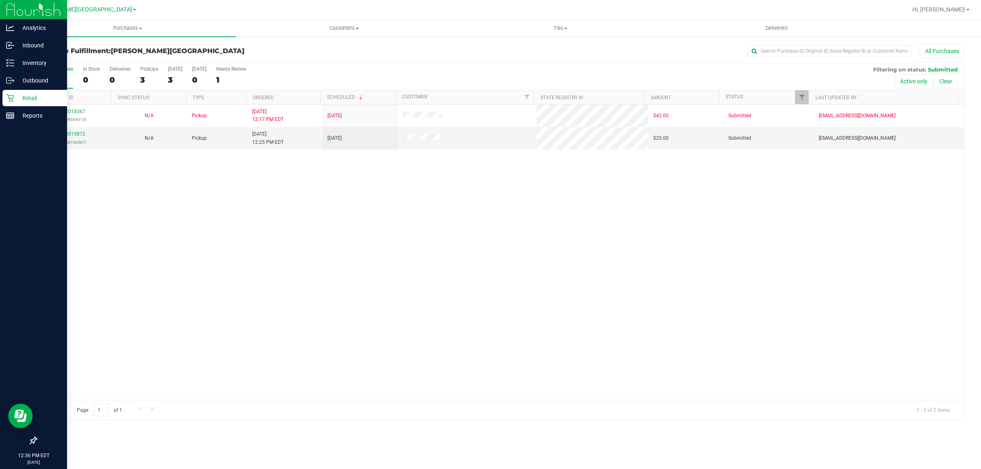
click at [19, 96] on p "Retail" at bounding box center [38, 98] width 49 height 10
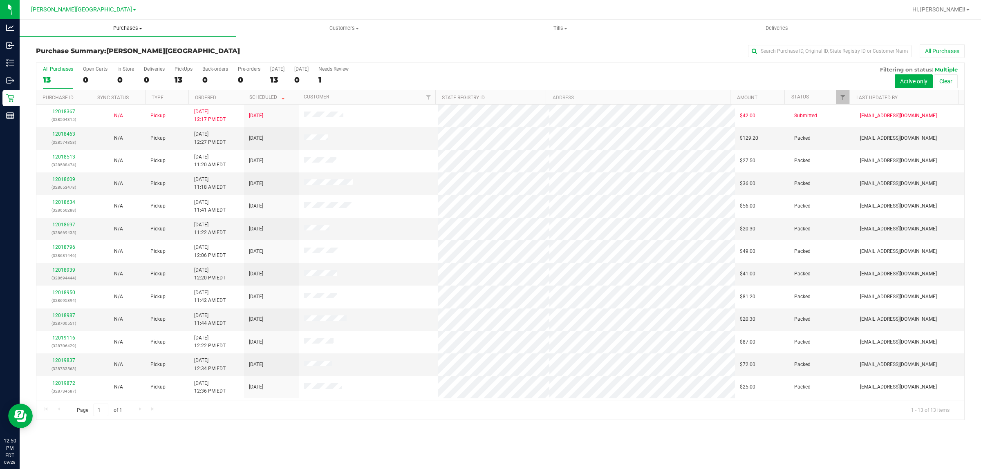
click at [131, 27] on span "Purchases" at bounding box center [128, 28] width 216 height 7
click at [99, 60] on li "Fulfillment" at bounding box center [128, 59] width 216 height 10
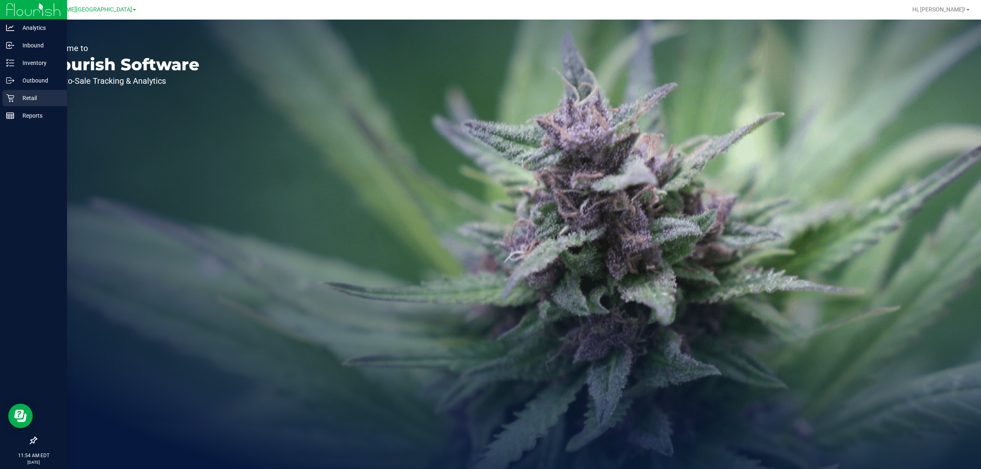
click at [9, 97] on icon at bounding box center [10, 98] width 8 height 8
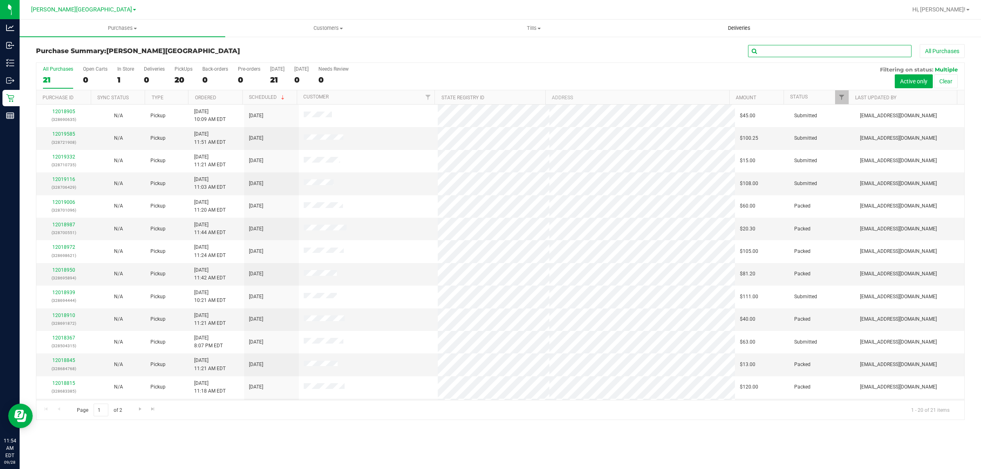
drag, startPoint x: 767, startPoint y: 54, endPoint x: 830, endPoint y: 20, distance: 71.9
click at [767, 52] on input "text" at bounding box center [829, 51] width 163 height 12
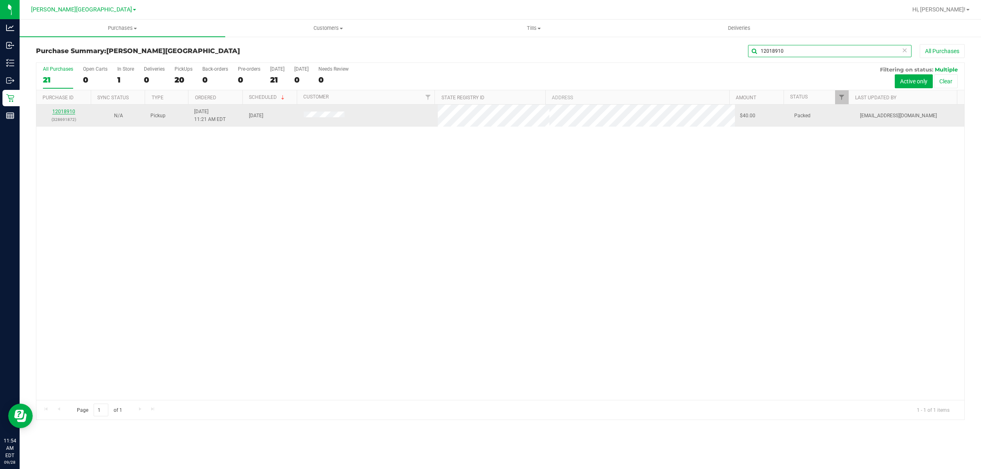
type input "12018910"
click at [67, 113] on link "12018910" at bounding box center [63, 112] width 23 height 6
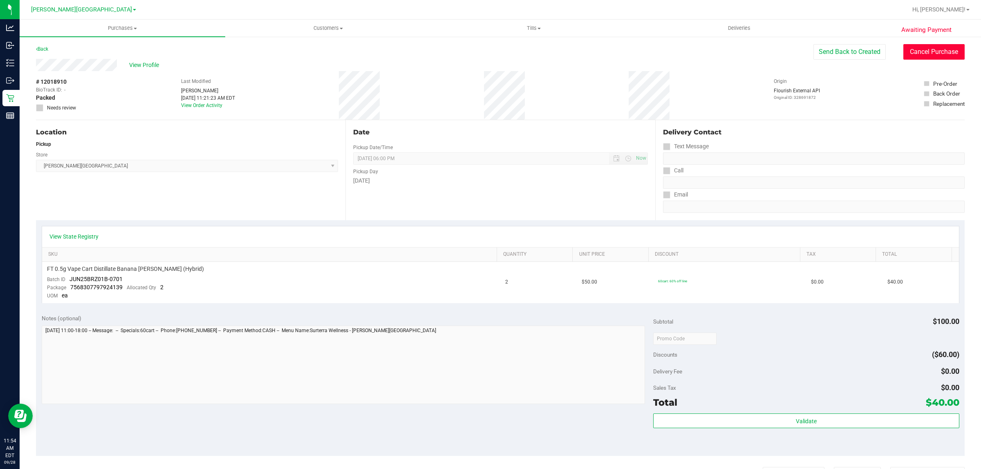
click at [919, 54] on button "Cancel Purchase" at bounding box center [933, 52] width 61 height 16
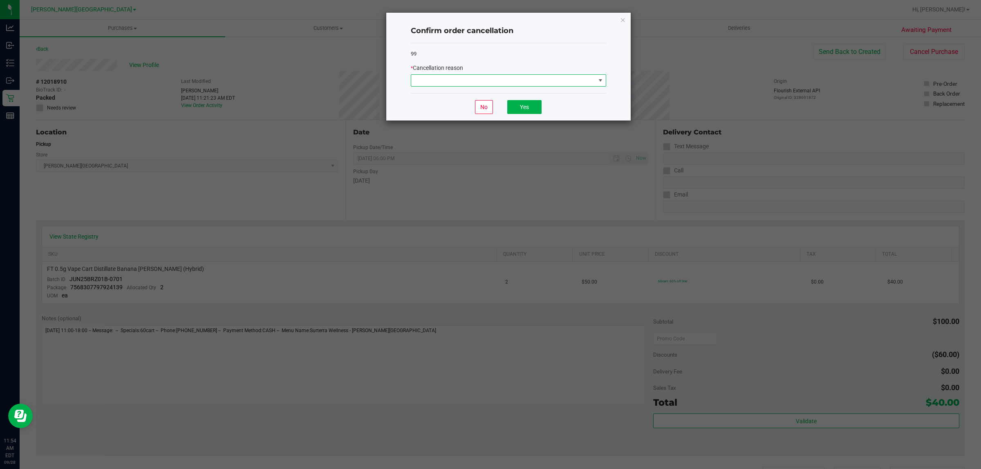
click at [550, 82] on span at bounding box center [503, 80] width 184 height 11
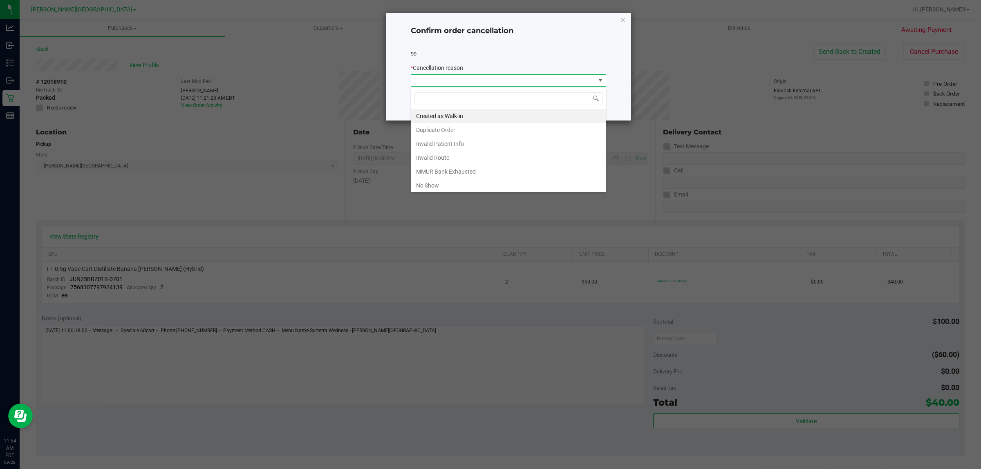
scroll to position [13, 195]
click at [463, 109] on li "Created as Walk-in" at bounding box center [508, 116] width 195 height 14
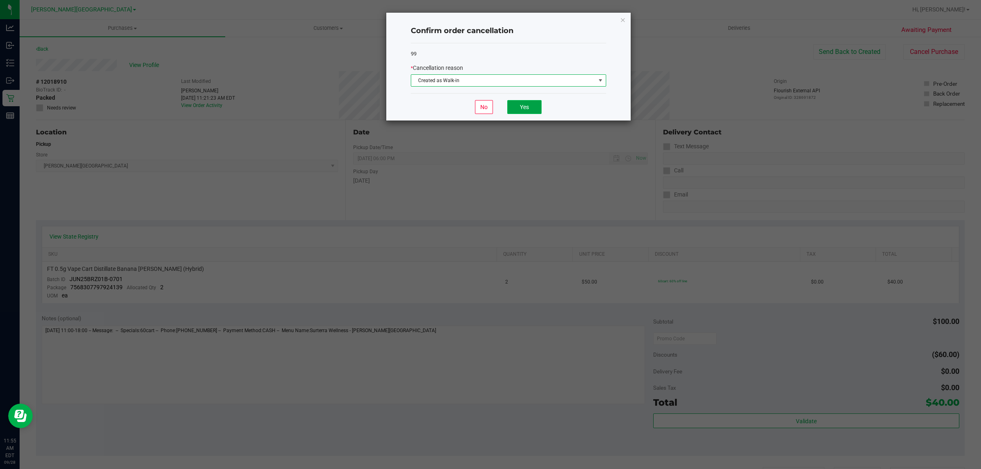
click at [535, 109] on button "Yes" at bounding box center [524, 107] width 34 height 14
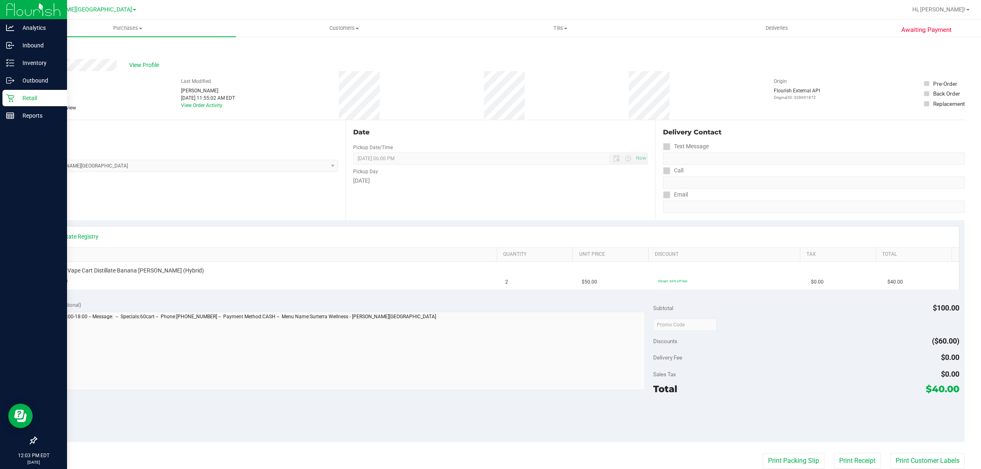
click at [49, 92] on div "Retail" at bounding box center [34, 98] width 65 height 16
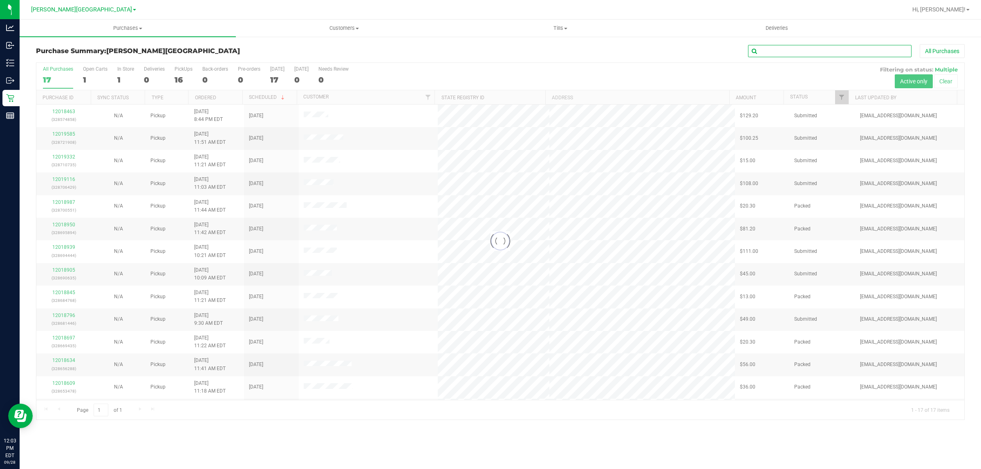
click at [774, 48] on input "text" at bounding box center [829, 51] width 163 height 12
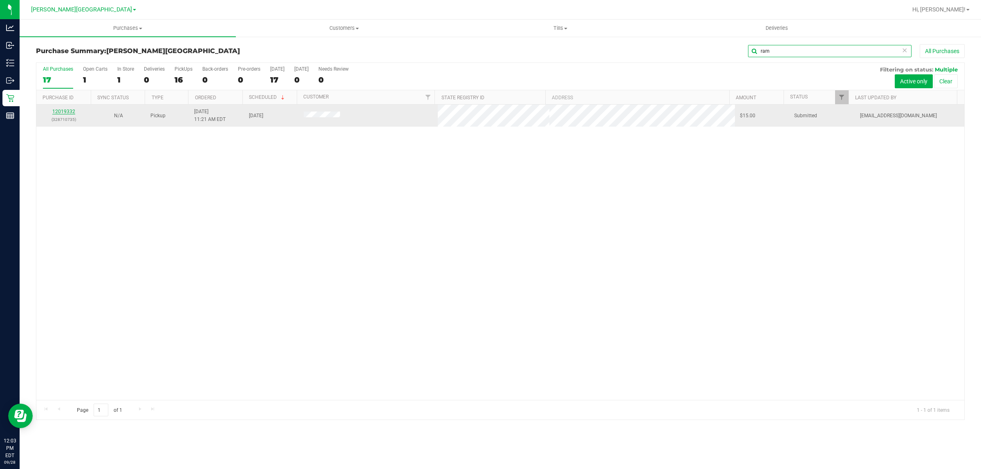
type input "ram"
click at [69, 113] on link "12019332" at bounding box center [63, 112] width 23 height 6
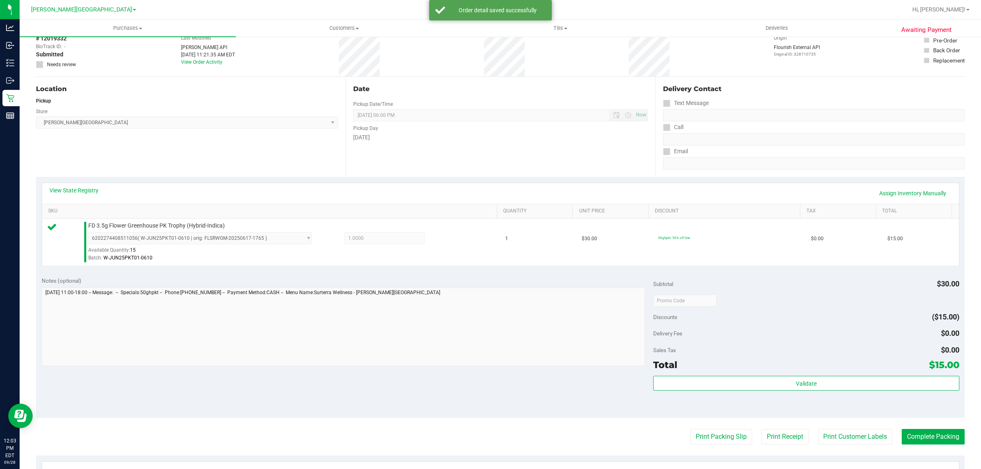
scroll to position [102, 0]
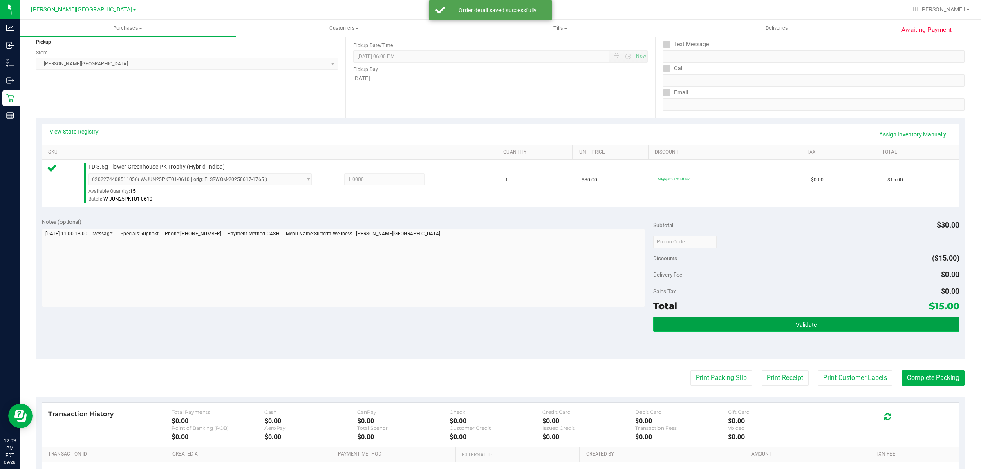
click at [807, 318] on button "Validate" at bounding box center [806, 324] width 306 height 15
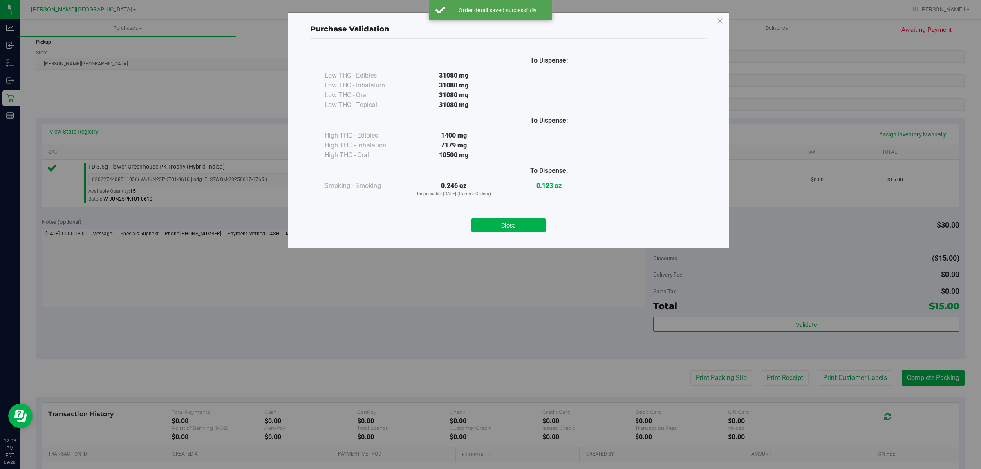
drag, startPoint x: 488, startPoint y: 215, endPoint x: 494, endPoint y: 216, distance: 6.1
click at [492, 215] on div "Close" at bounding box center [508, 222] width 372 height 20
click at [501, 222] on button "Close" at bounding box center [508, 225] width 74 height 15
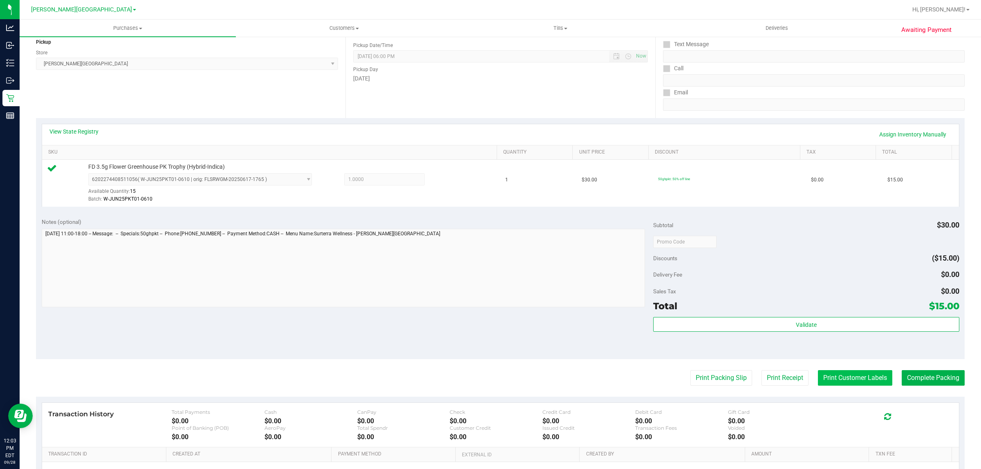
click at [830, 376] on button "Print Customer Labels" at bounding box center [855, 378] width 74 height 16
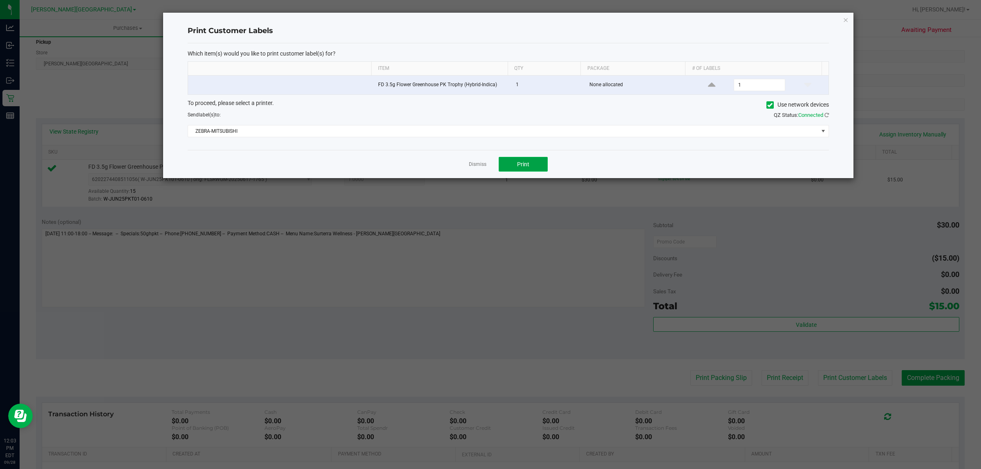
click at [516, 171] on button "Print" at bounding box center [523, 164] width 49 height 15
click at [483, 162] on link "Dismiss" at bounding box center [478, 164] width 18 height 7
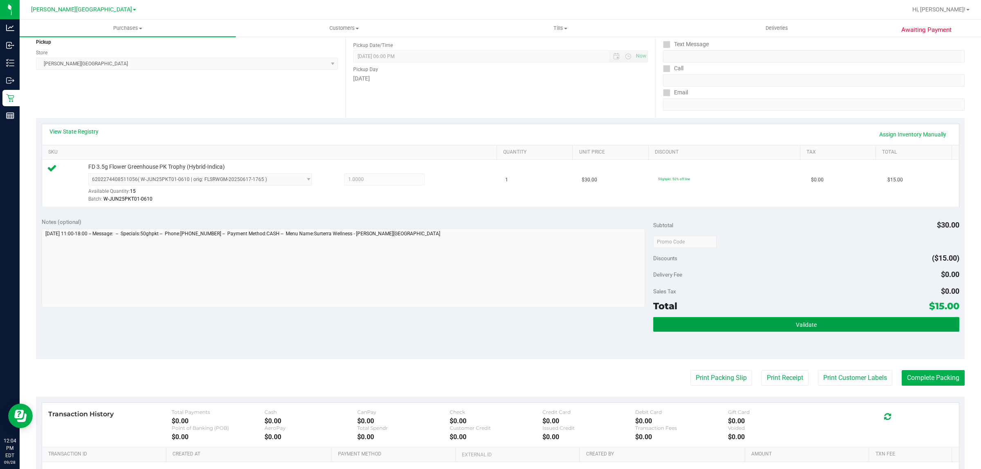
click at [825, 324] on button "Validate" at bounding box center [806, 324] width 306 height 15
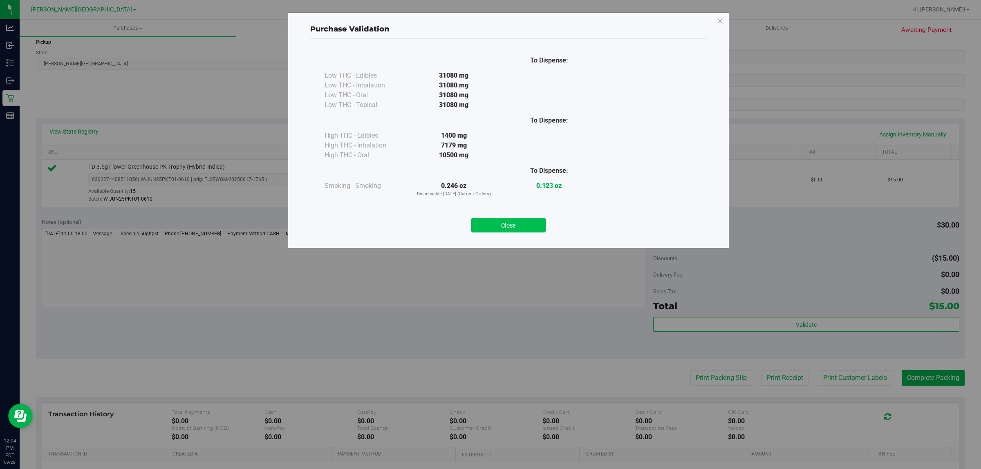
click at [525, 226] on button "Close" at bounding box center [508, 225] width 74 height 15
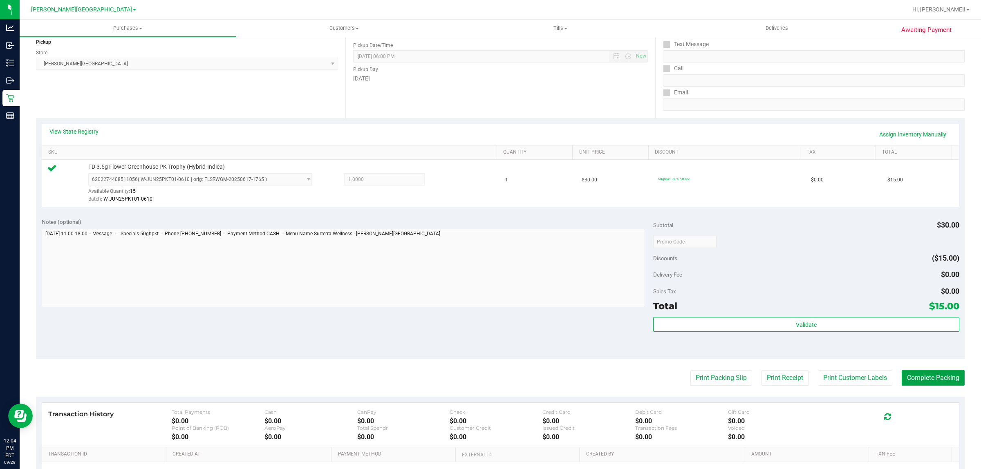
click at [939, 378] on button "Complete Packing" at bounding box center [932, 378] width 63 height 16
